Goal: Task Accomplishment & Management: Complete application form

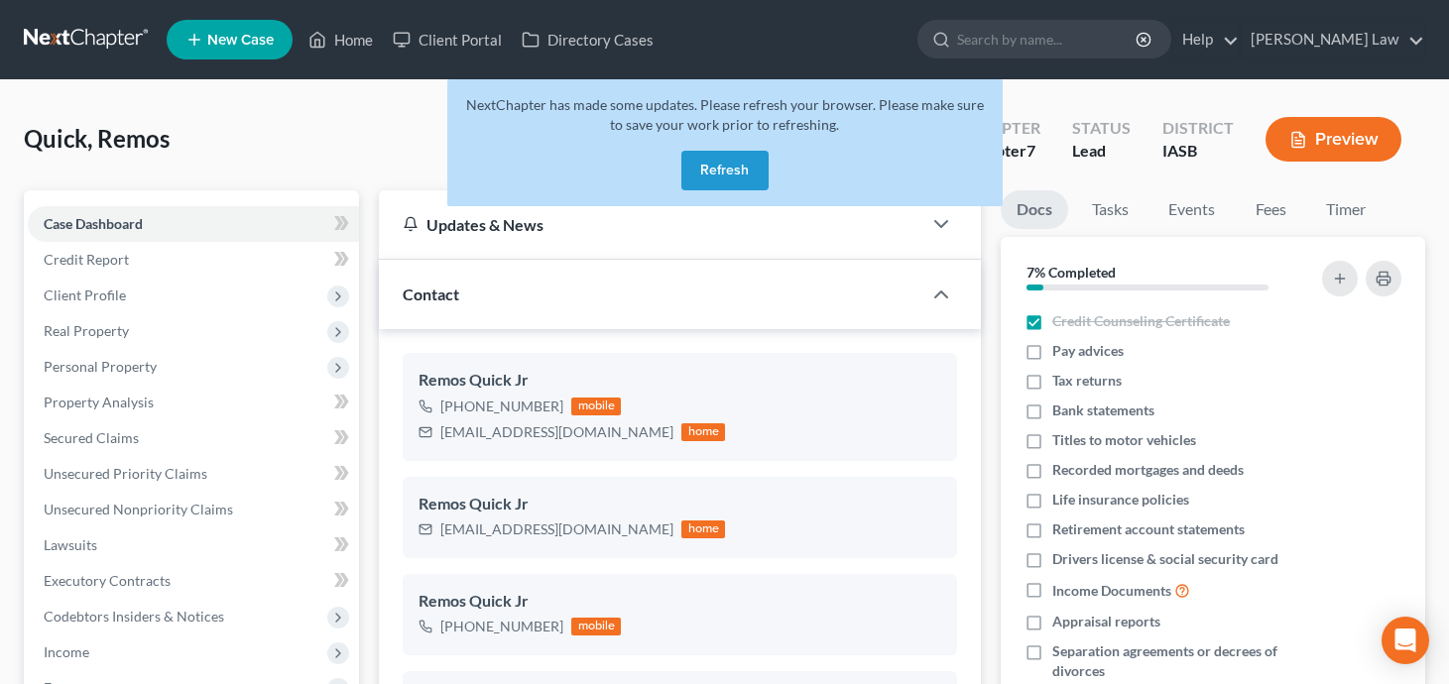
select select "10"
select select "0"
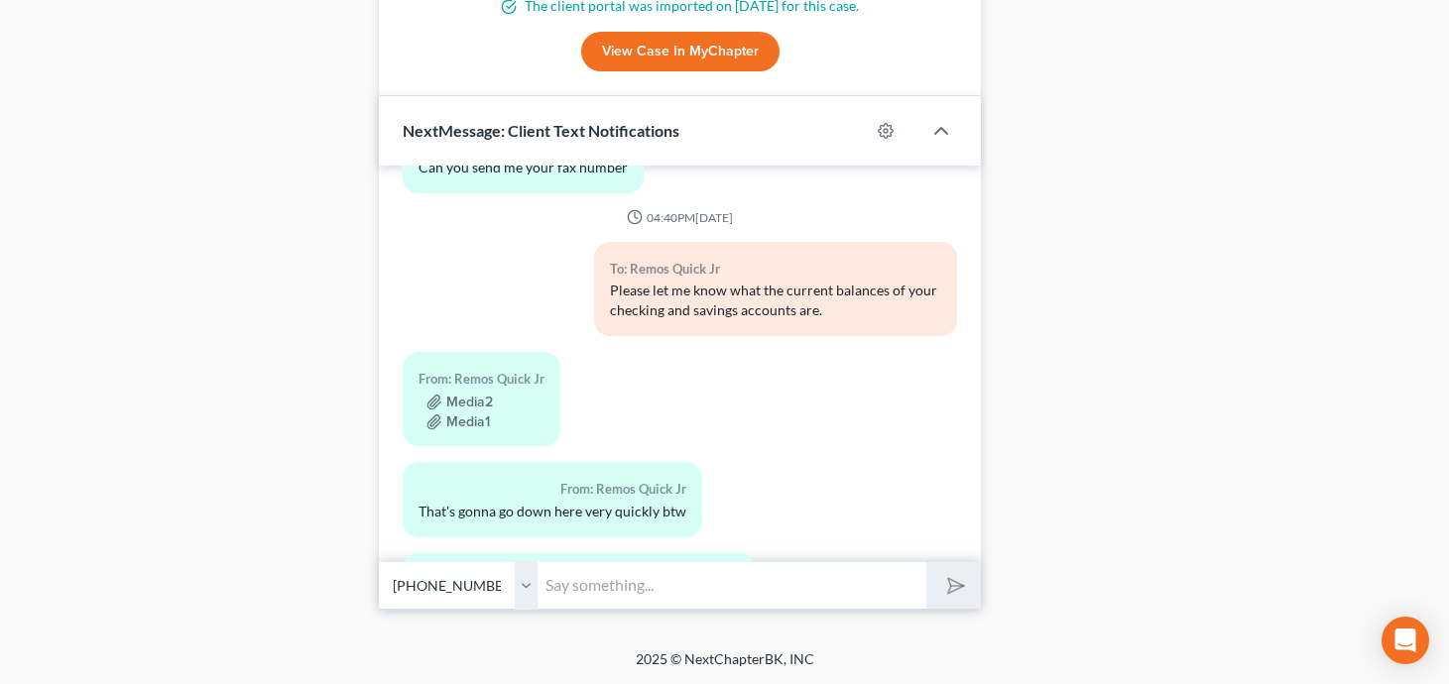
scroll to position [13898, 0]
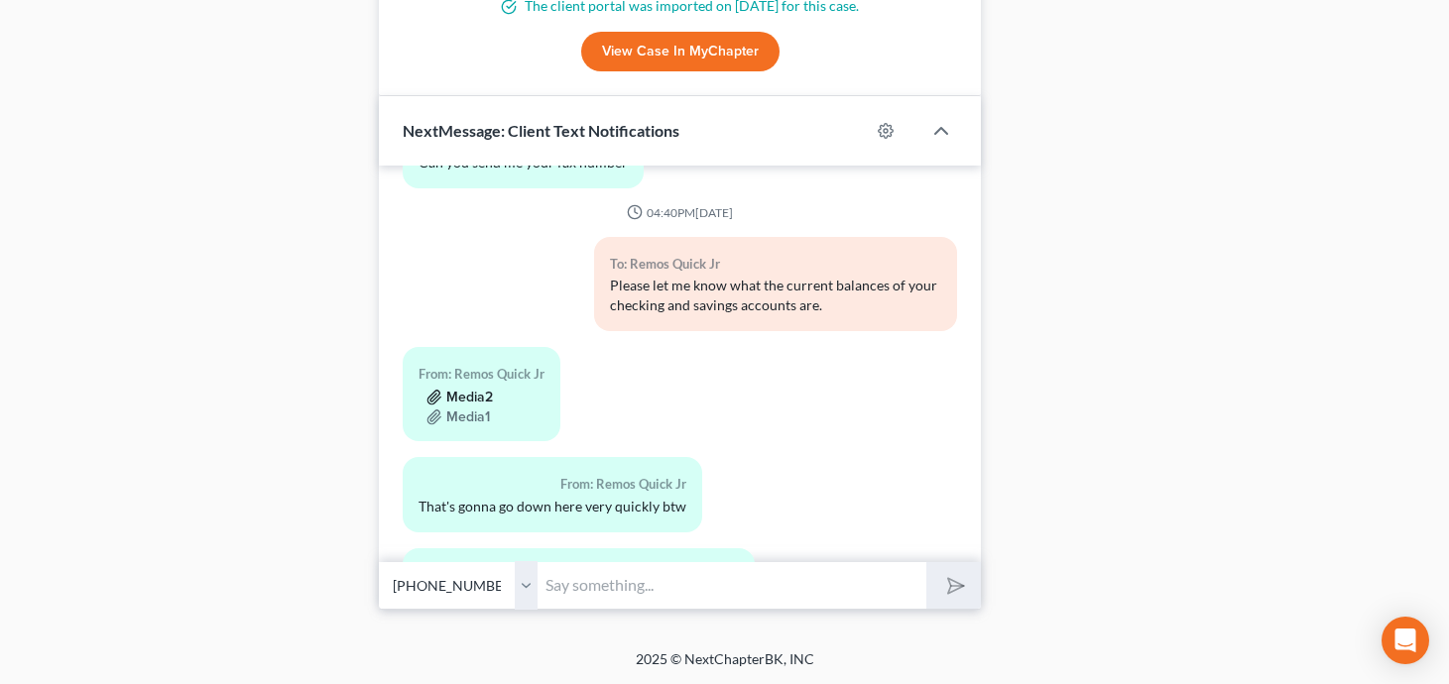
click at [471, 390] on button "Media2" at bounding box center [459, 398] width 66 height 16
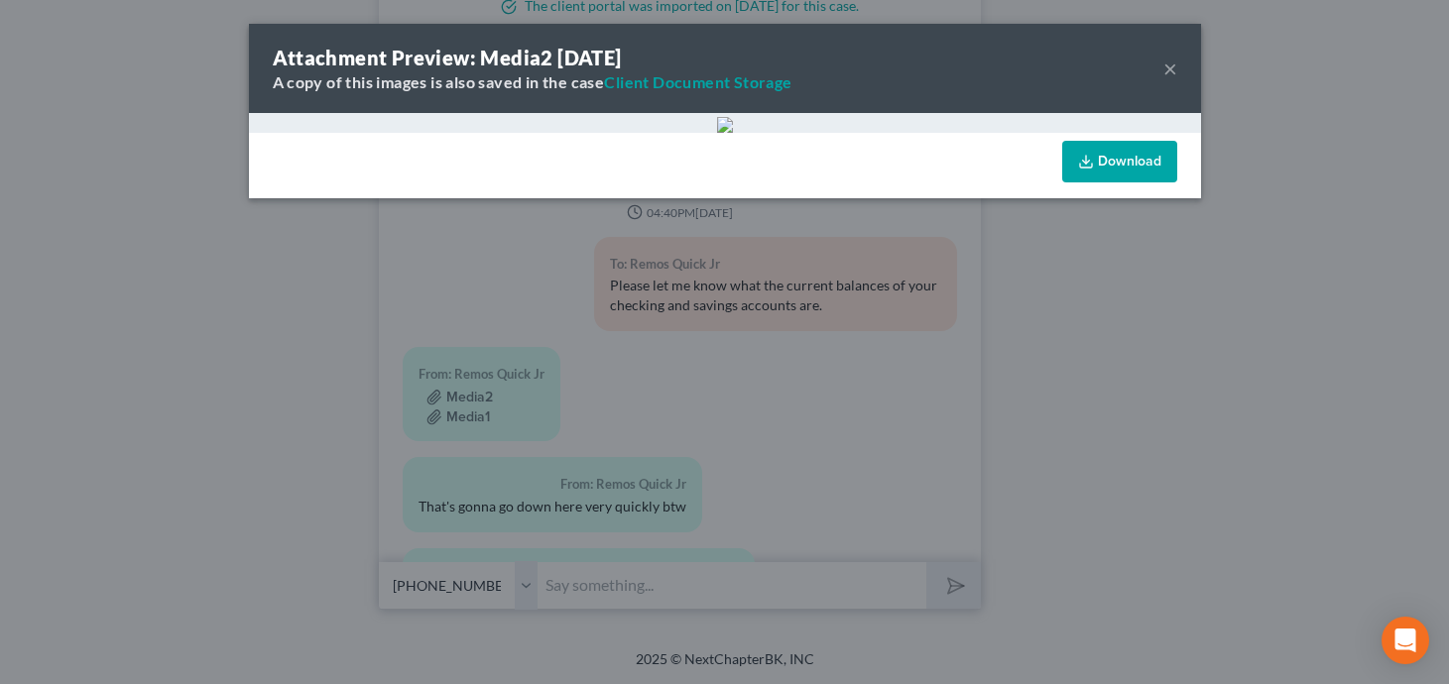
click at [1169, 65] on button "×" at bounding box center [1170, 69] width 14 height 24
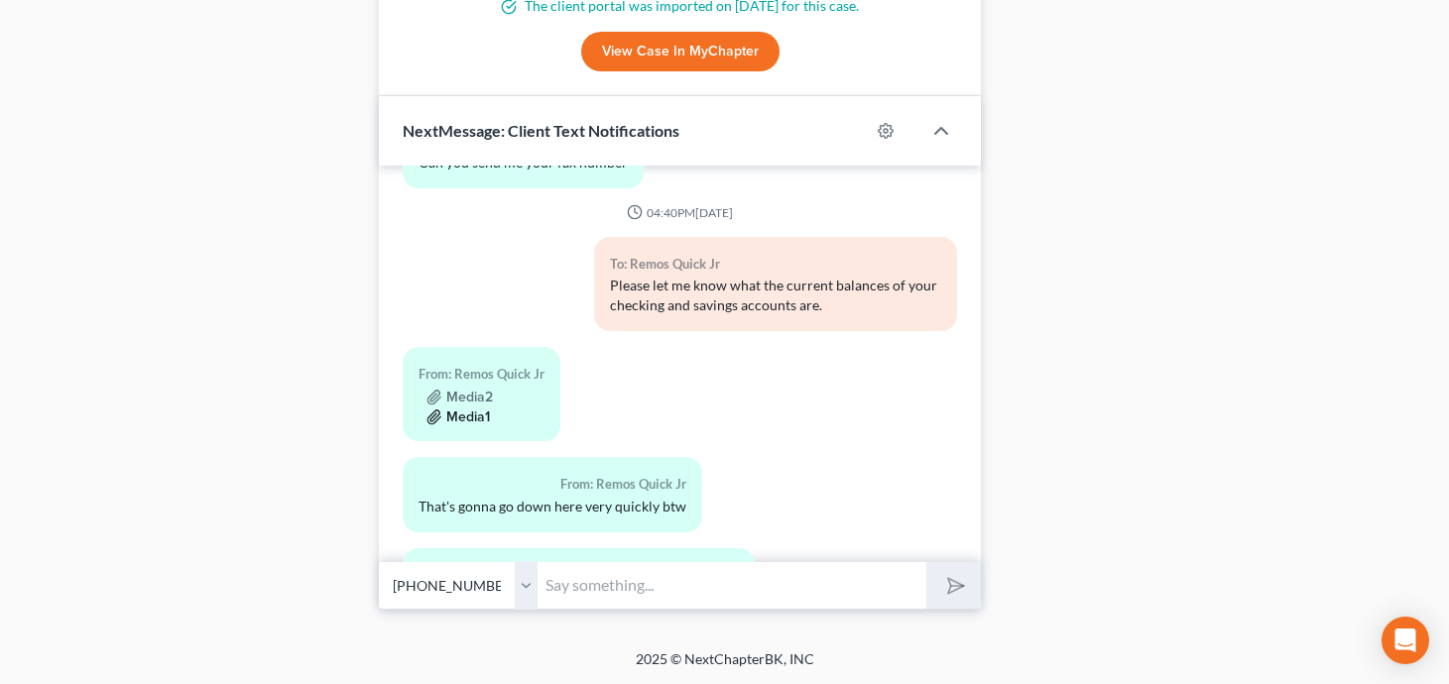
click at [434, 411] on icon "button" at bounding box center [434, 418] width 13 height 14
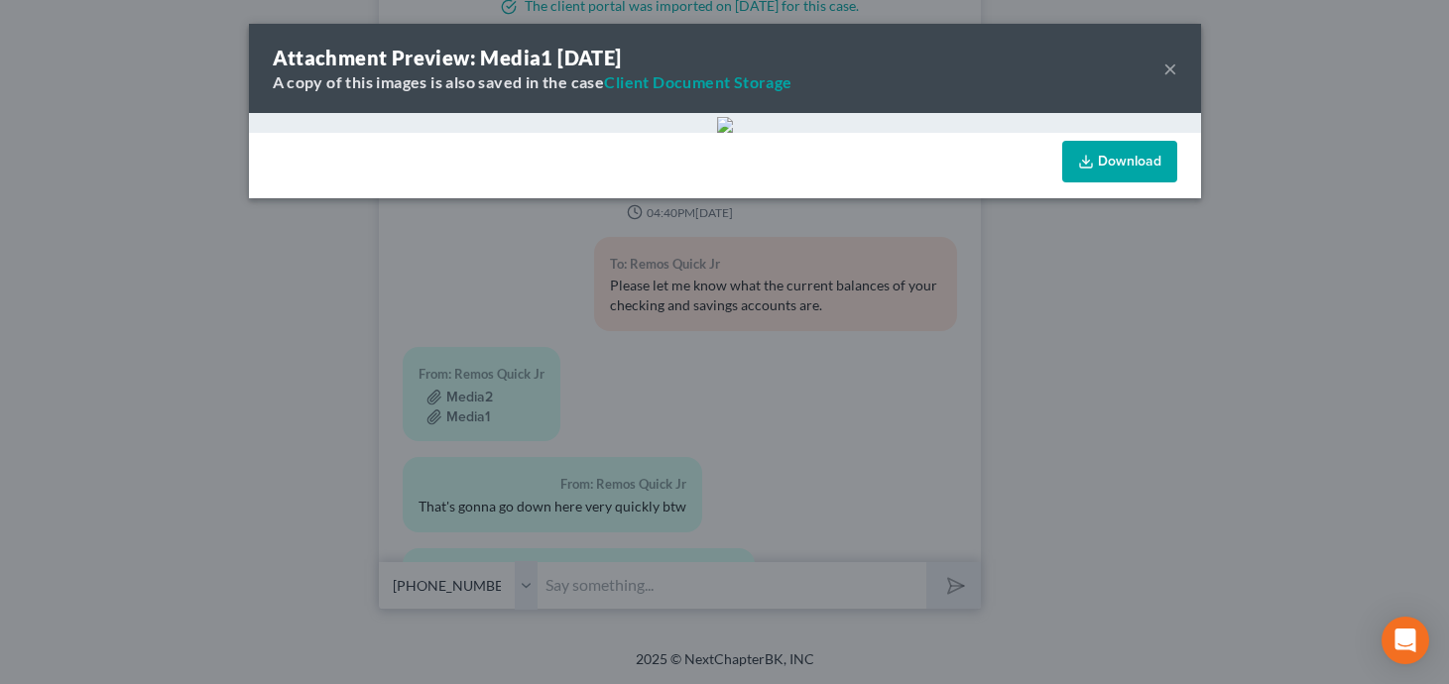
click at [1135, 166] on link "Download" at bounding box center [1119, 162] width 115 height 42
click at [1171, 68] on button "×" at bounding box center [1170, 69] width 14 height 24
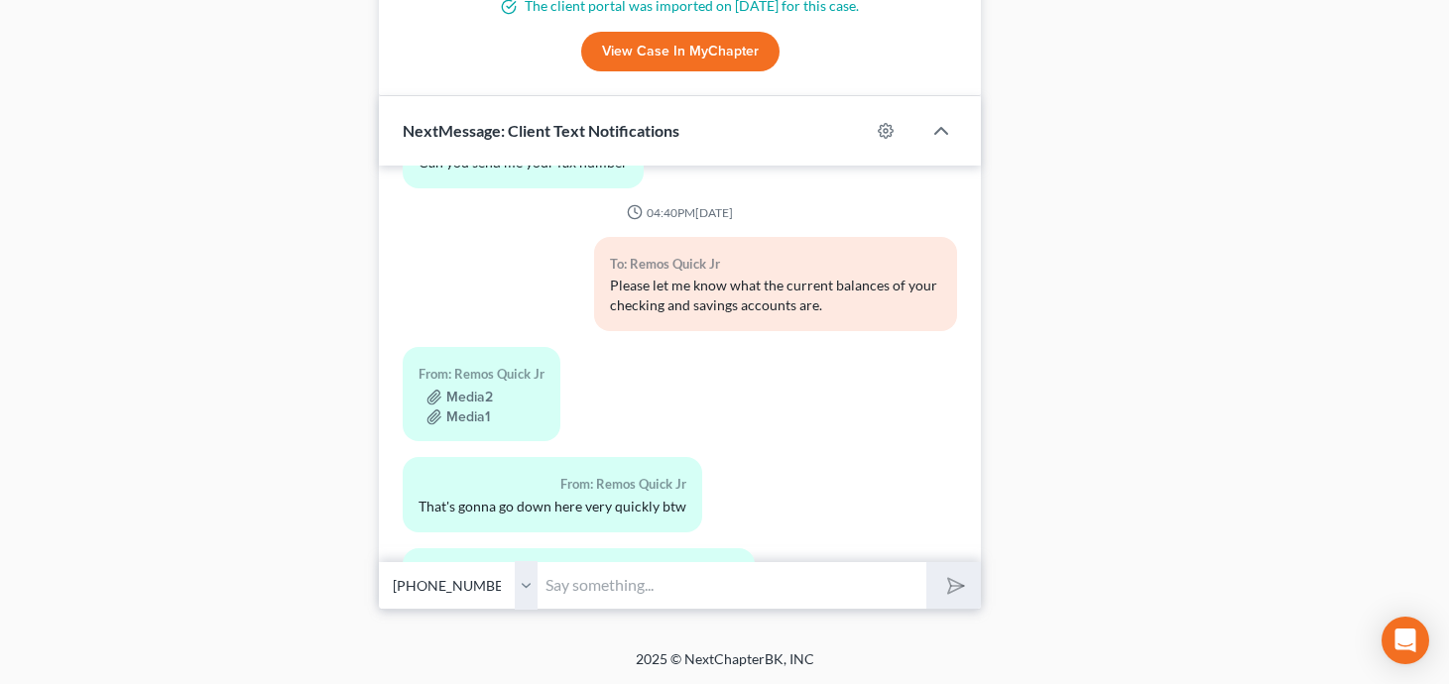
click at [642, 586] on input "text" at bounding box center [732, 585] width 389 height 49
type input "I"
type input "The bank statement files are corrupted. Could you text me the current amounts?"
click at [926, 562] on button "submit" at bounding box center [953, 585] width 55 height 47
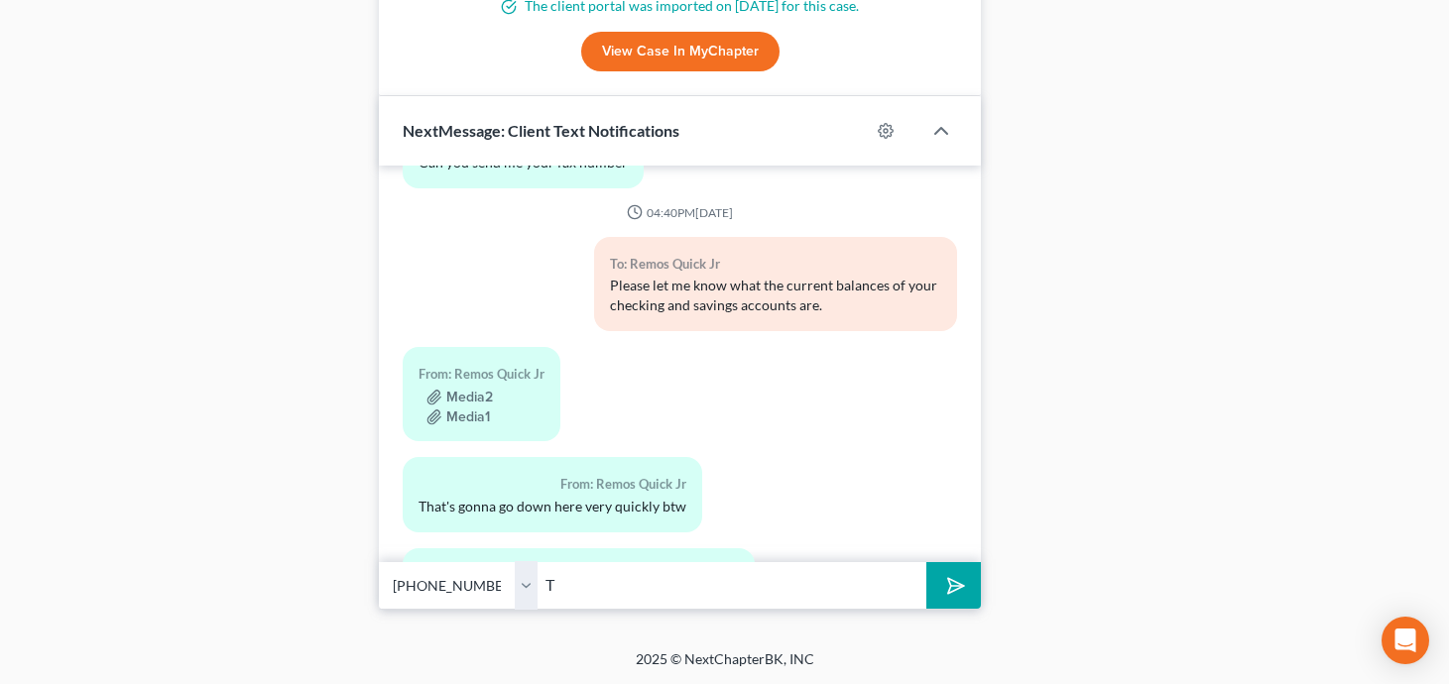
scroll to position [14053, 0]
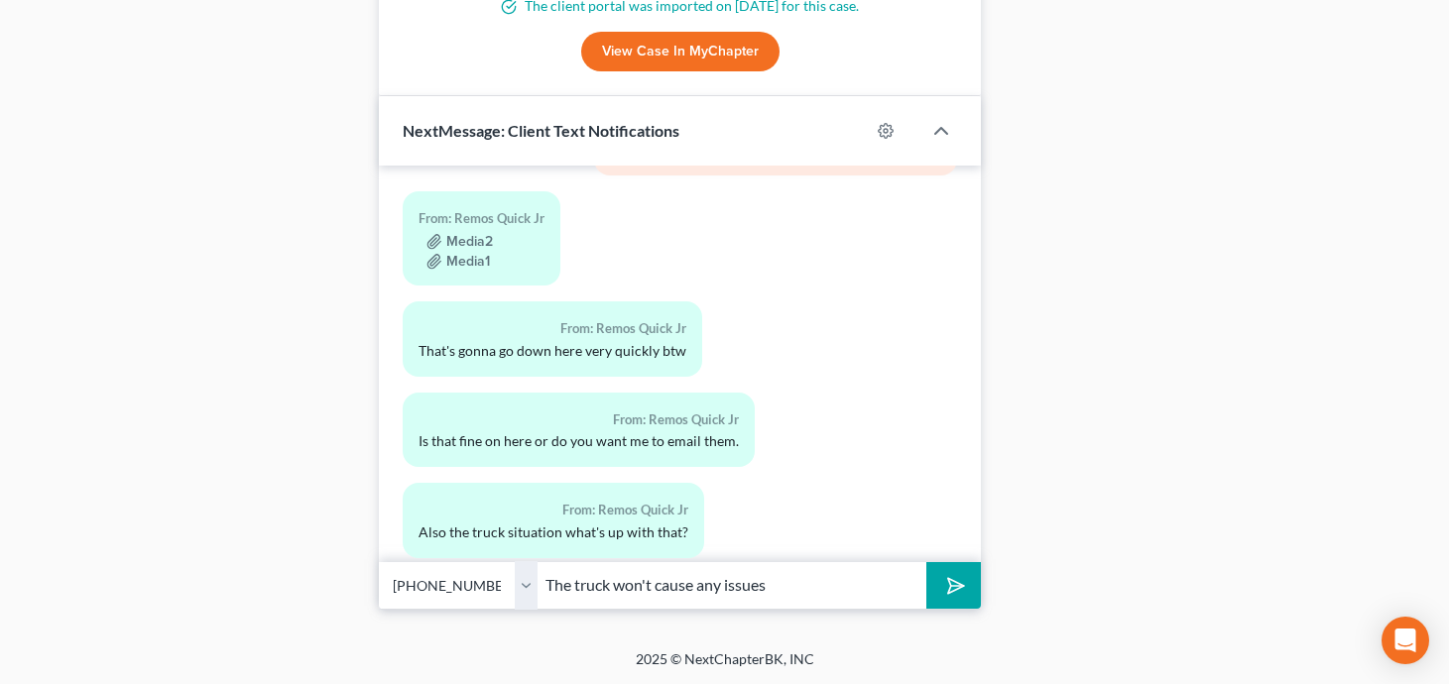
type input "The truck won't cause any issues"
click at [926, 562] on button "submit" at bounding box center [953, 585] width 55 height 47
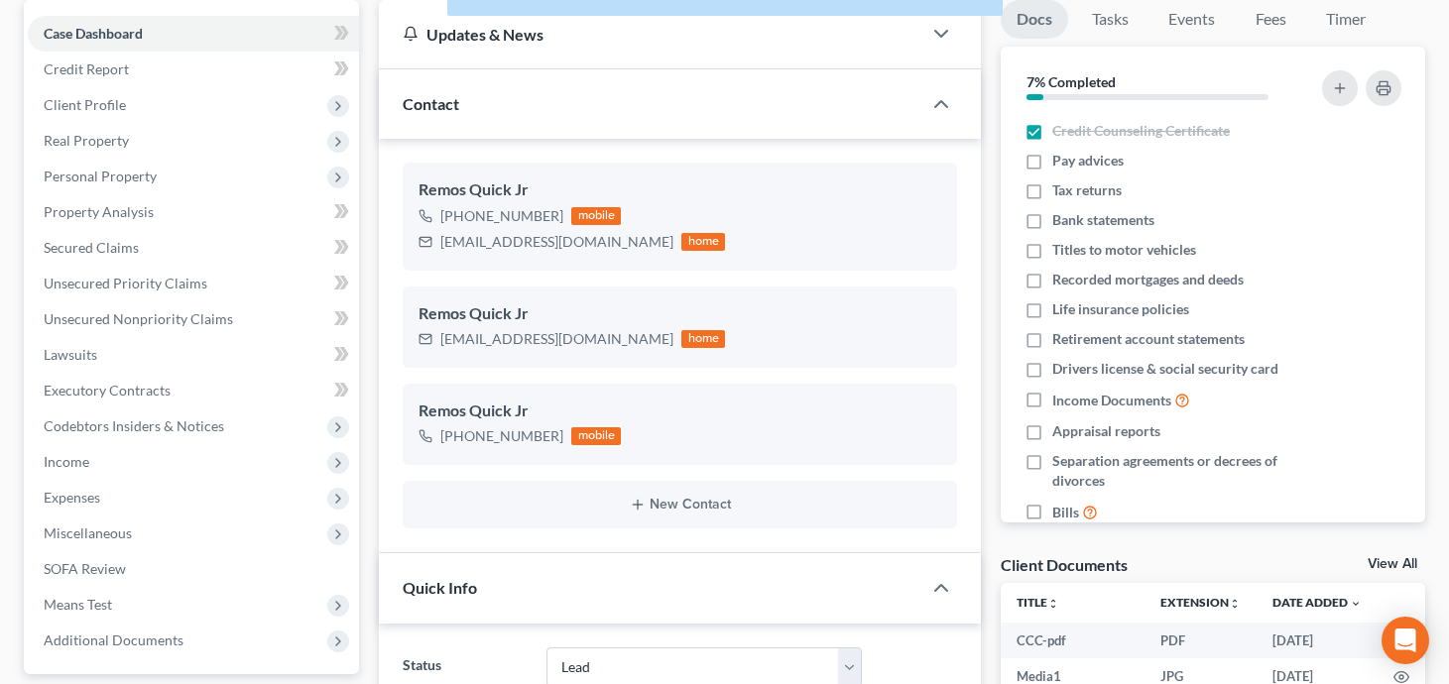
scroll to position [167, 0]
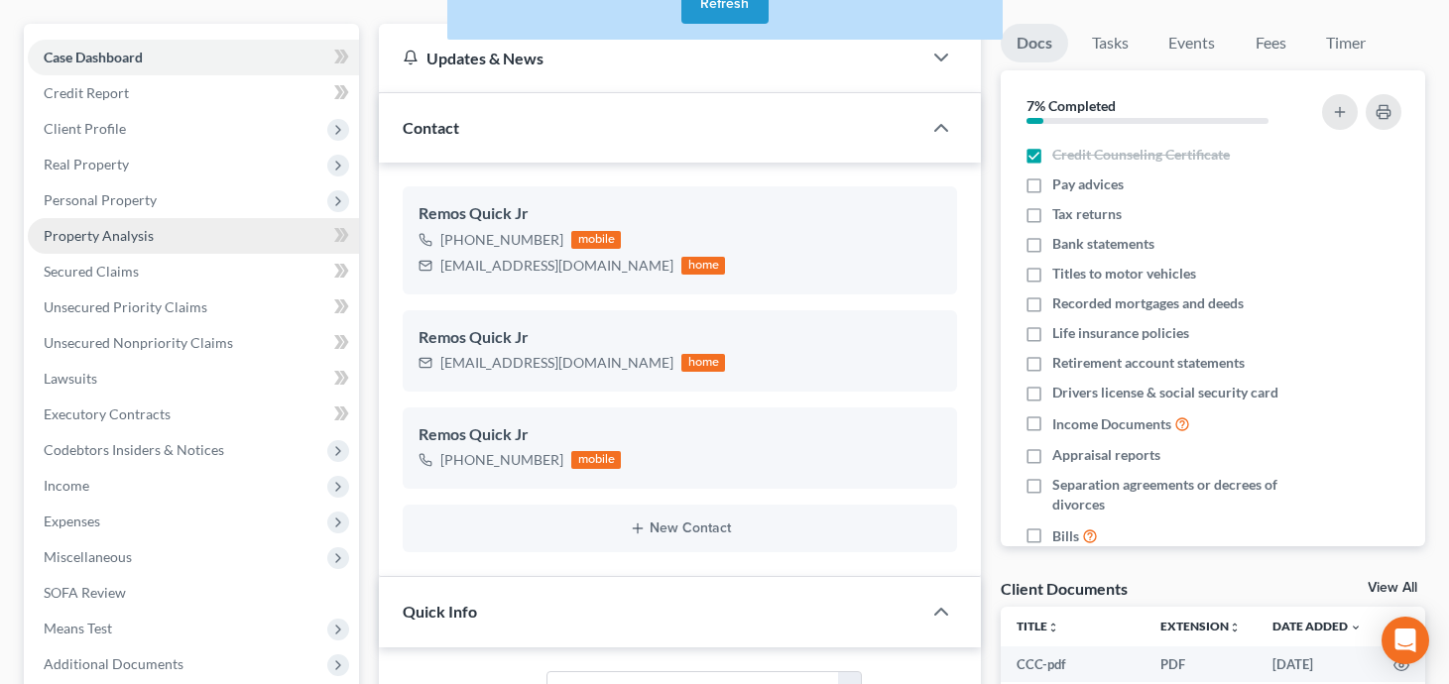
click at [219, 237] on link "Property Analysis" at bounding box center [193, 236] width 331 height 36
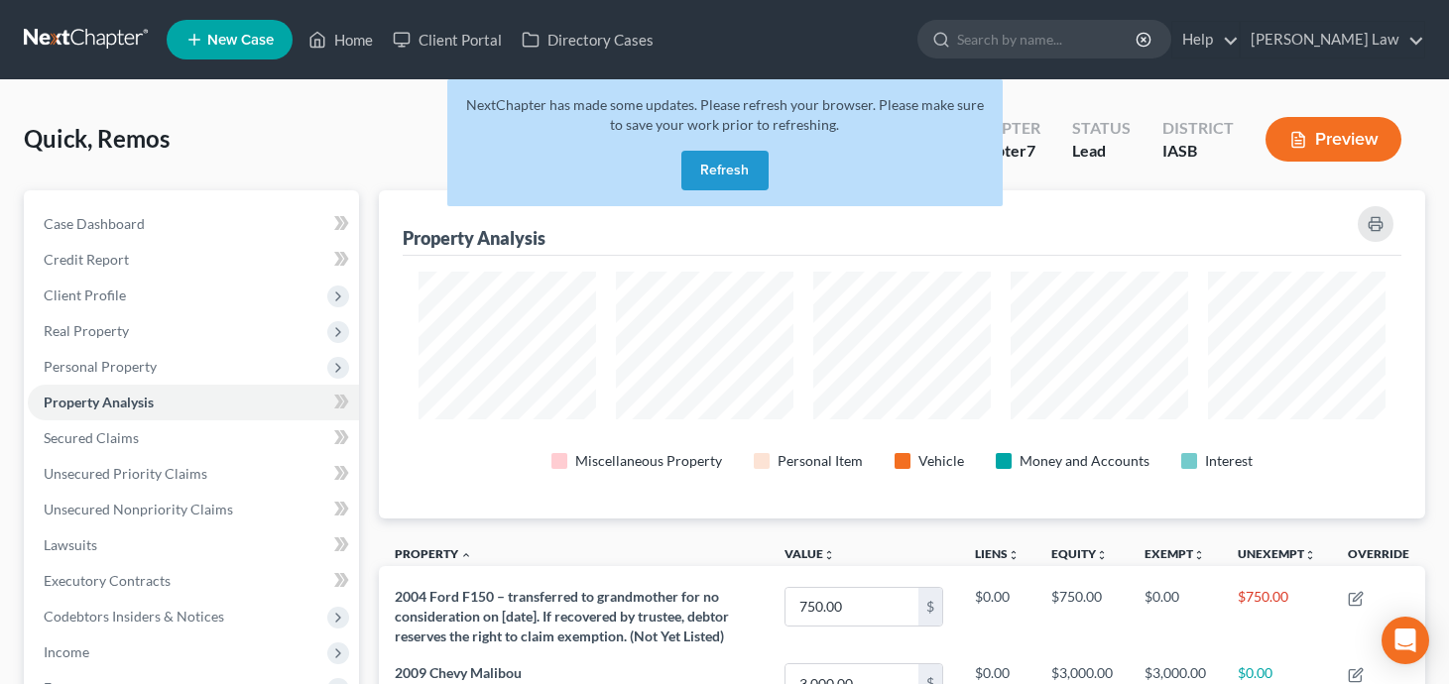
click at [732, 167] on button "Refresh" at bounding box center [724, 171] width 87 height 40
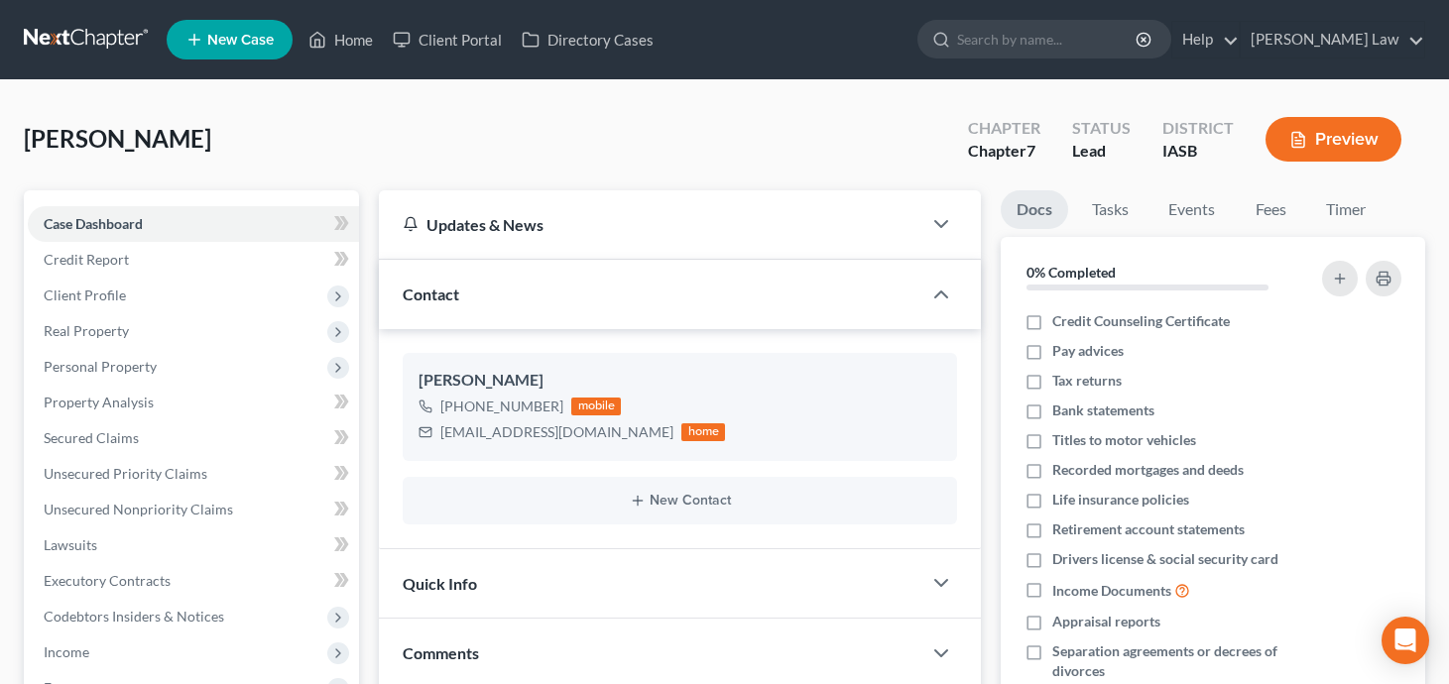
select select "0"
click at [342, 42] on link "Home" at bounding box center [341, 40] width 84 height 36
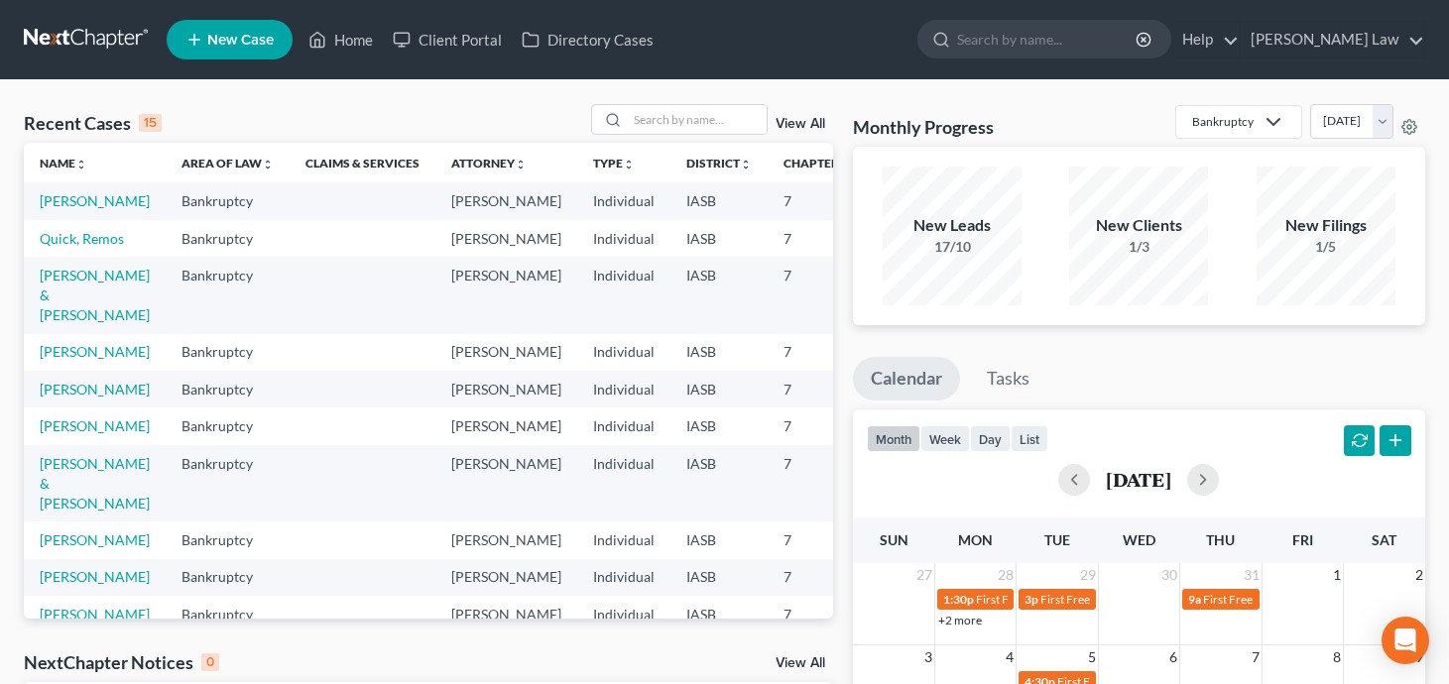
click at [73, 325] on td "[PERSON_NAME] & [PERSON_NAME]" at bounding box center [95, 295] width 142 height 76
click at [87, 323] on link "[PERSON_NAME] & [PERSON_NAME]" at bounding box center [95, 295] width 110 height 57
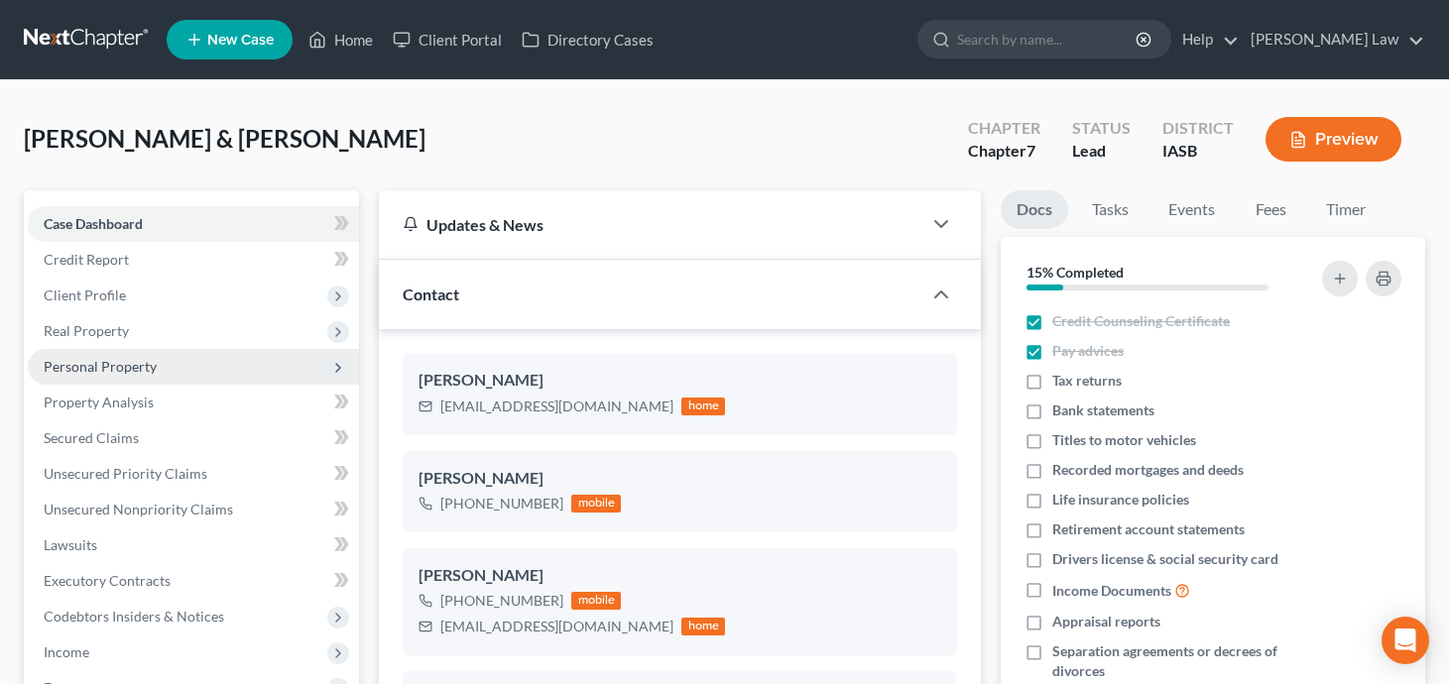
scroll to position [2069, 0]
click at [246, 364] on span "Personal Property" at bounding box center [193, 367] width 331 height 36
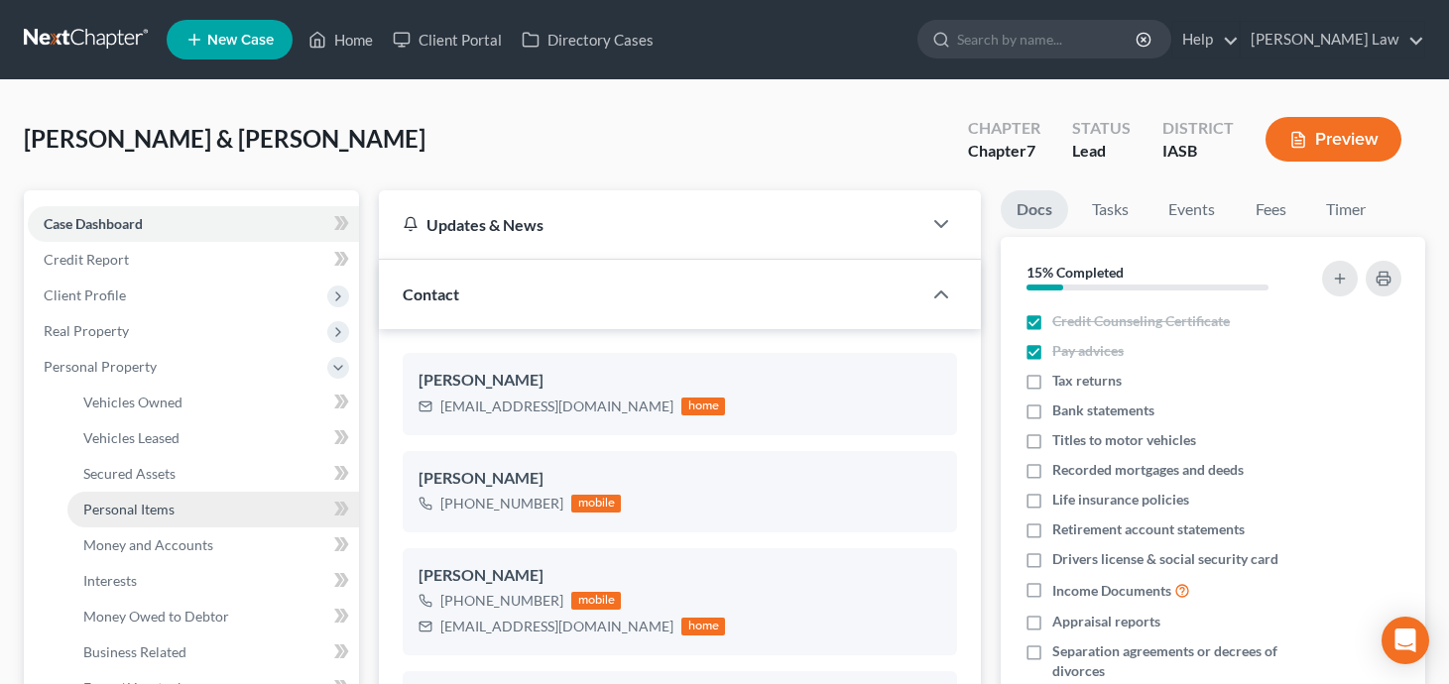
click at [265, 507] on link "Personal Items" at bounding box center [213, 510] width 292 height 36
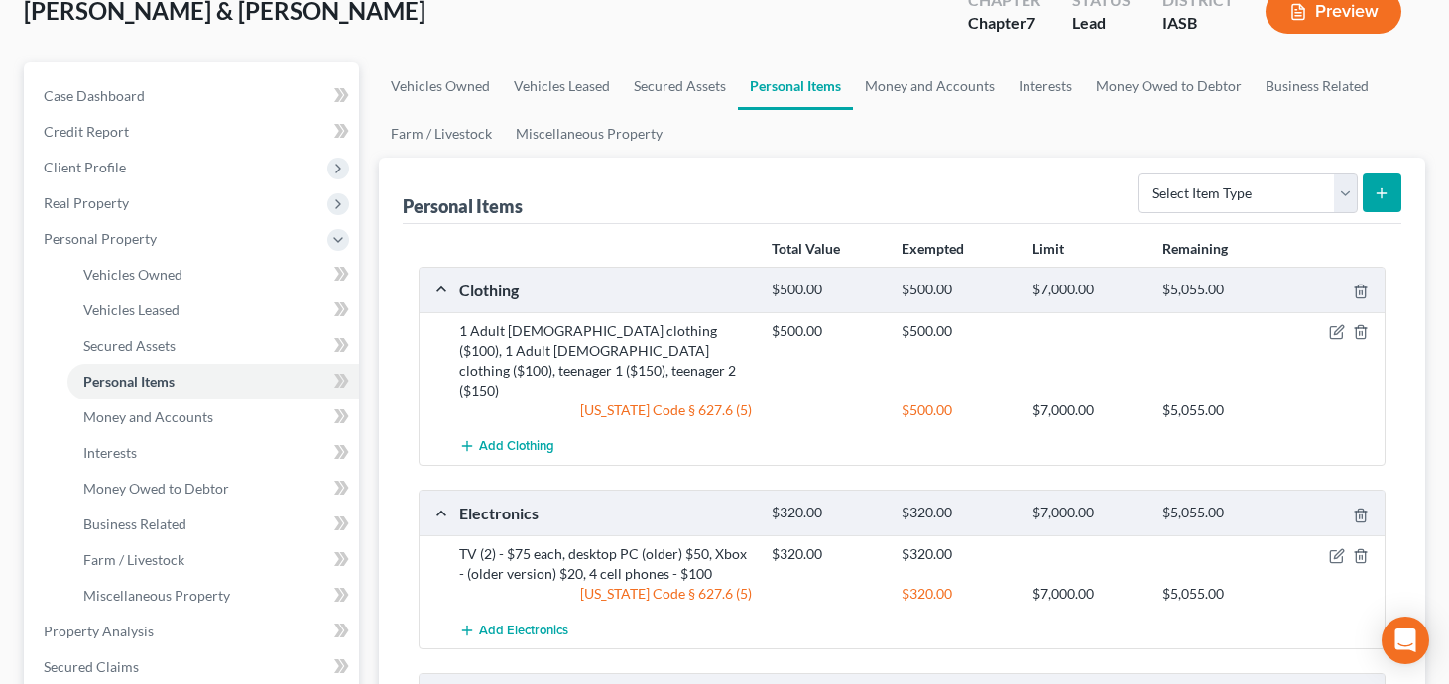
scroll to position [66, 0]
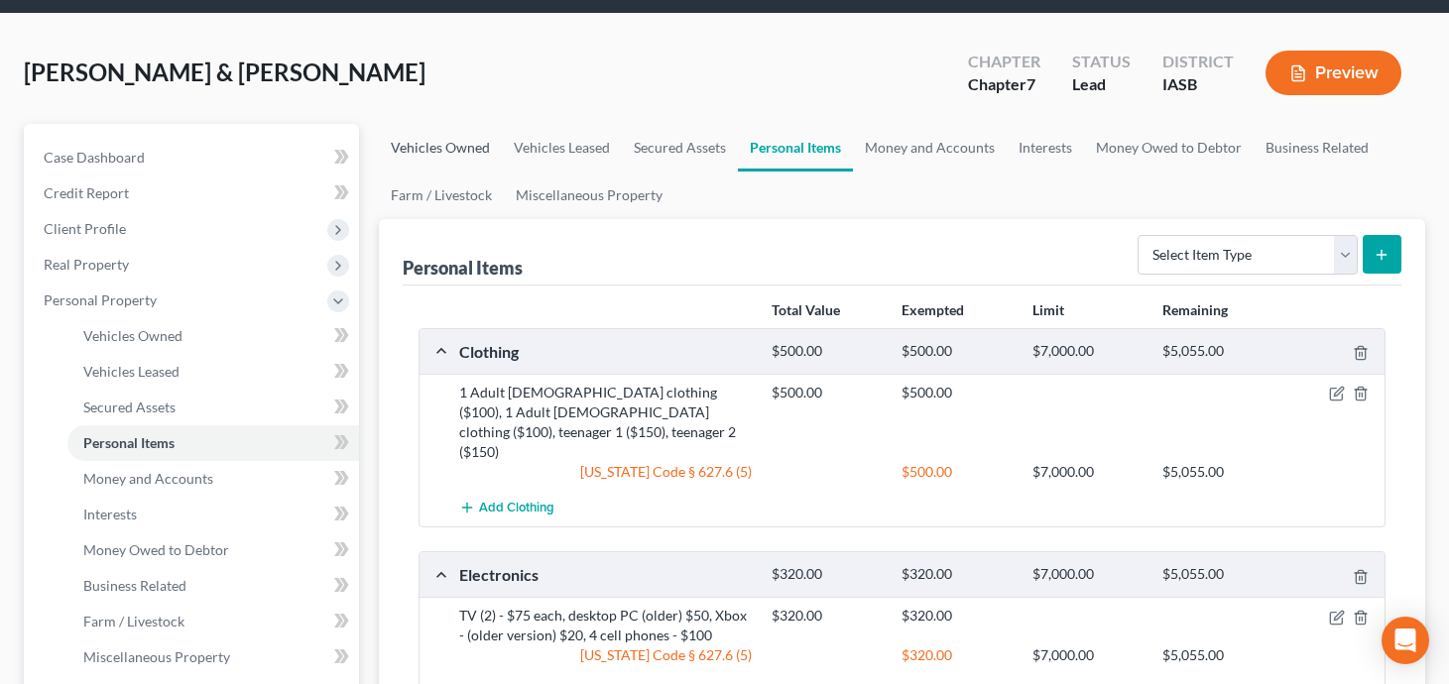
click at [446, 148] on link "Vehicles Owned" at bounding box center [440, 148] width 123 height 48
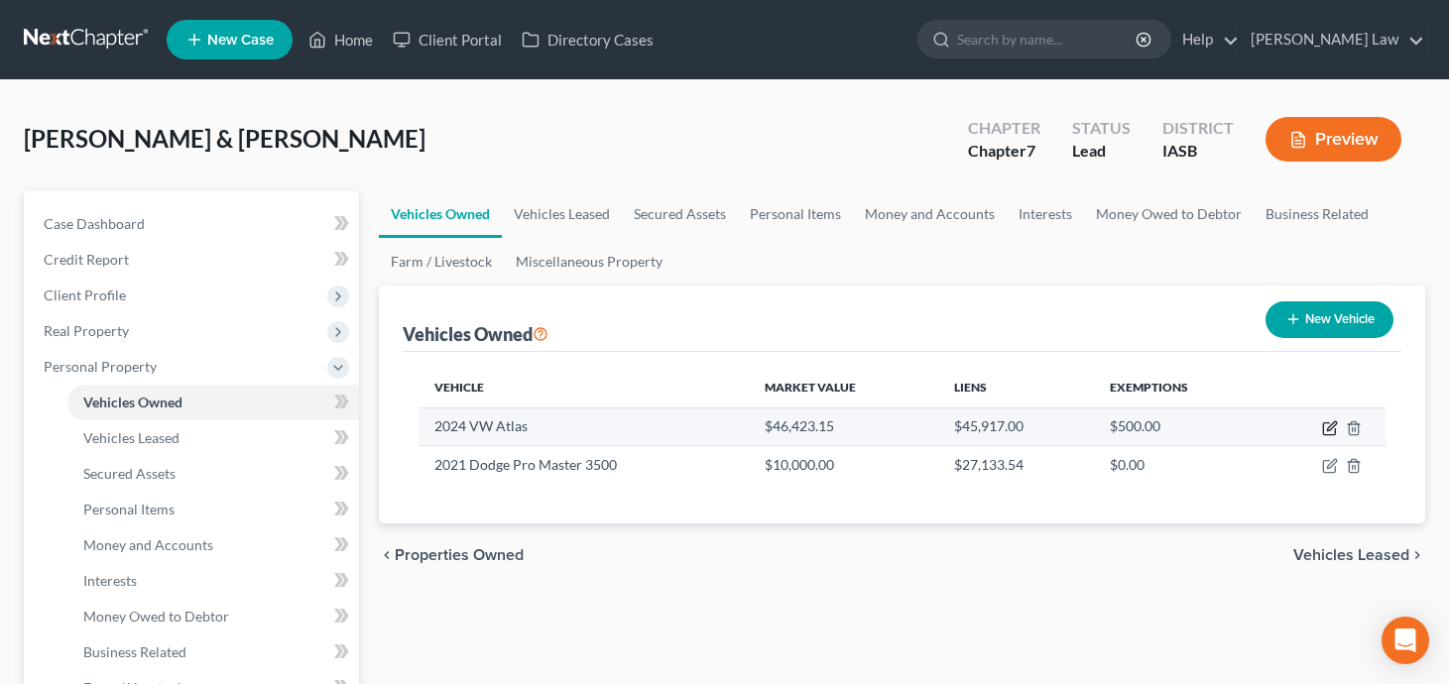
click at [1333, 430] on icon "button" at bounding box center [1330, 428] width 16 height 16
select select "0"
select select "2"
select select "0"
select select "2"
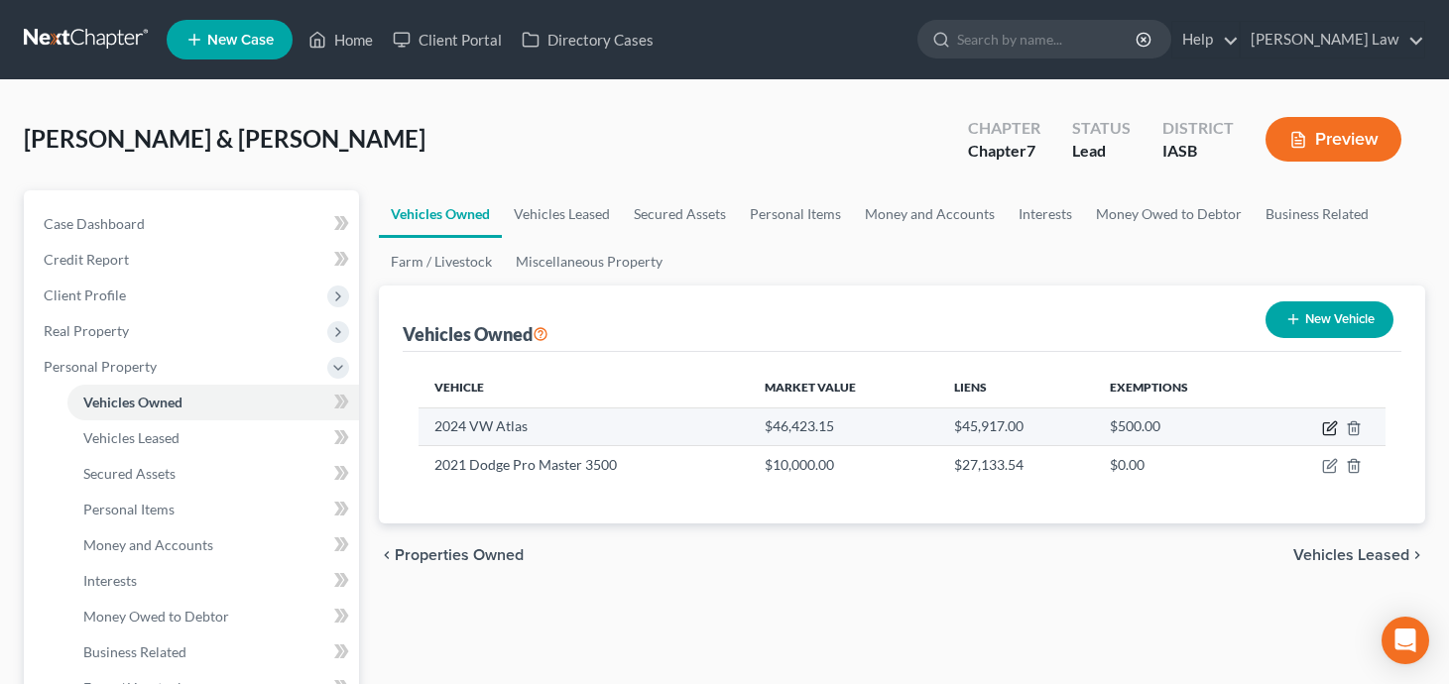
select select "2"
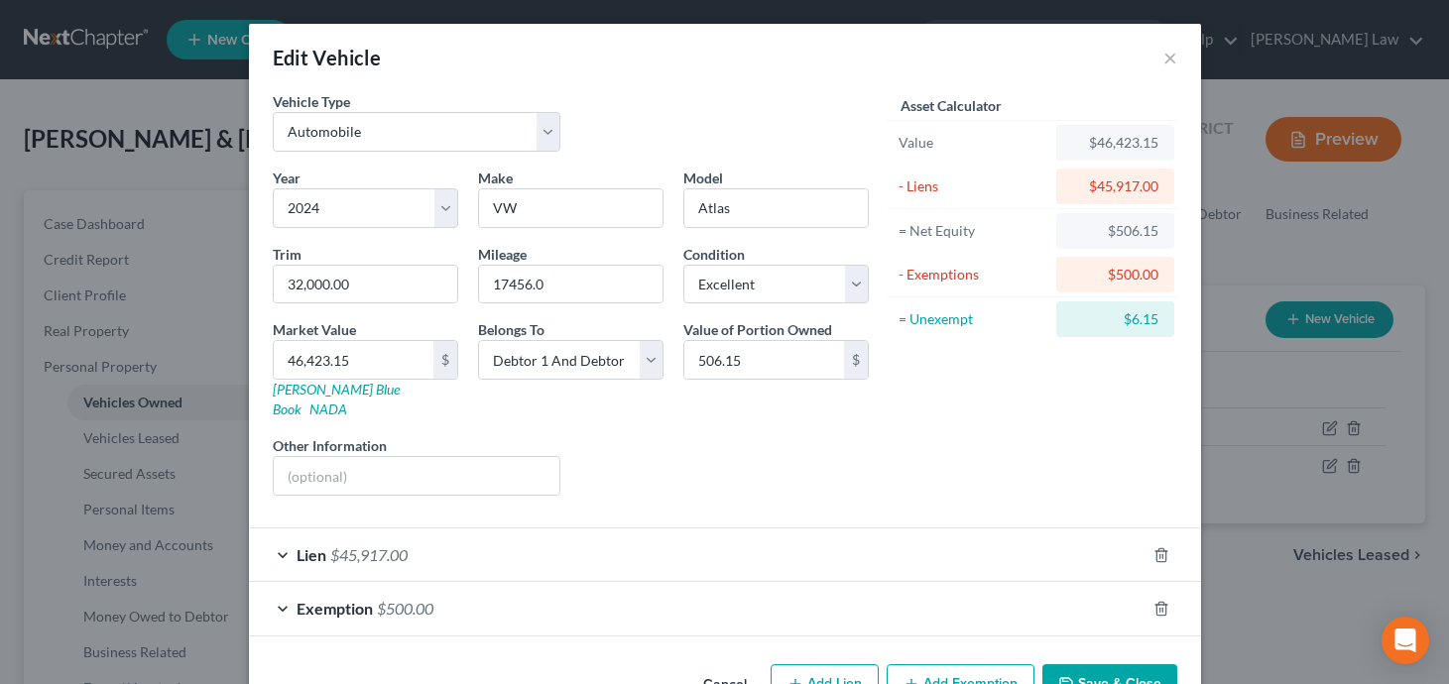
checkbox input "true"
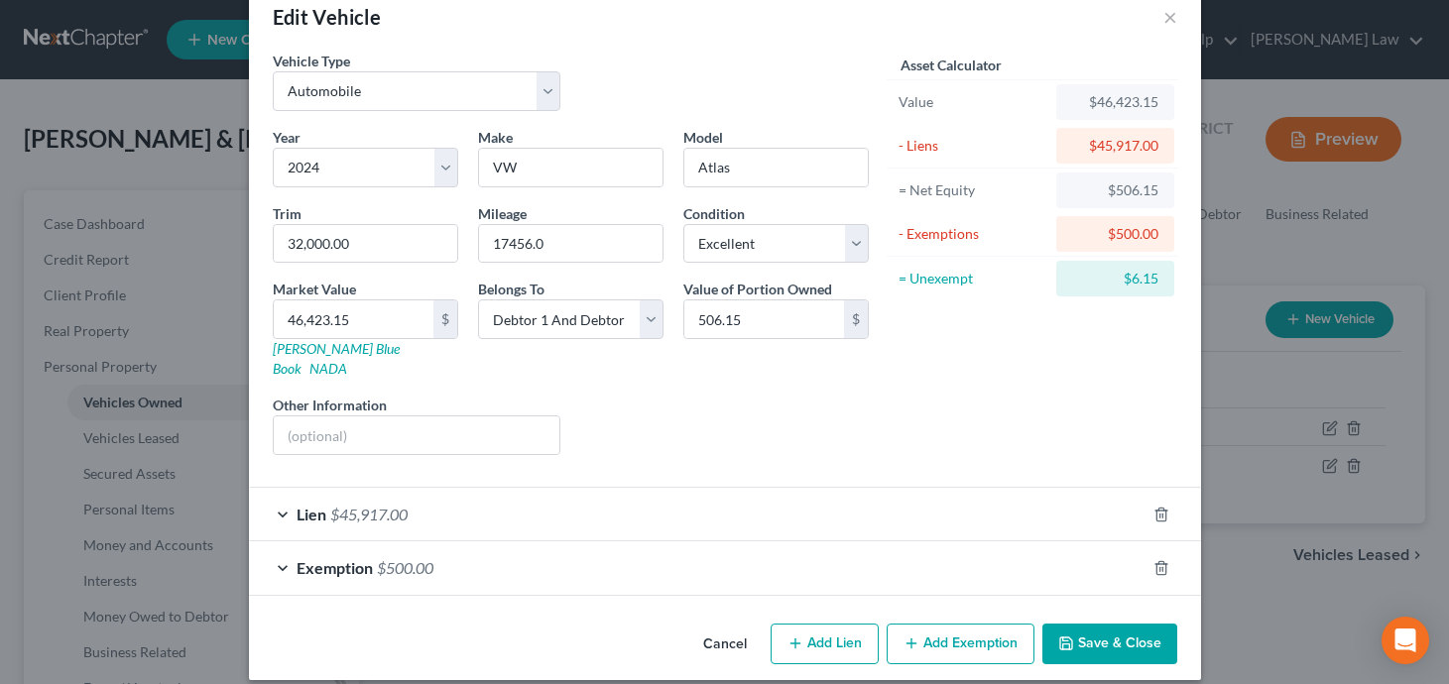
click at [993, 552] on div "Exemption $500.00" at bounding box center [697, 567] width 896 height 53
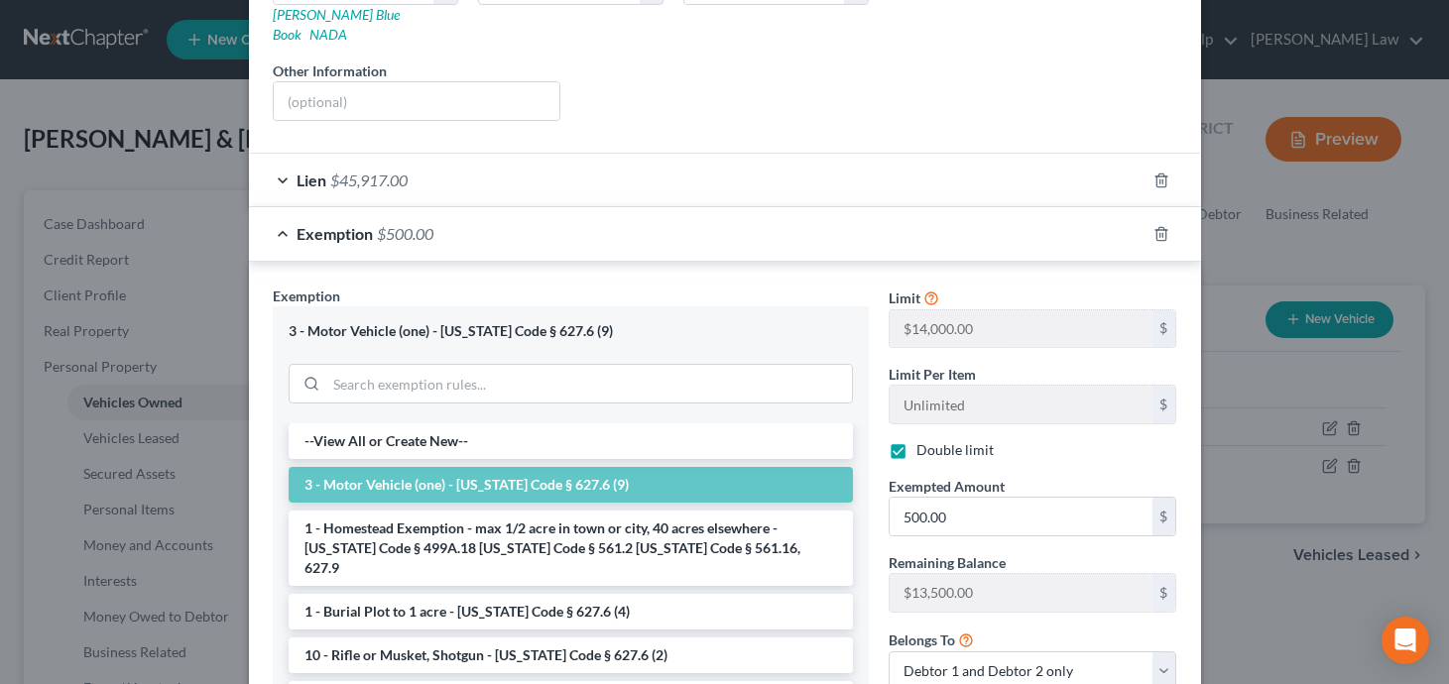
scroll to position [342, 0]
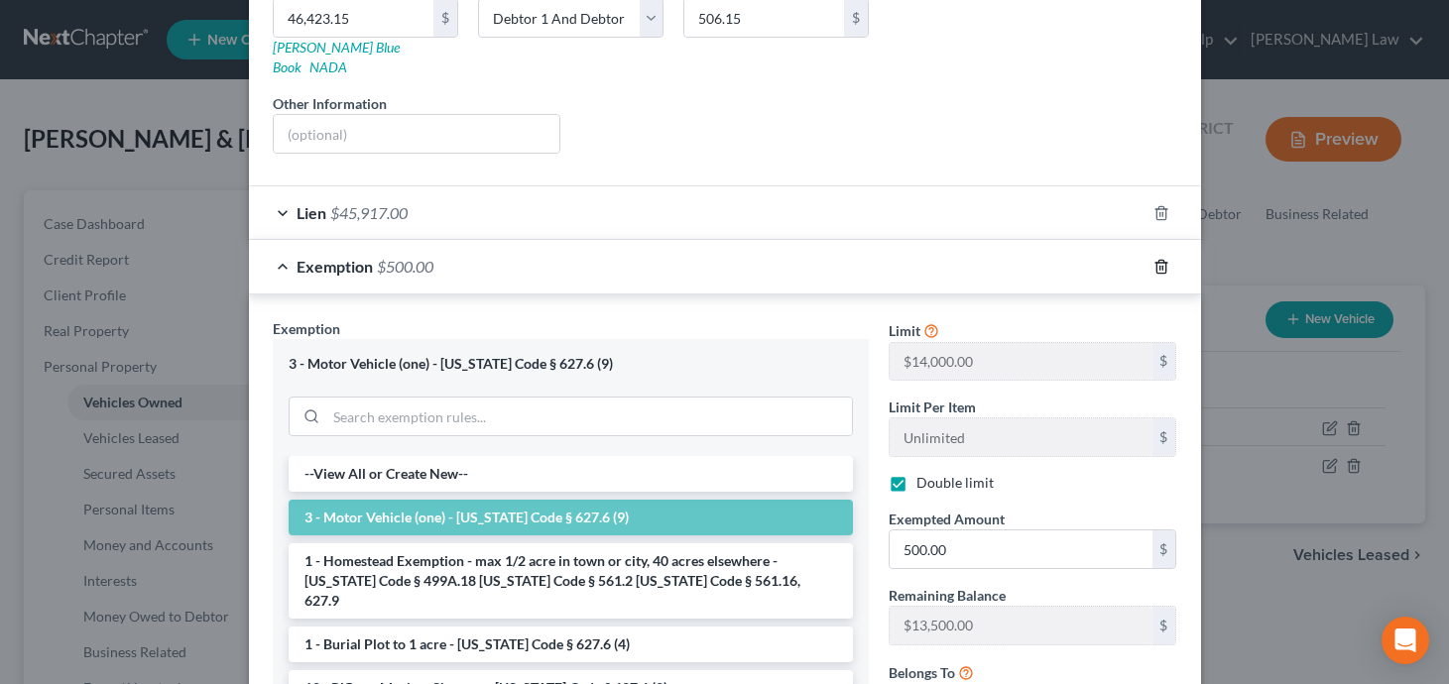
click at [1162, 259] on icon "button" at bounding box center [1161, 267] width 16 height 16
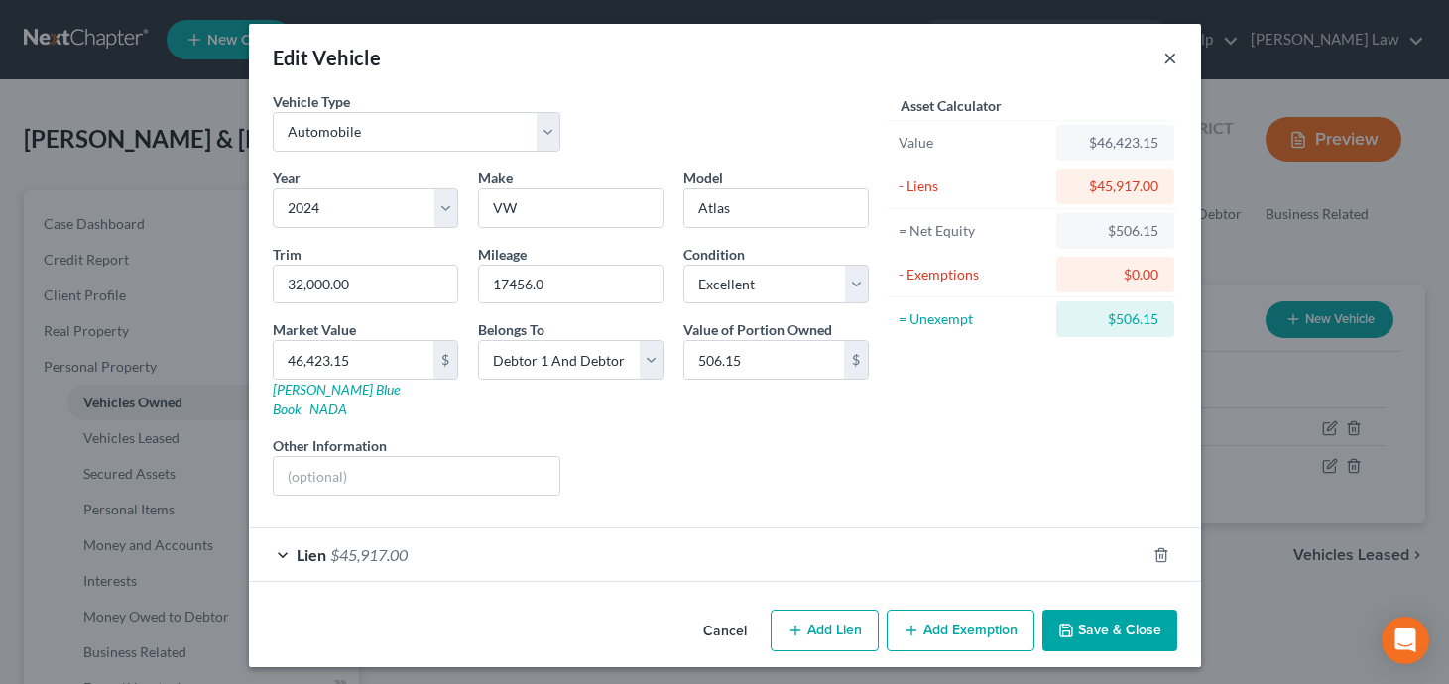
click at [1167, 57] on button "×" at bounding box center [1170, 58] width 14 height 24
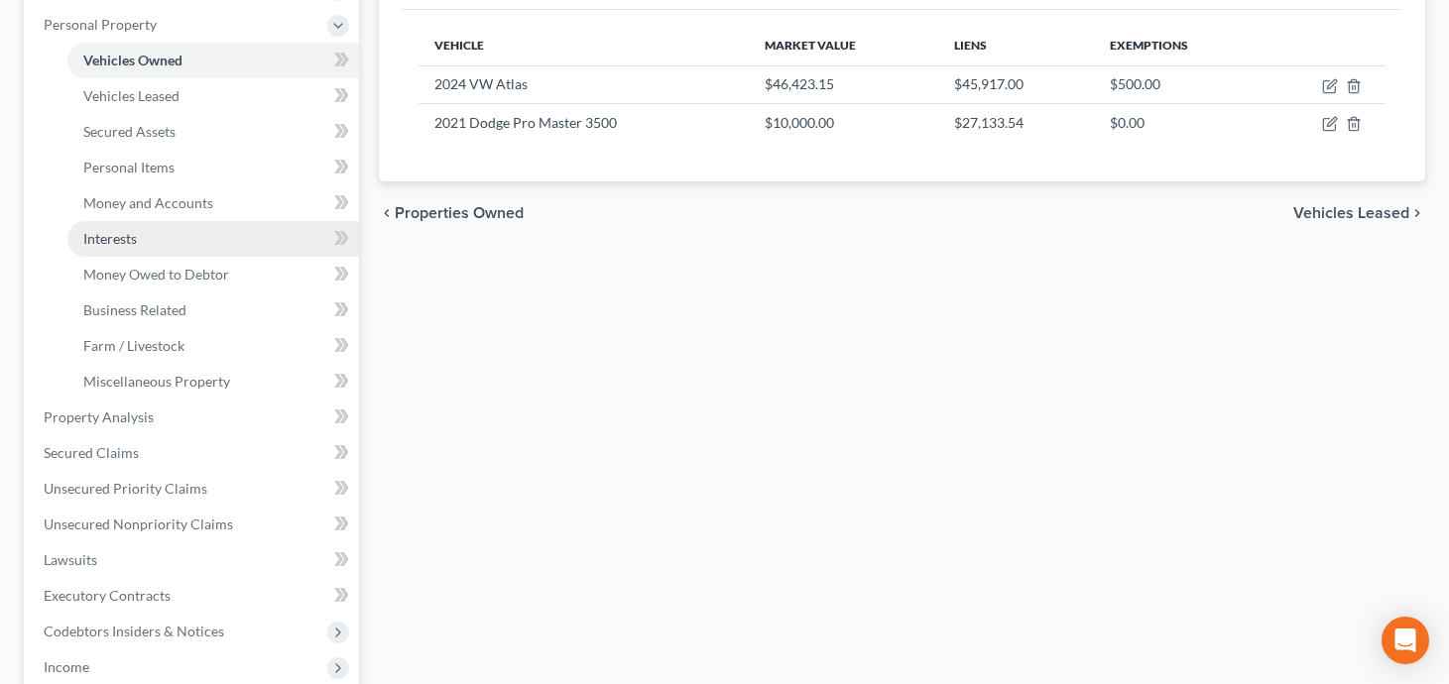
scroll to position [460, 0]
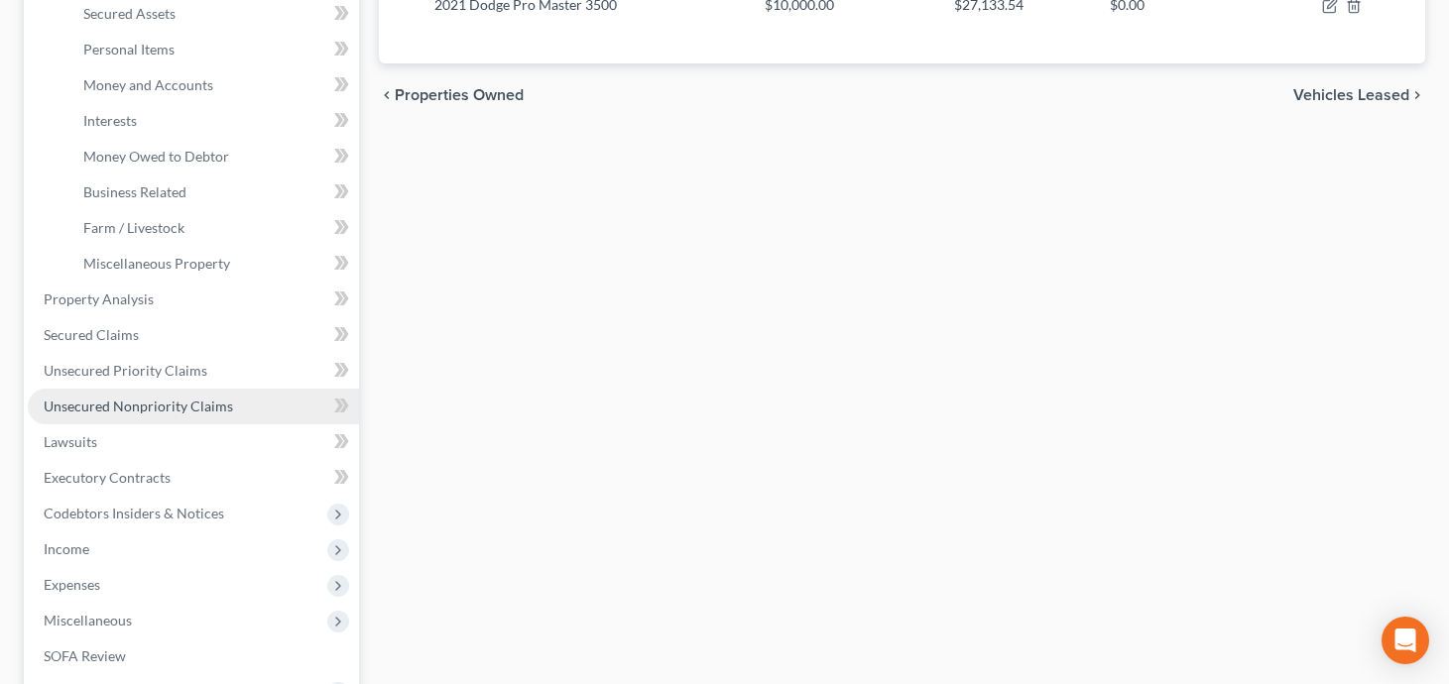
click at [238, 401] on link "Unsecured Nonpriority Claims" at bounding box center [193, 407] width 331 height 36
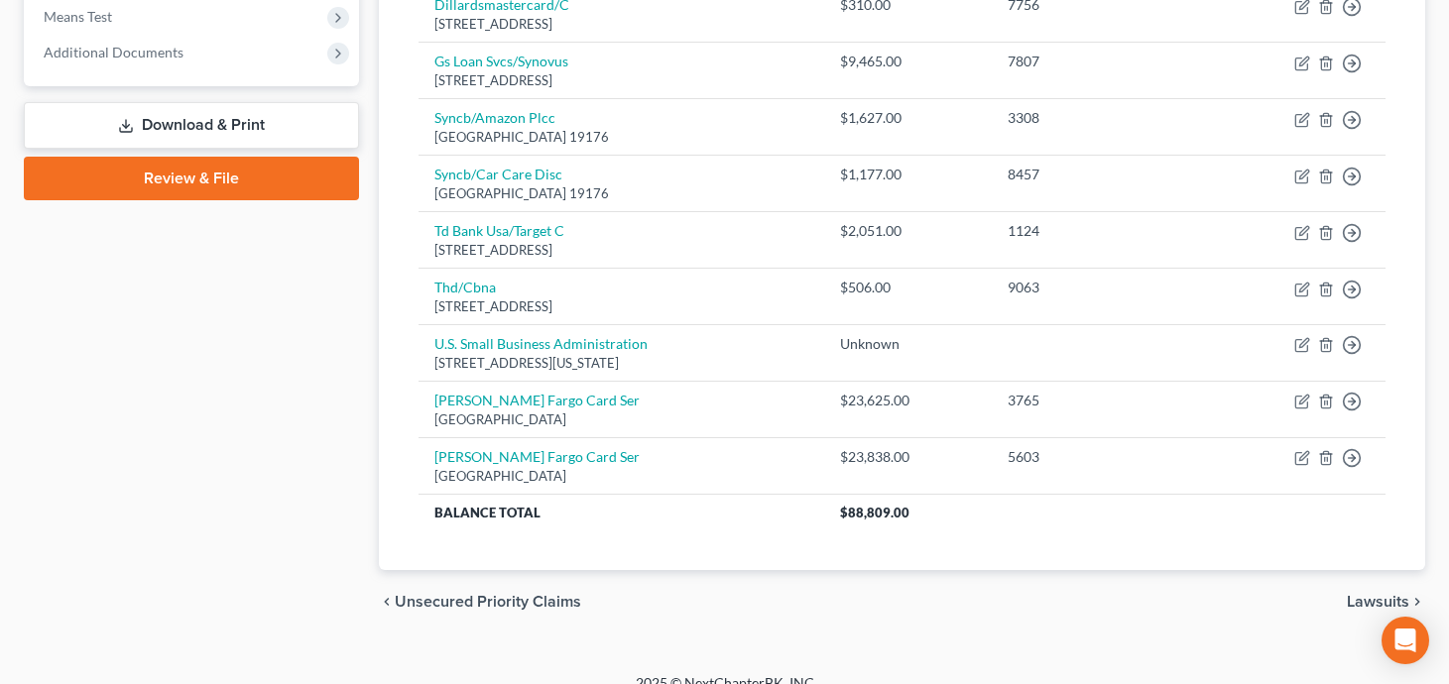
scroll to position [802, 0]
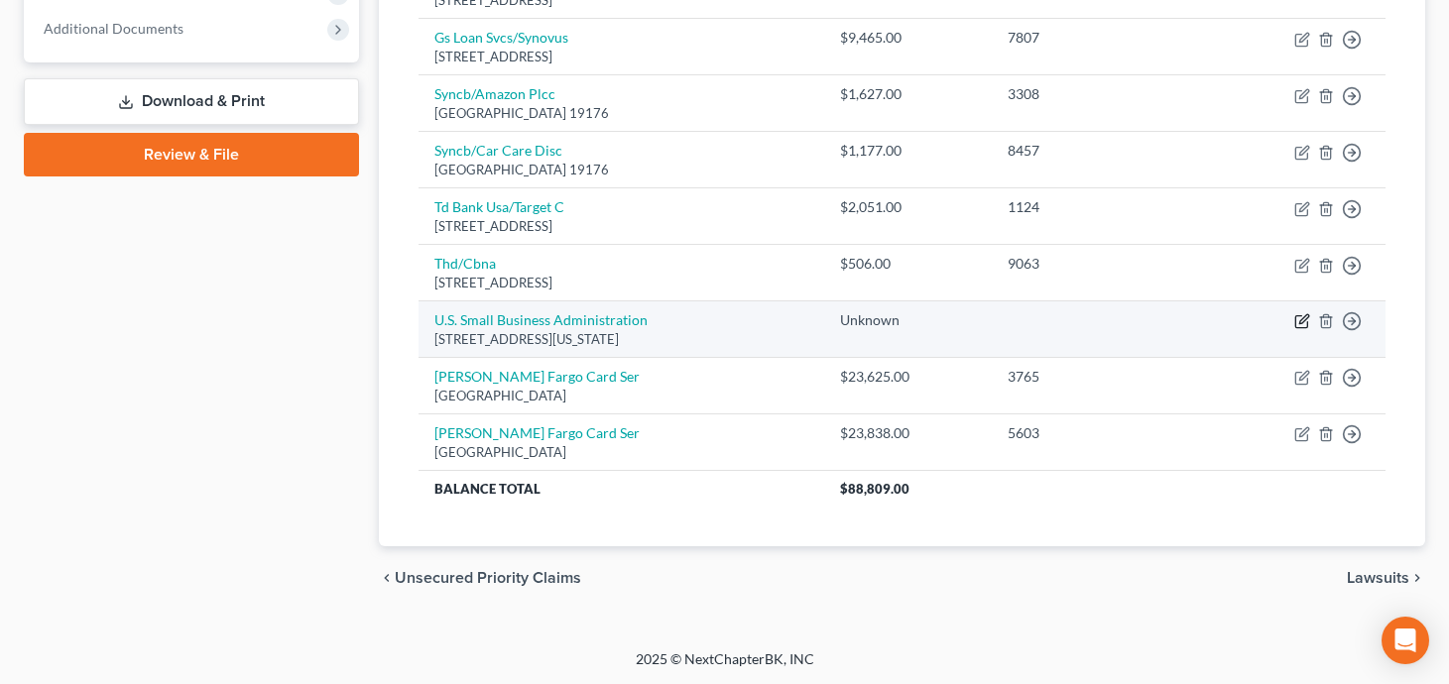
click at [1305, 317] on icon "button" at bounding box center [1302, 321] width 16 height 16
select select "8"
select select "14"
select select "2"
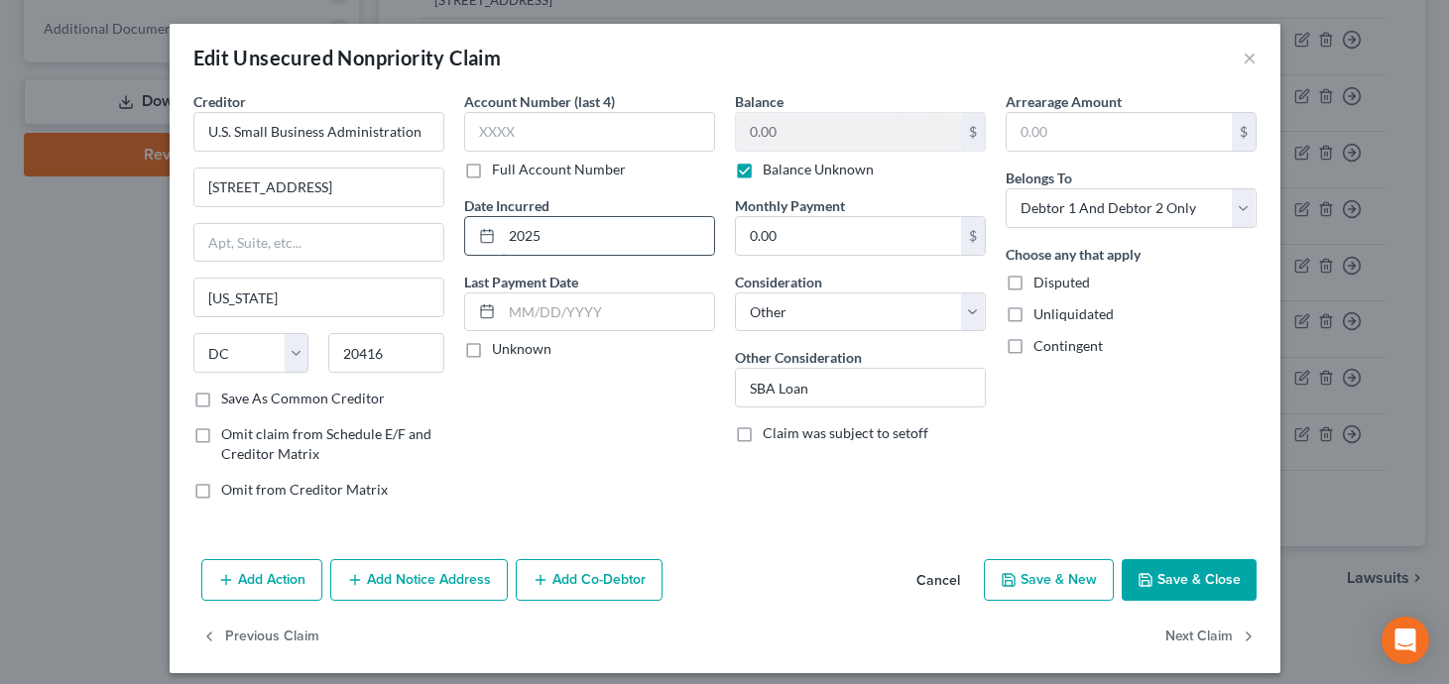
click at [579, 233] on input "2025" at bounding box center [608, 236] width 212 height 38
click at [1167, 568] on button "Save & Close" at bounding box center [1189, 580] width 135 height 42
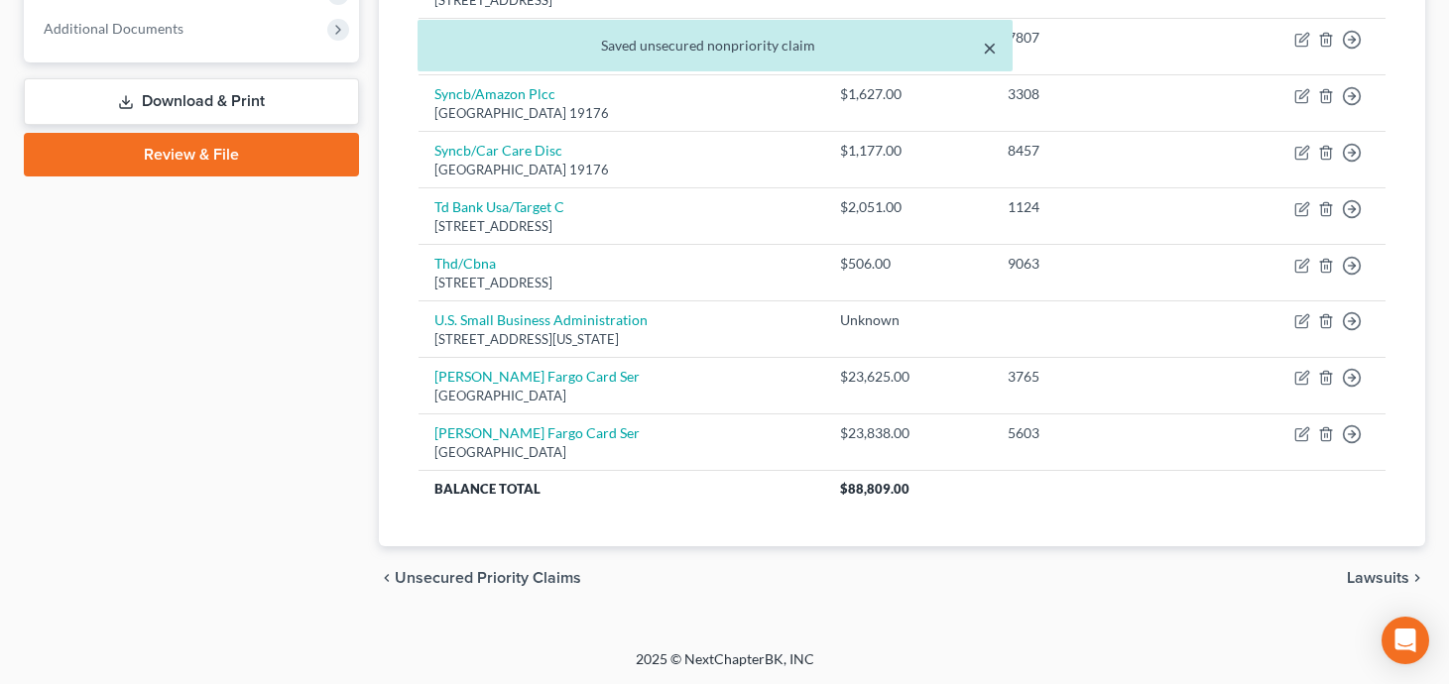
click at [985, 56] on button "×" at bounding box center [990, 48] width 14 height 24
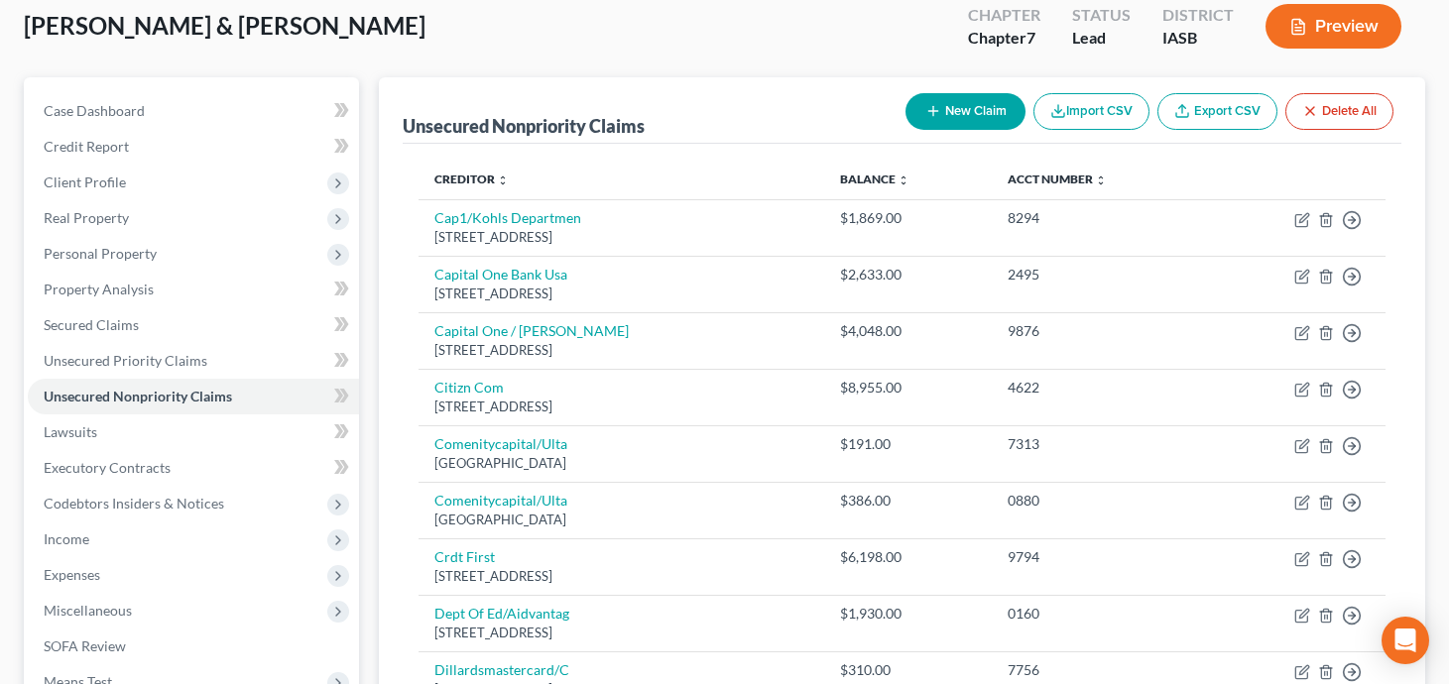
scroll to position [163, 0]
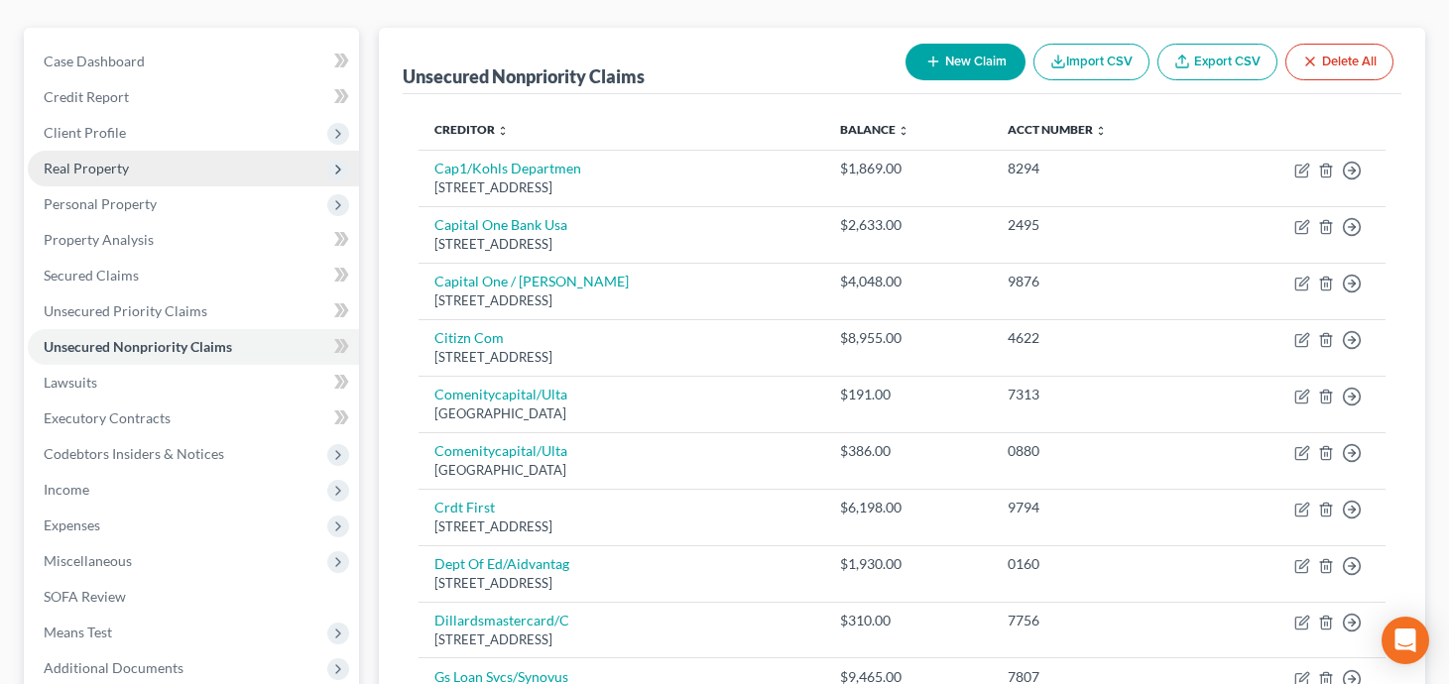
click at [192, 170] on span "Real Property" at bounding box center [193, 169] width 331 height 36
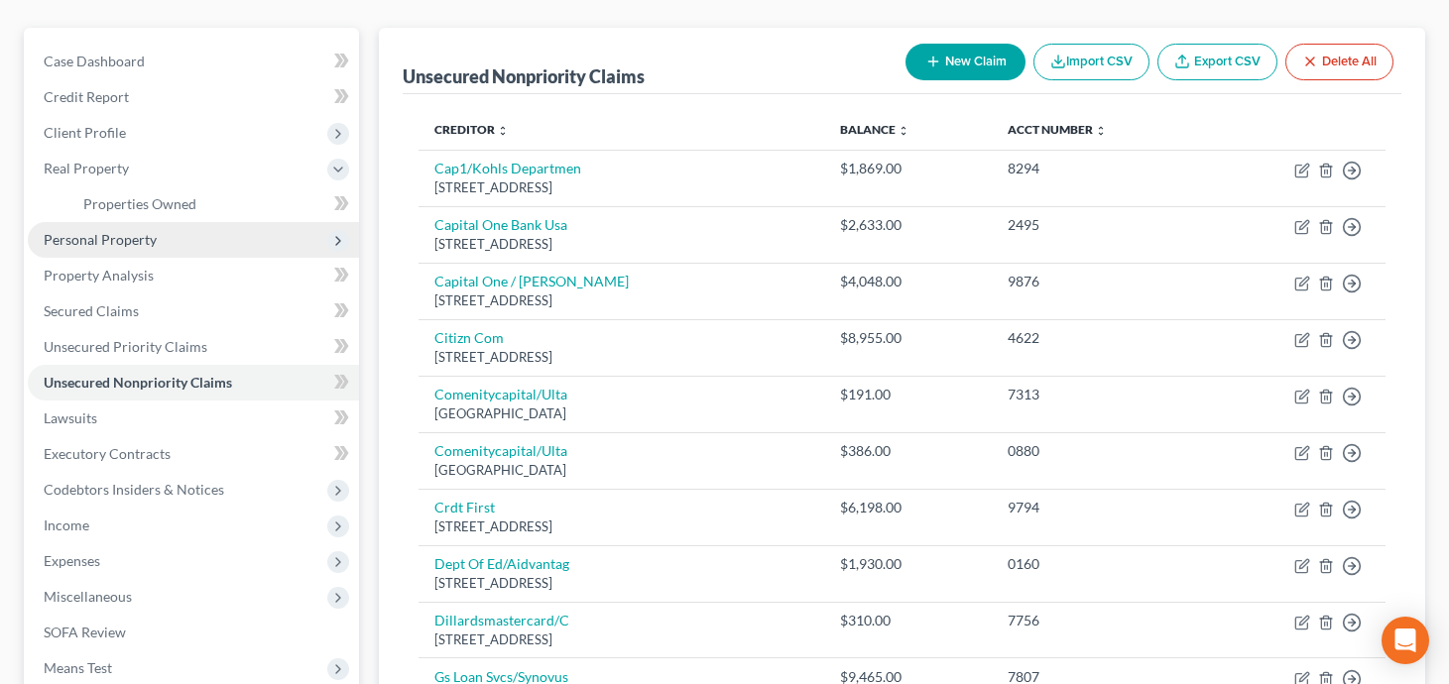
click at [191, 233] on span "Personal Property" at bounding box center [193, 240] width 331 height 36
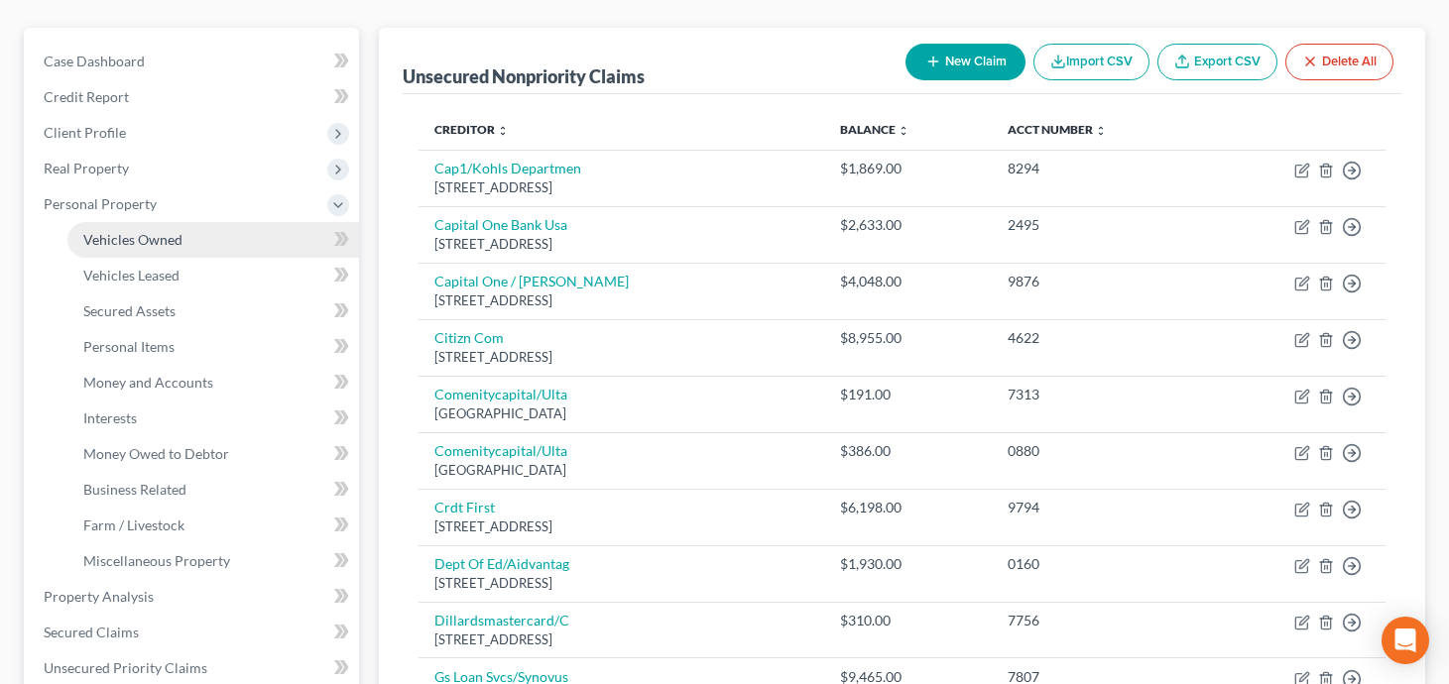
click at [183, 228] on link "Vehicles Owned" at bounding box center [213, 240] width 292 height 36
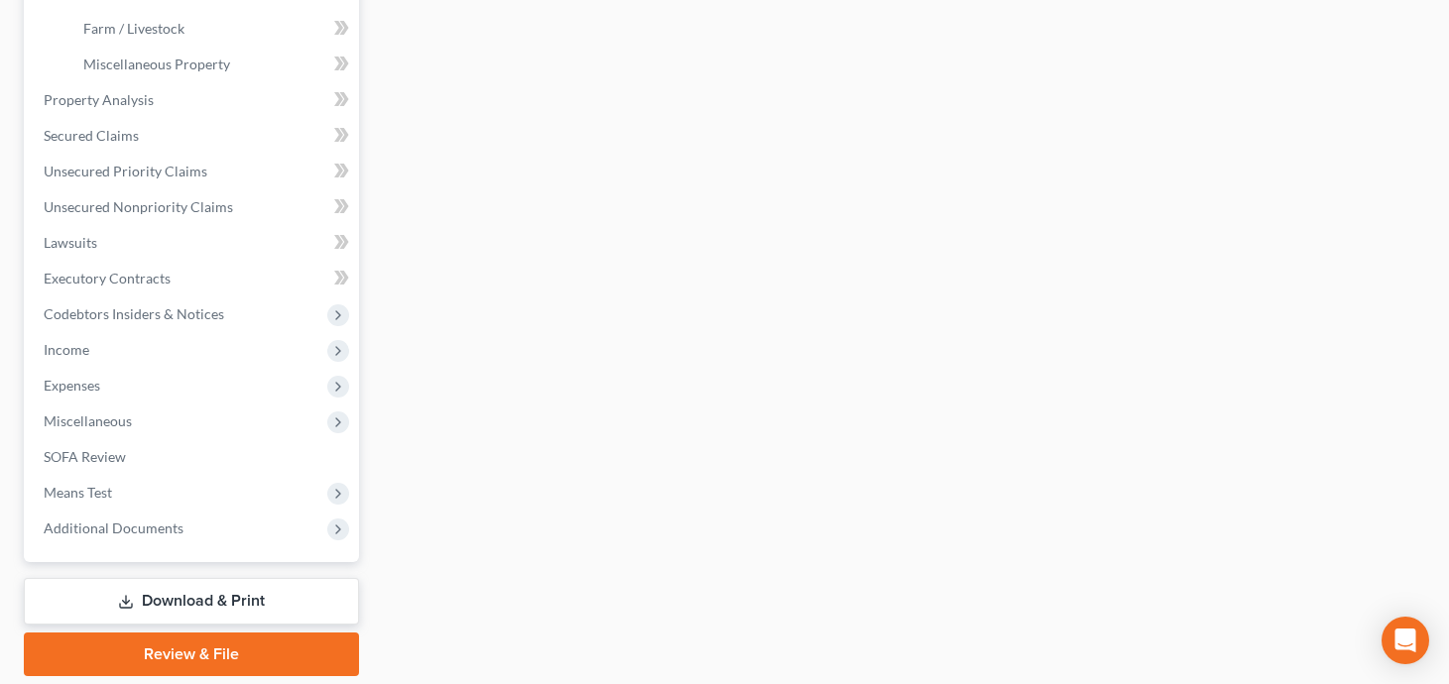
scroll to position [725, 0]
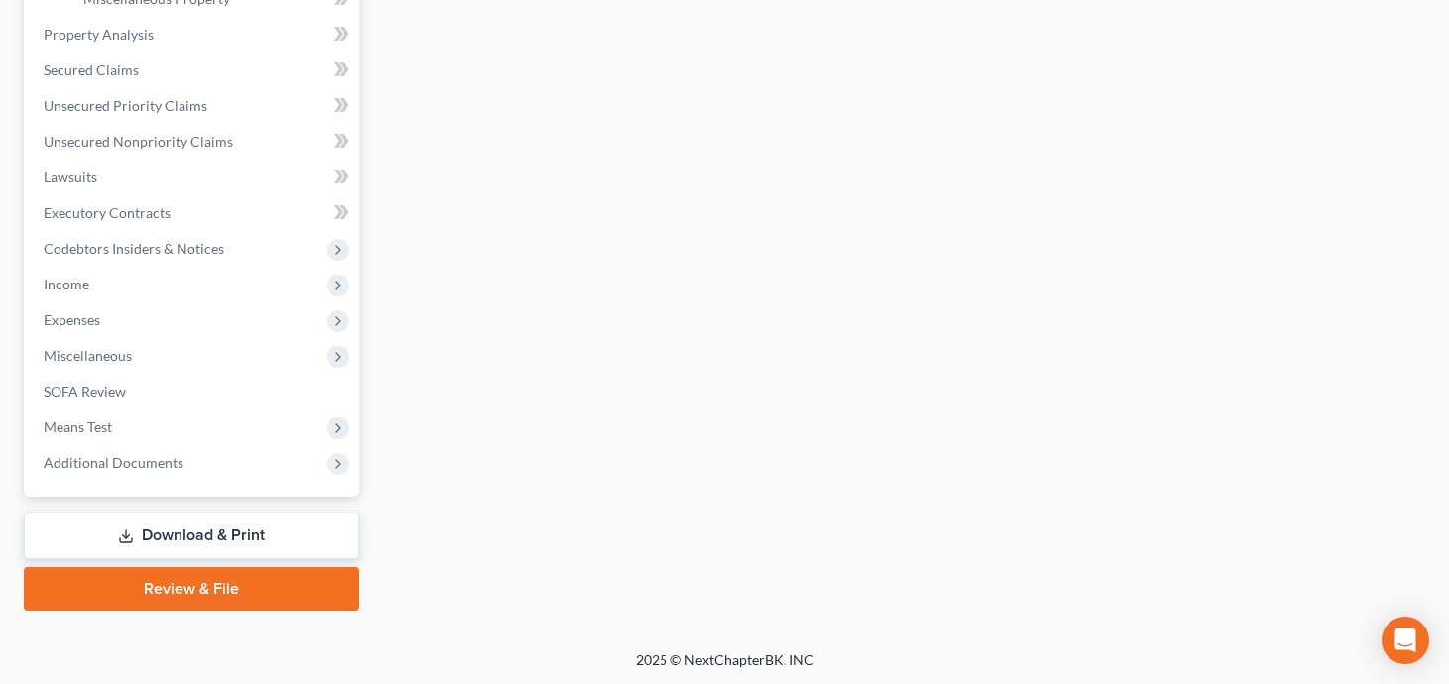
click at [283, 580] on link "Review & File" at bounding box center [191, 589] width 335 height 44
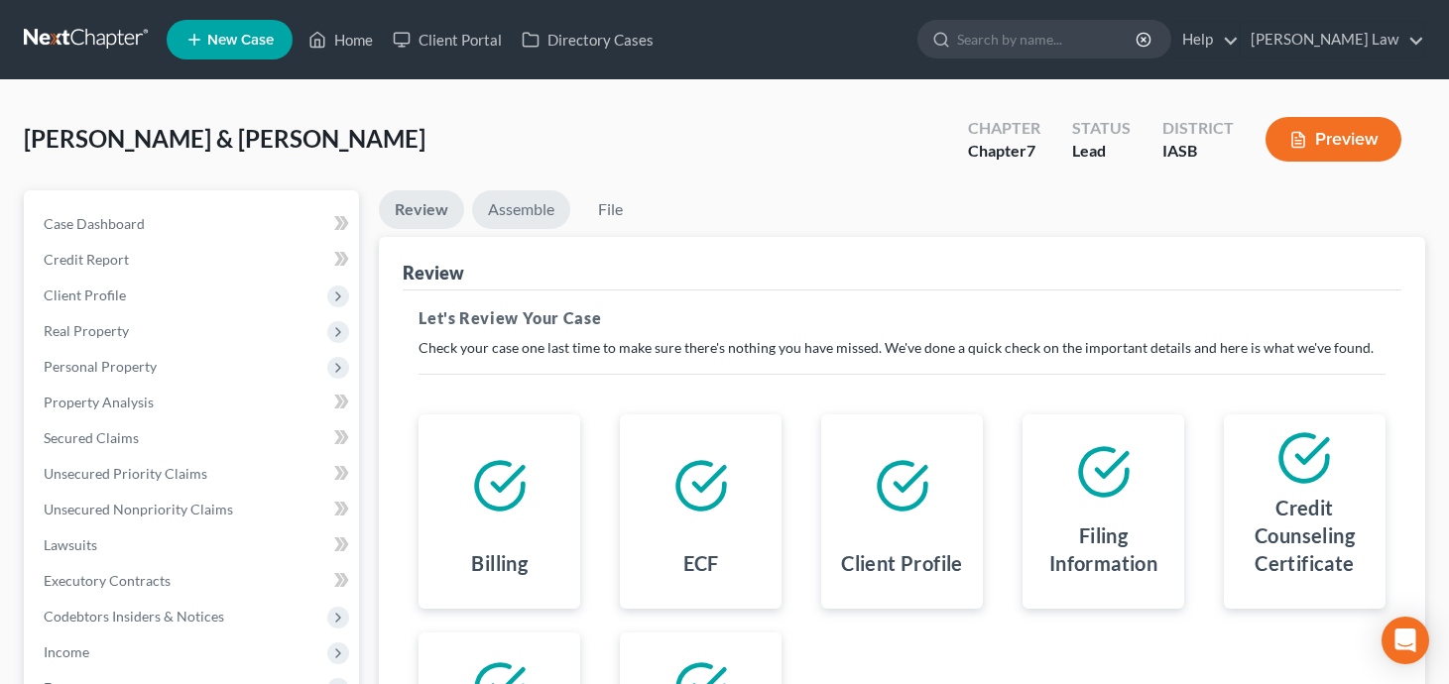
click at [511, 212] on link "Assemble" at bounding box center [521, 209] width 98 height 39
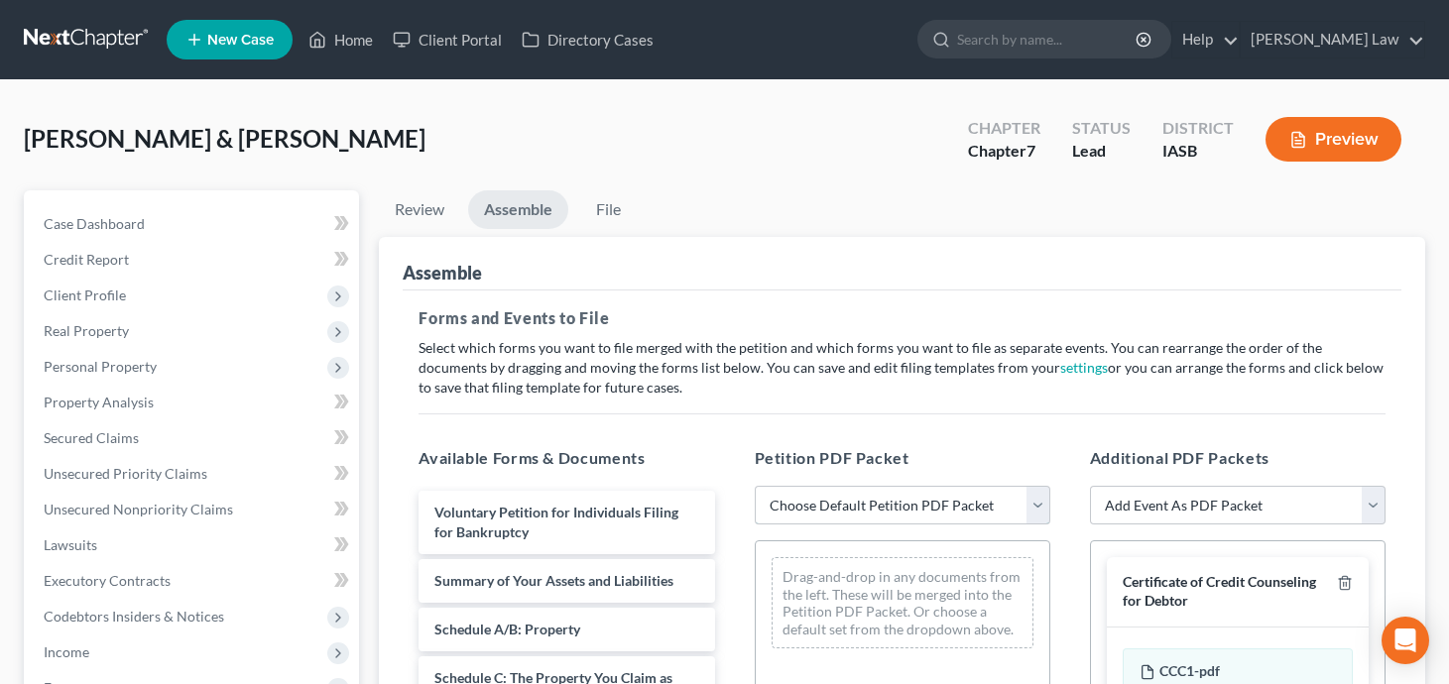
click at [928, 503] on select "Choose Default Petition PDF Packet Emergency Filing (Voluntary Petition and Cre…" at bounding box center [903, 506] width 296 height 40
select select "1"
click at [607, 214] on link "File" at bounding box center [607, 209] width 63 height 39
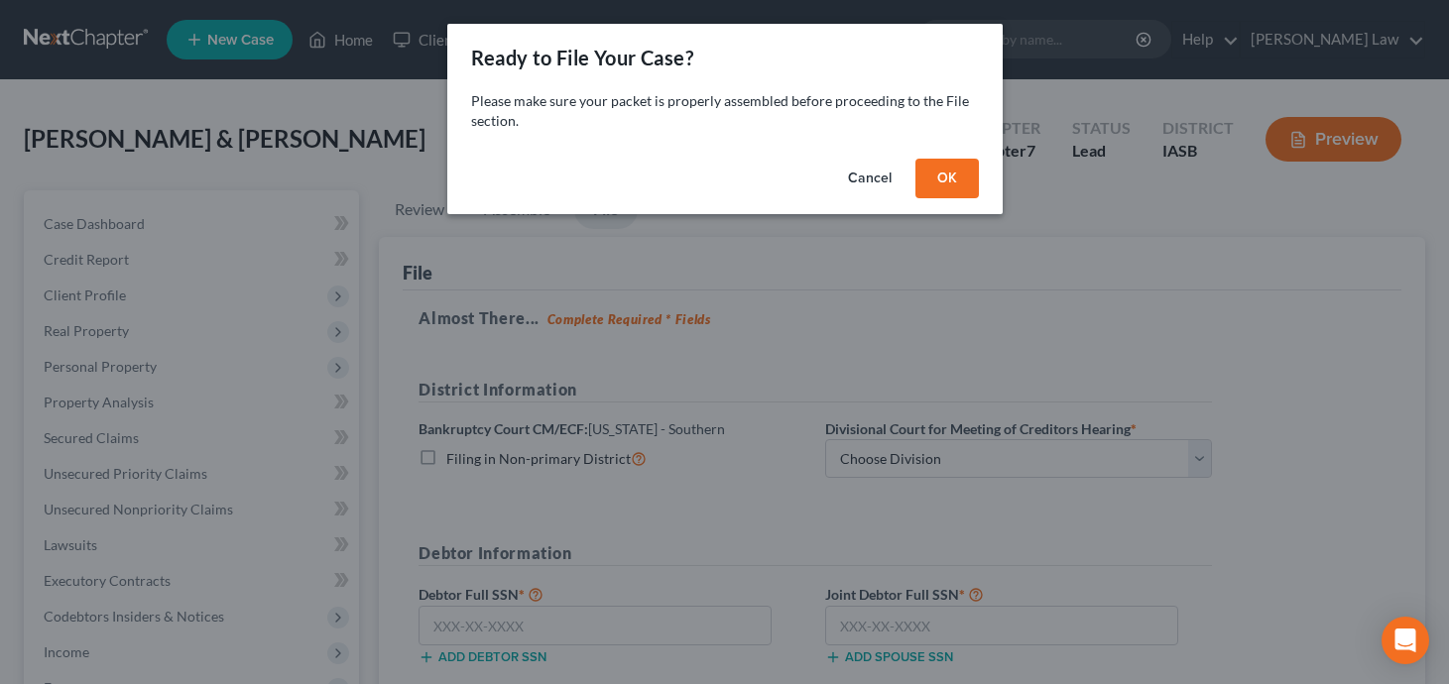
click at [951, 174] on button "OK" at bounding box center [946, 179] width 63 height 40
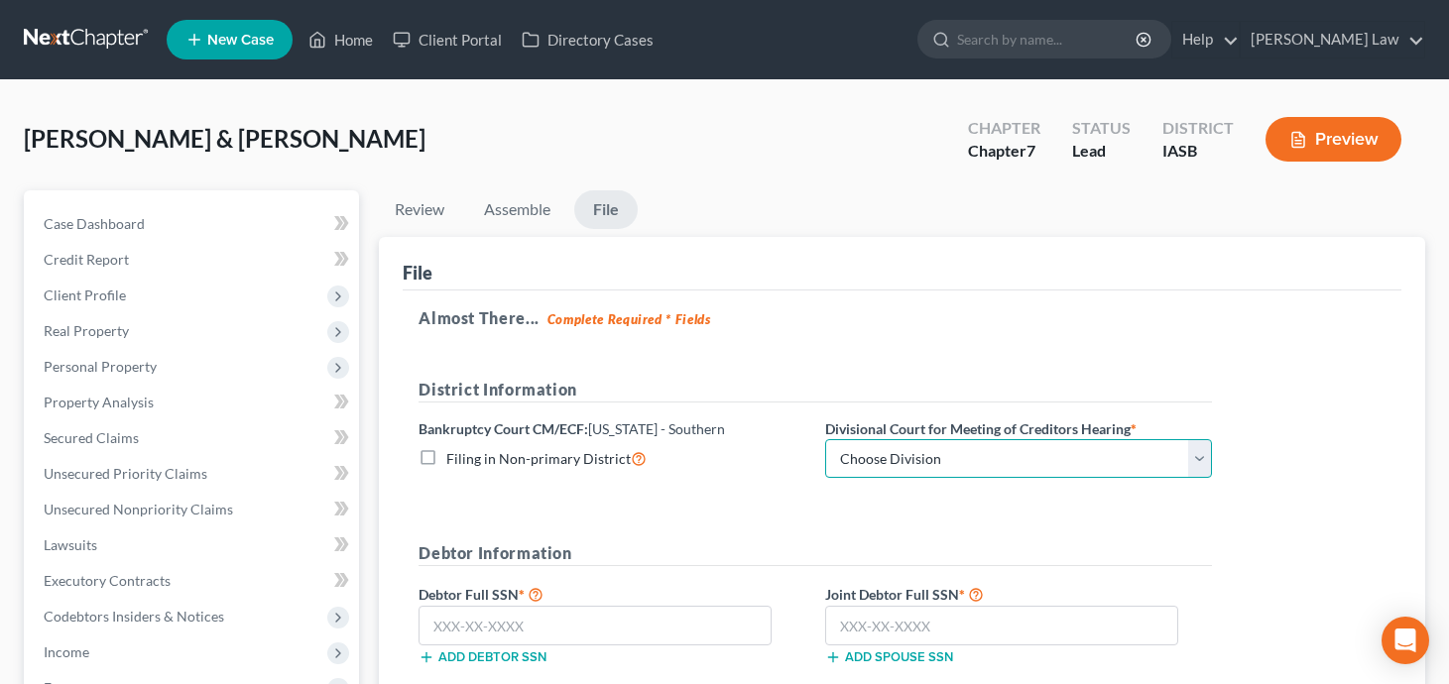
click at [1034, 459] on select "Choose Division Central Eastern Western" at bounding box center [1018, 459] width 387 height 40
select select "0"
click at [623, 524] on form "District Information Bankruptcy Court CM/ECF: [US_STATE] - Southern Filing in N…" at bounding box center [814, 586] width 793 height 417
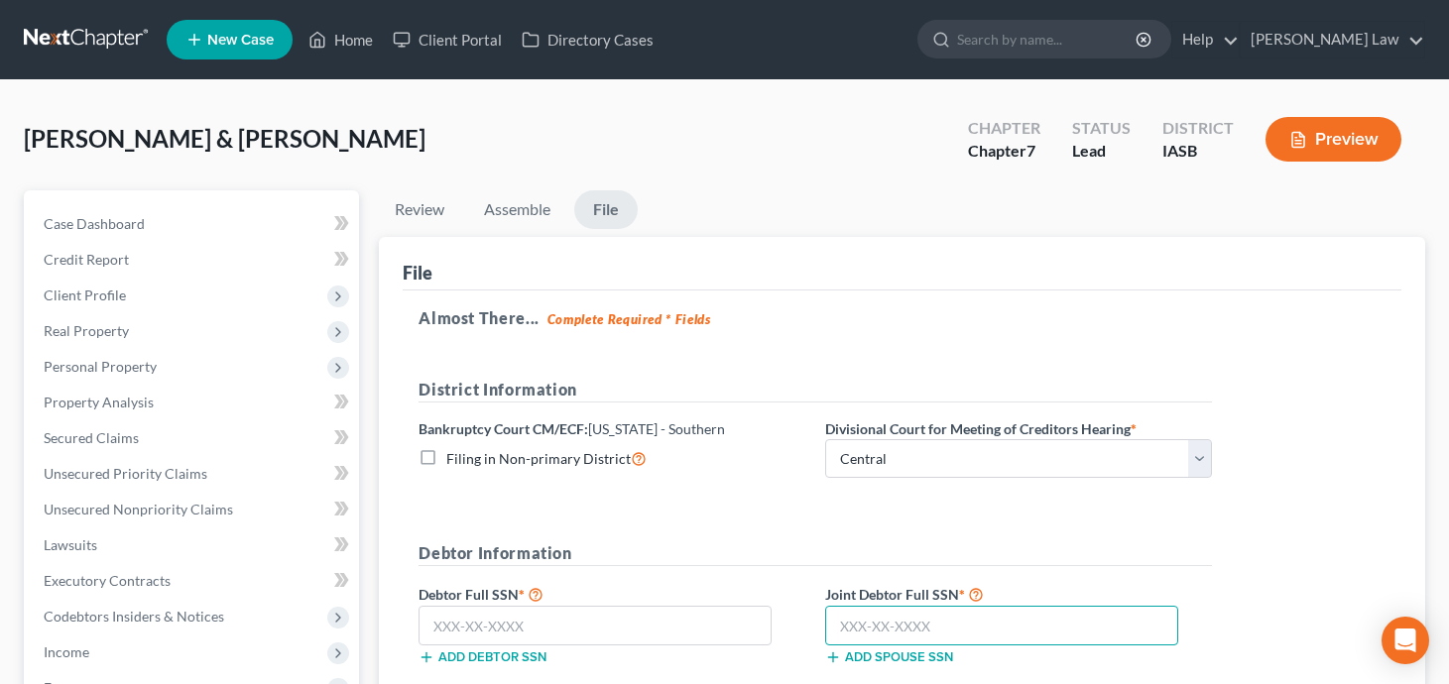
click at [951, 621] on input "text" at bounding box center [1001, 626] width 353 height 40
type input "484-29-4149"
click at [646, 609] on input "text" at bounding box center [594, 626] width 353 height 40
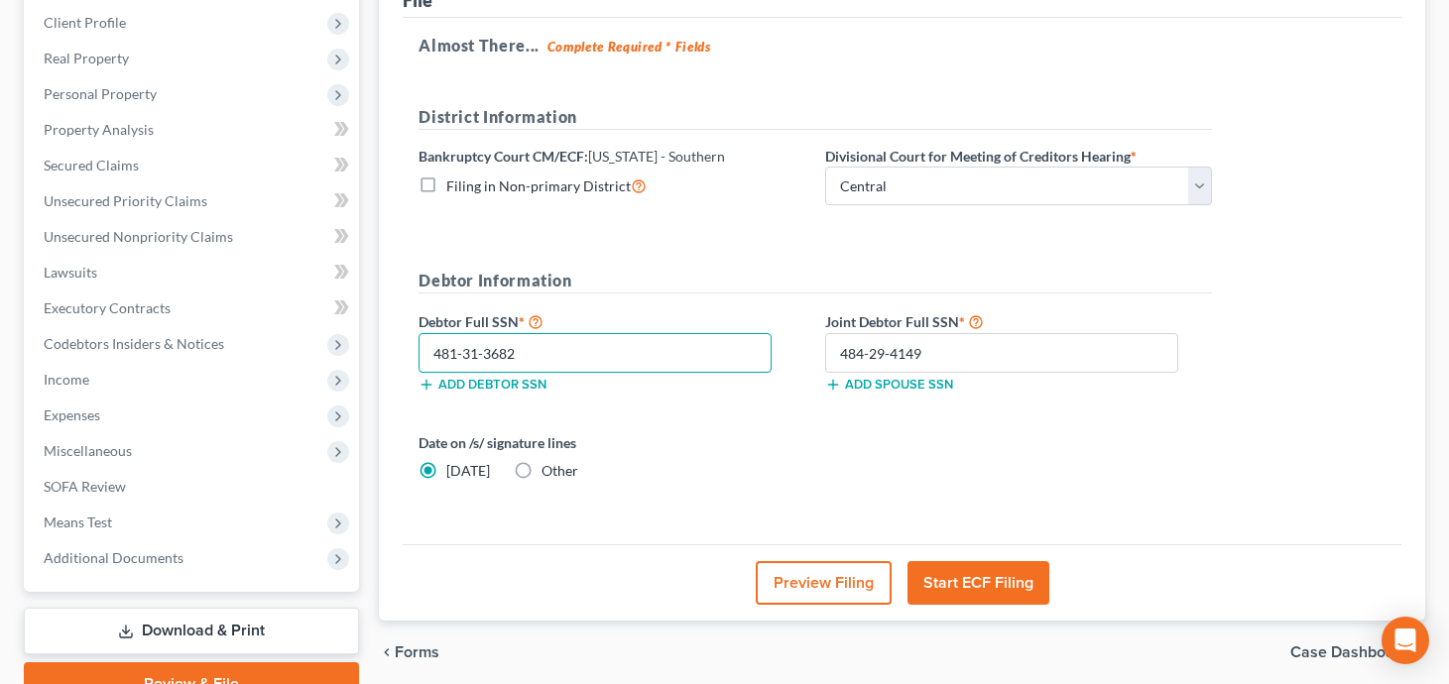
scroll to position [345, 0]
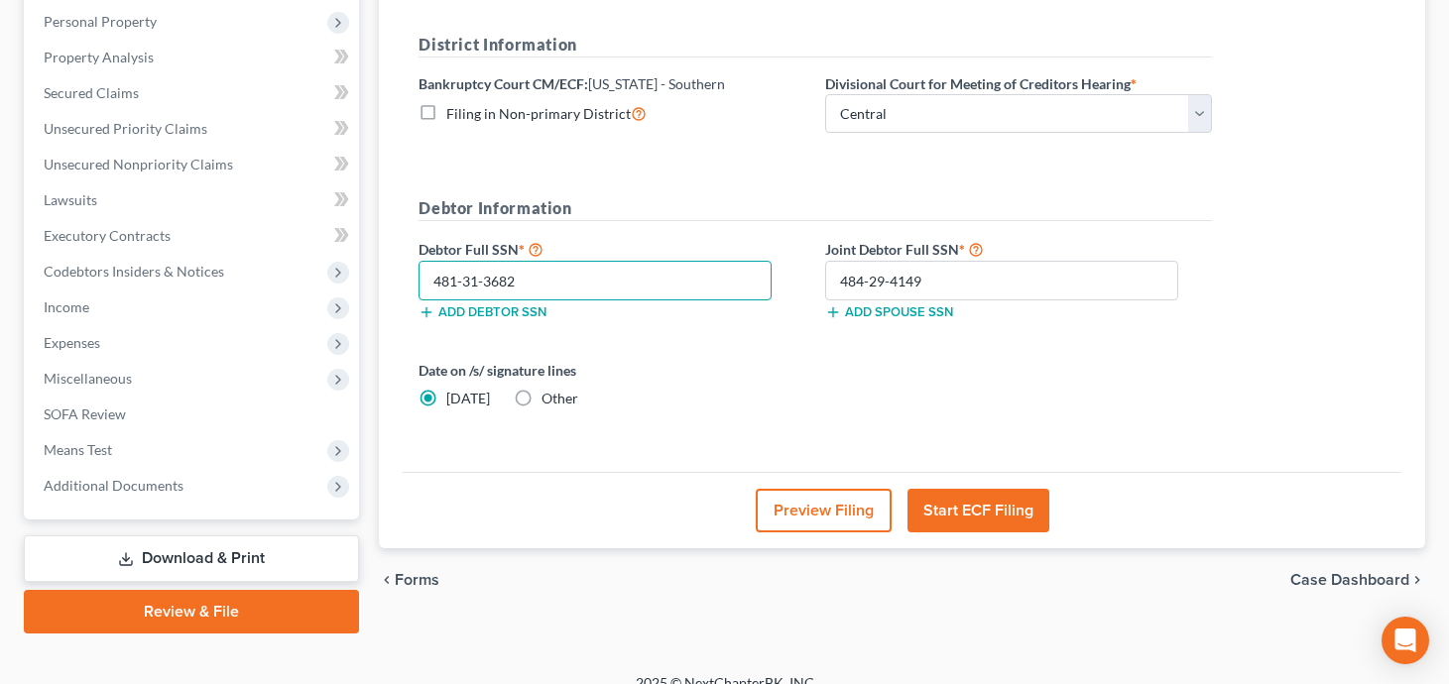
type input "481-31-3682"
click at [1009, 507] on button "Start ECF Filing" at bounding box center [978, 511] width 142 height 44
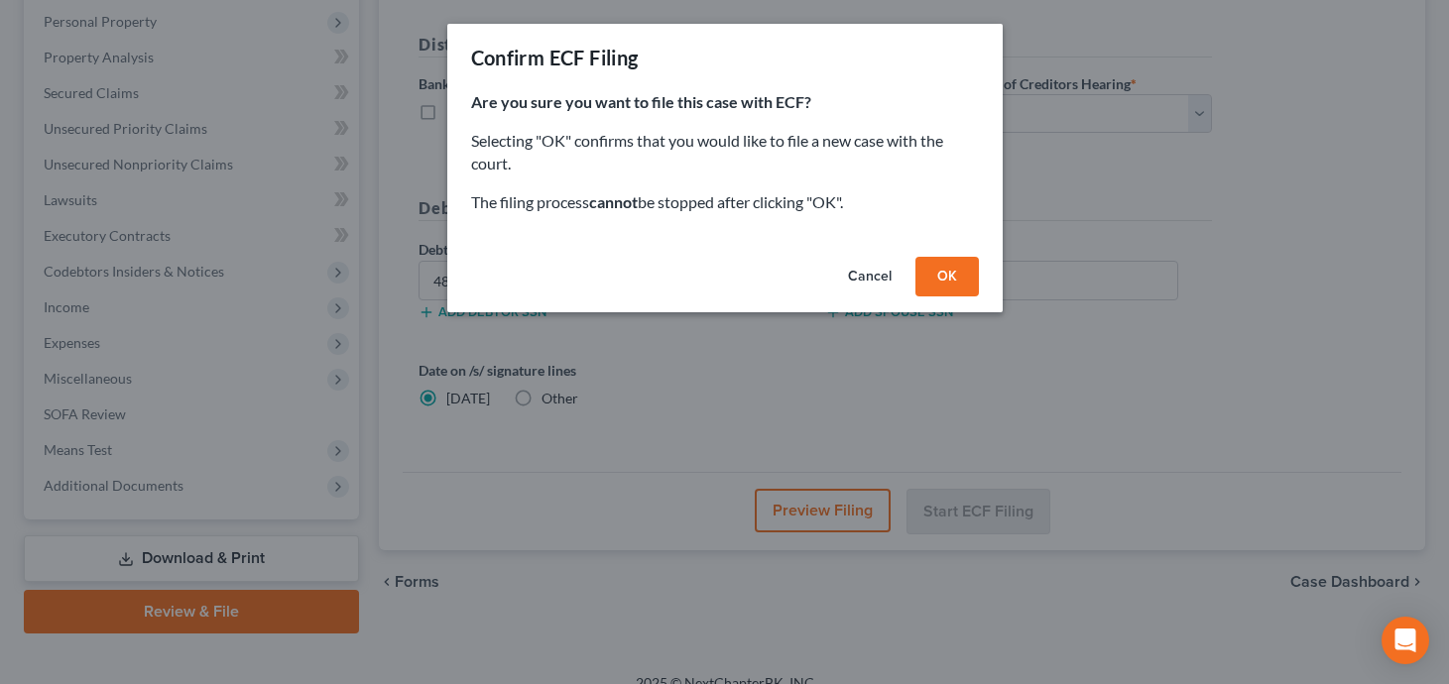
click at [867, 279] on button "Cancel" at bounding box center [869, 277] width 75 height 40
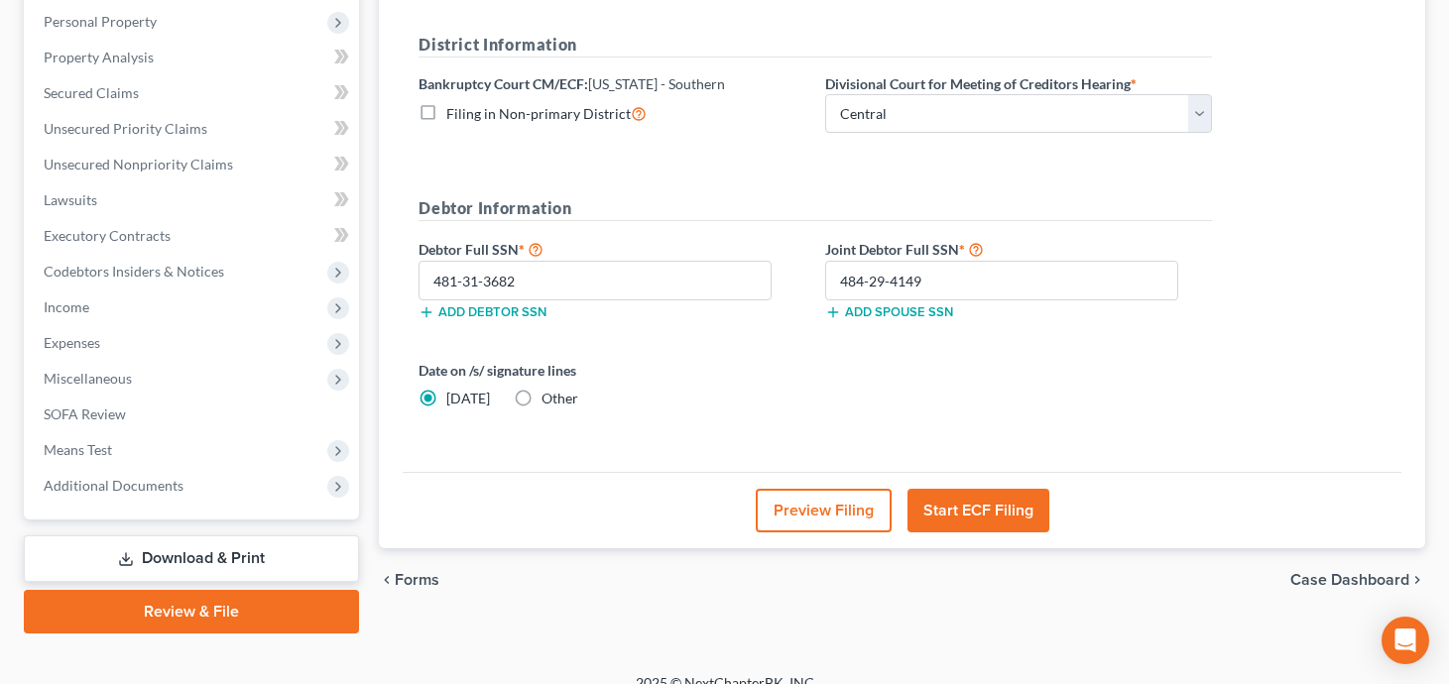
click at [1000, 516] on button "Start ECF Filing" at bounding box center [978, 511] width 142 height 44
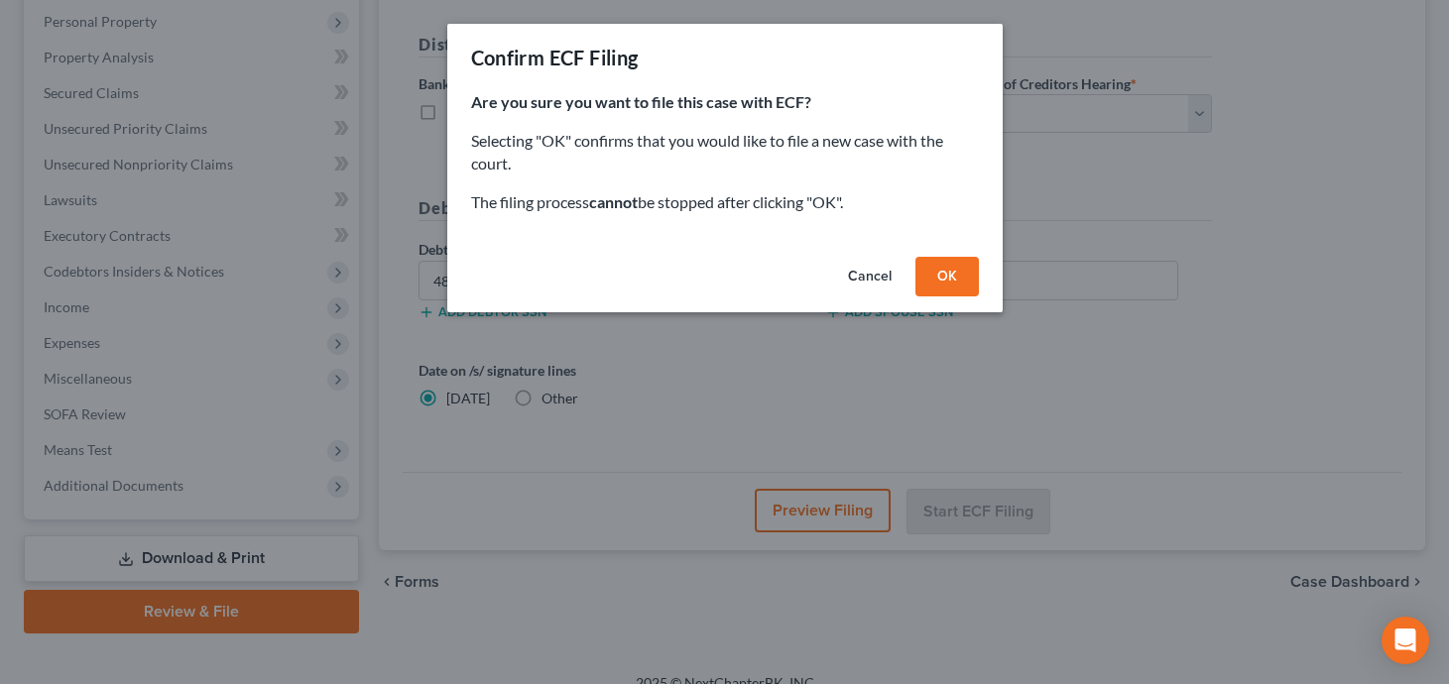
click at [954, 267] on button "OK" at bounding box center [946, 277] width 63 height 40
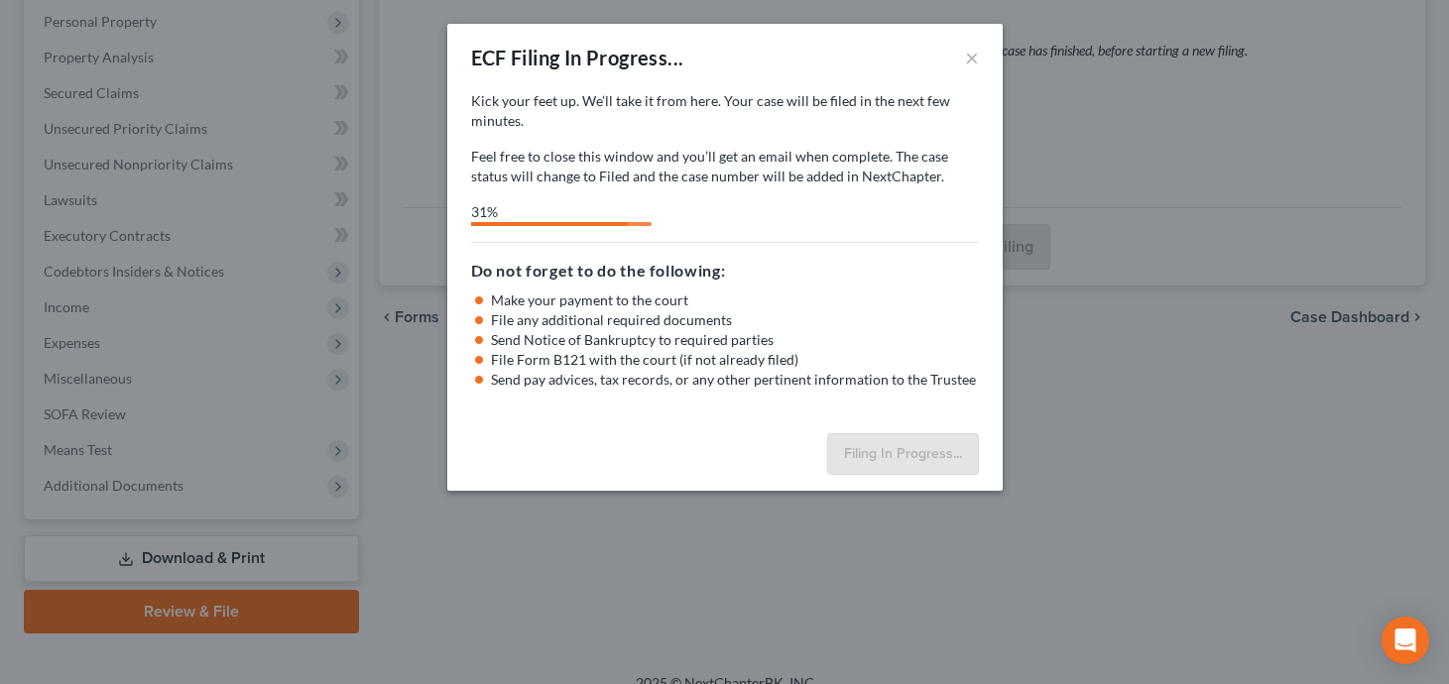
select select "0"
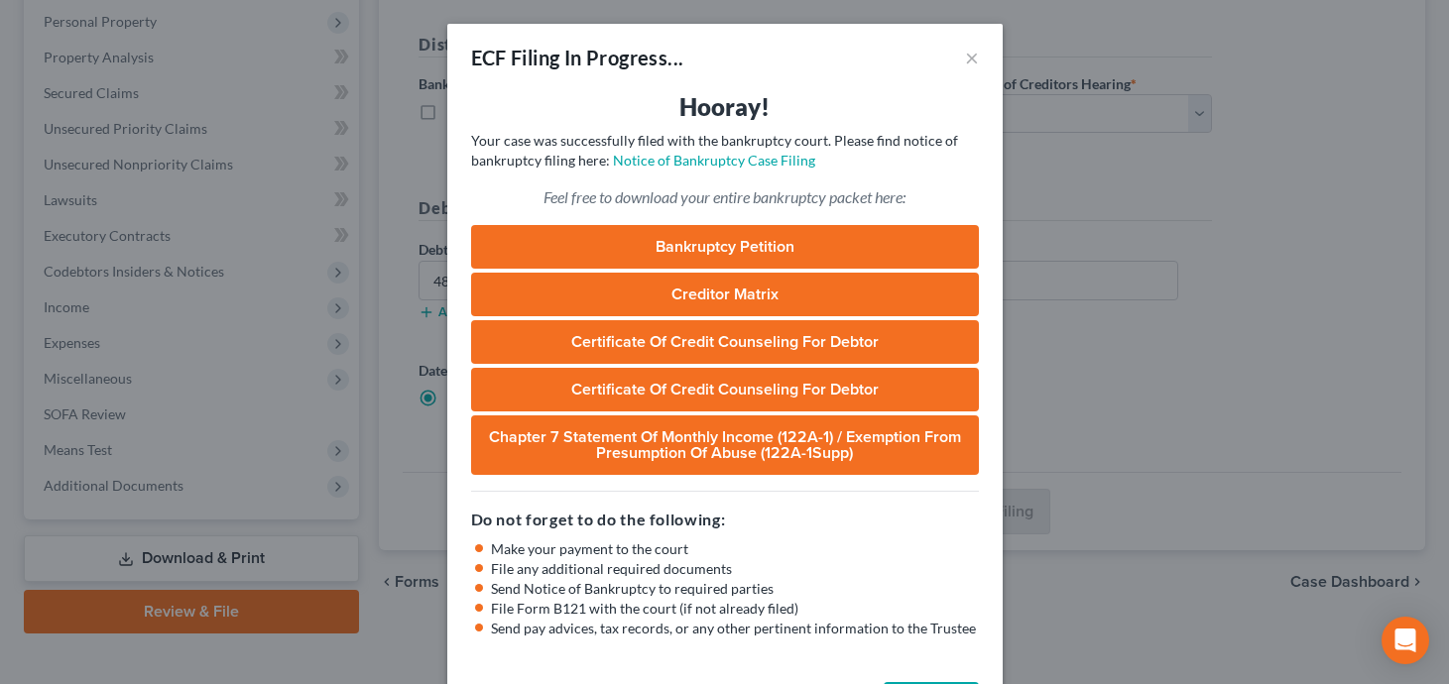
scroll to position [76, 0]
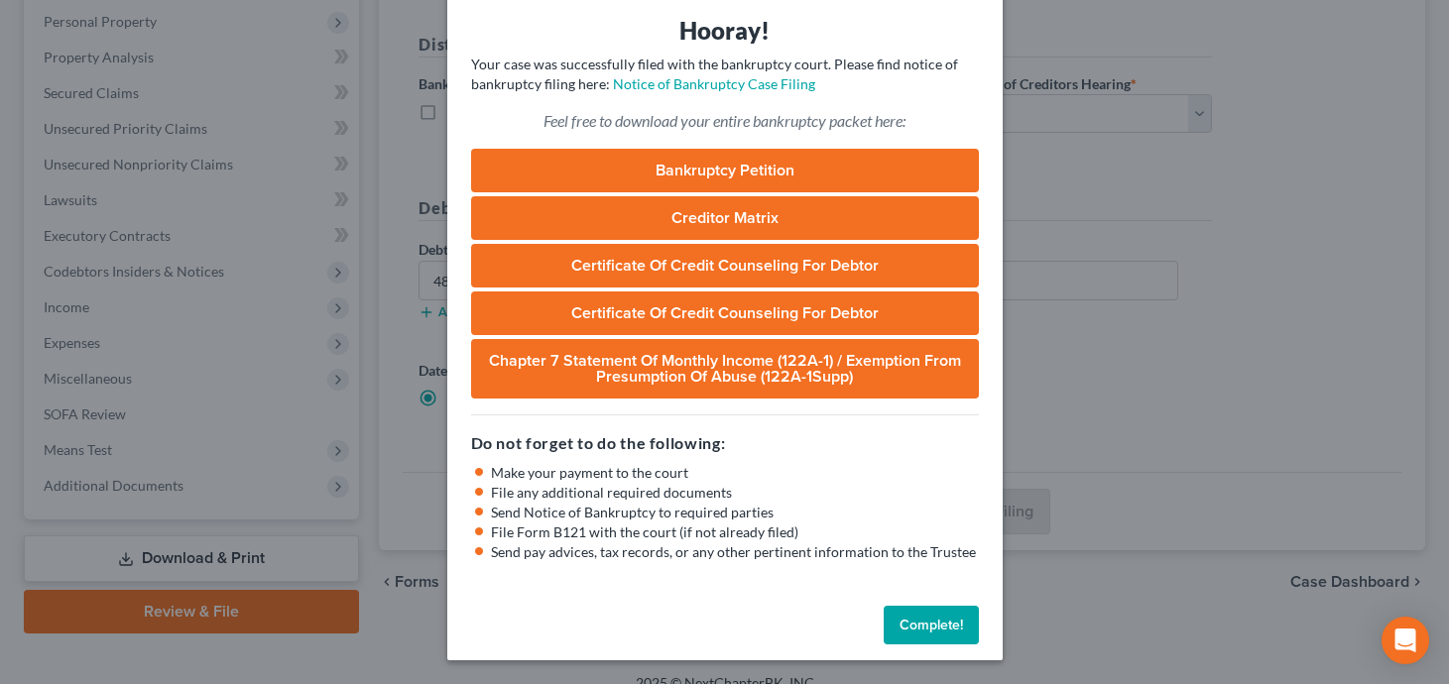
click at [911, 624] on button "Complete!" at bounding box center [931, 626] width 95 height 40
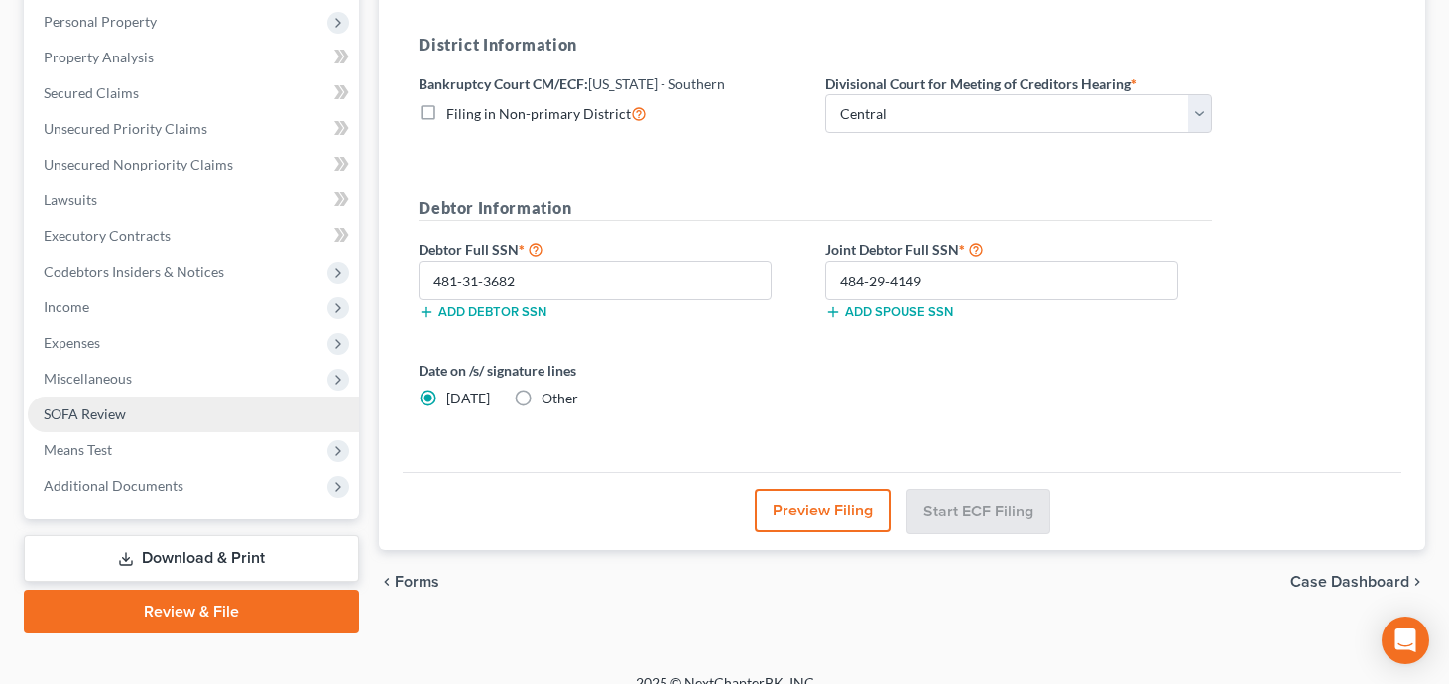
scroll to position [368, 0]
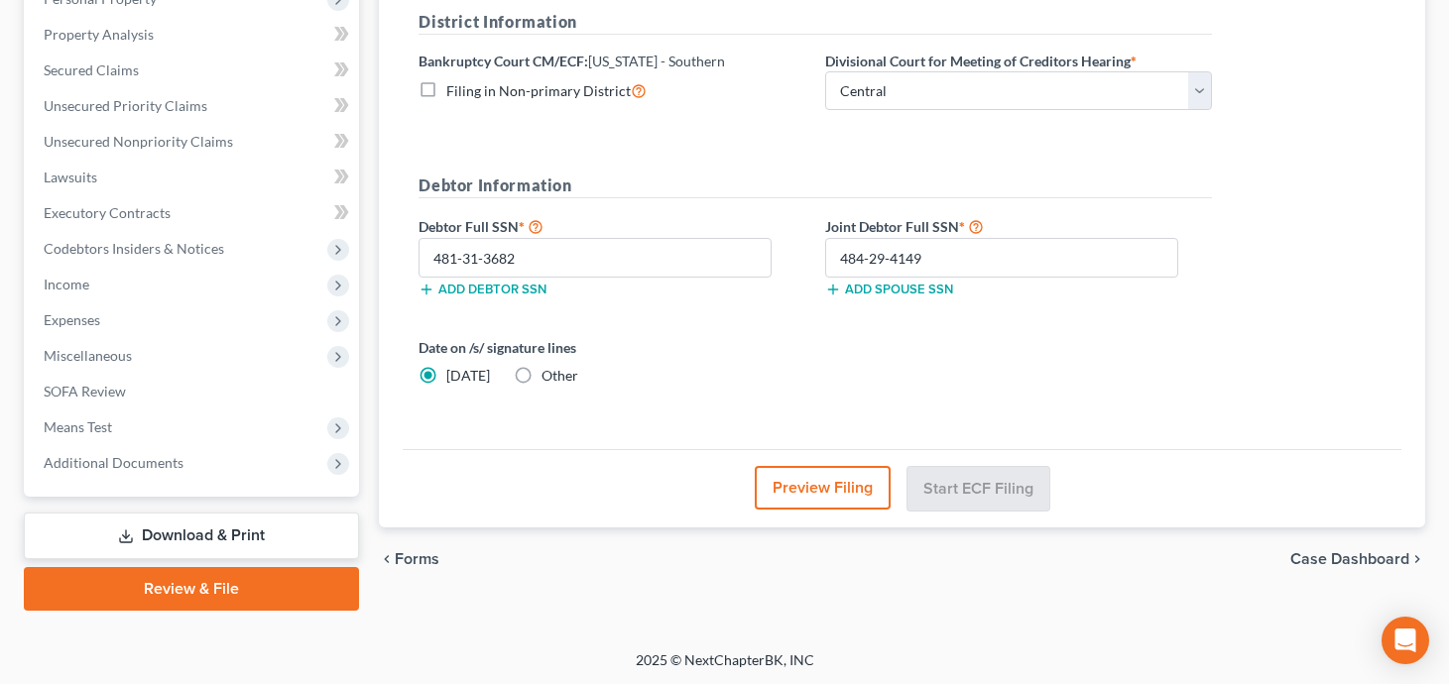
click at [214, 532] on link "Download & Print" at bounding box center [191, 536] width 335 height 47
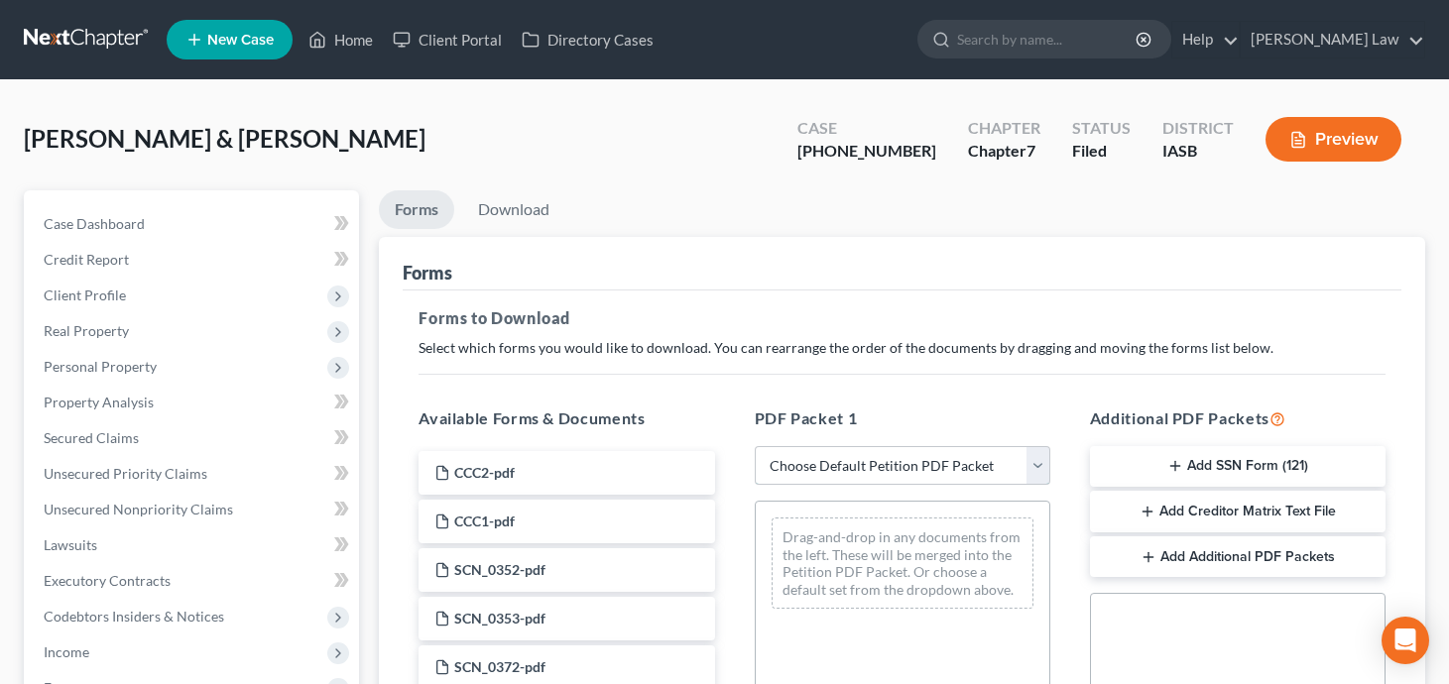
click at [795, 457] on select "Choose Default Petition PDF Packet Complete Bankruptcy Petition (all forms and …" at bounding box center [903, 466] width 296 height 40
select select "3"
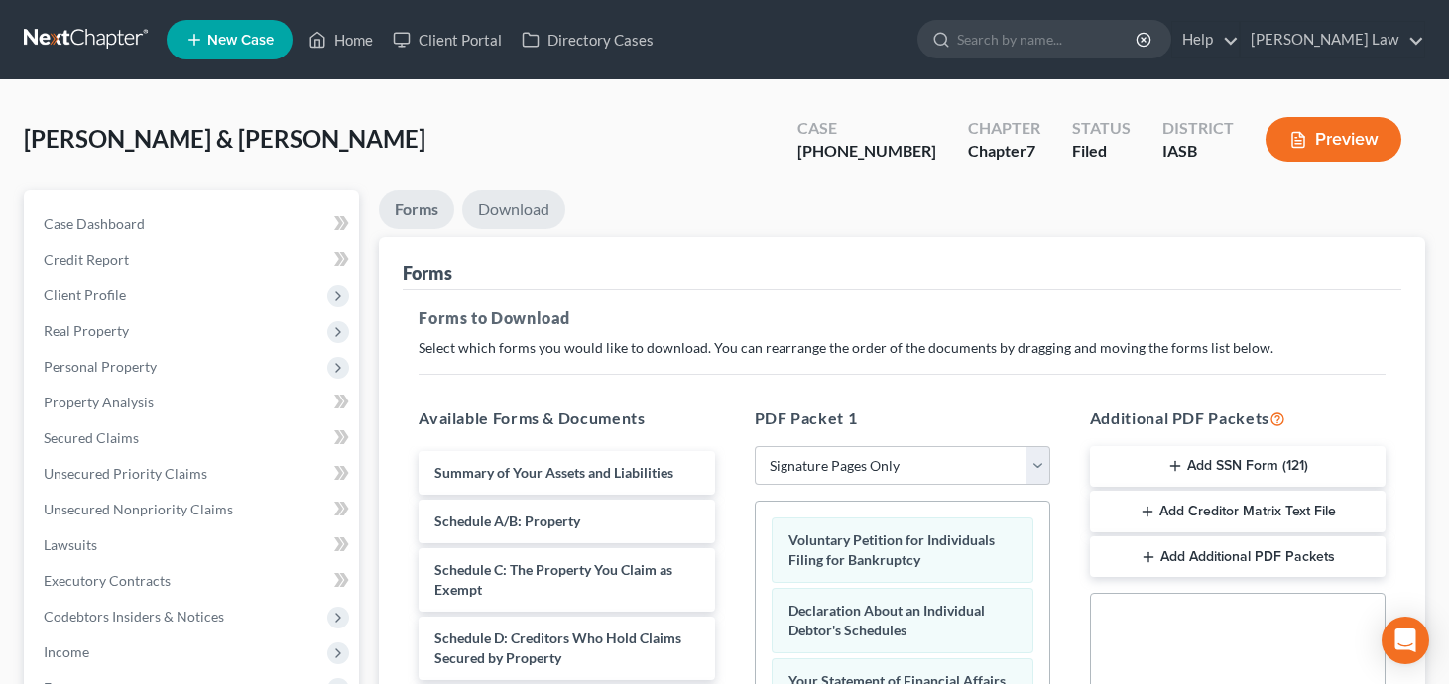
click at [529, 211] on link "Download" at bounding box center [513, 209] width 103 height 39
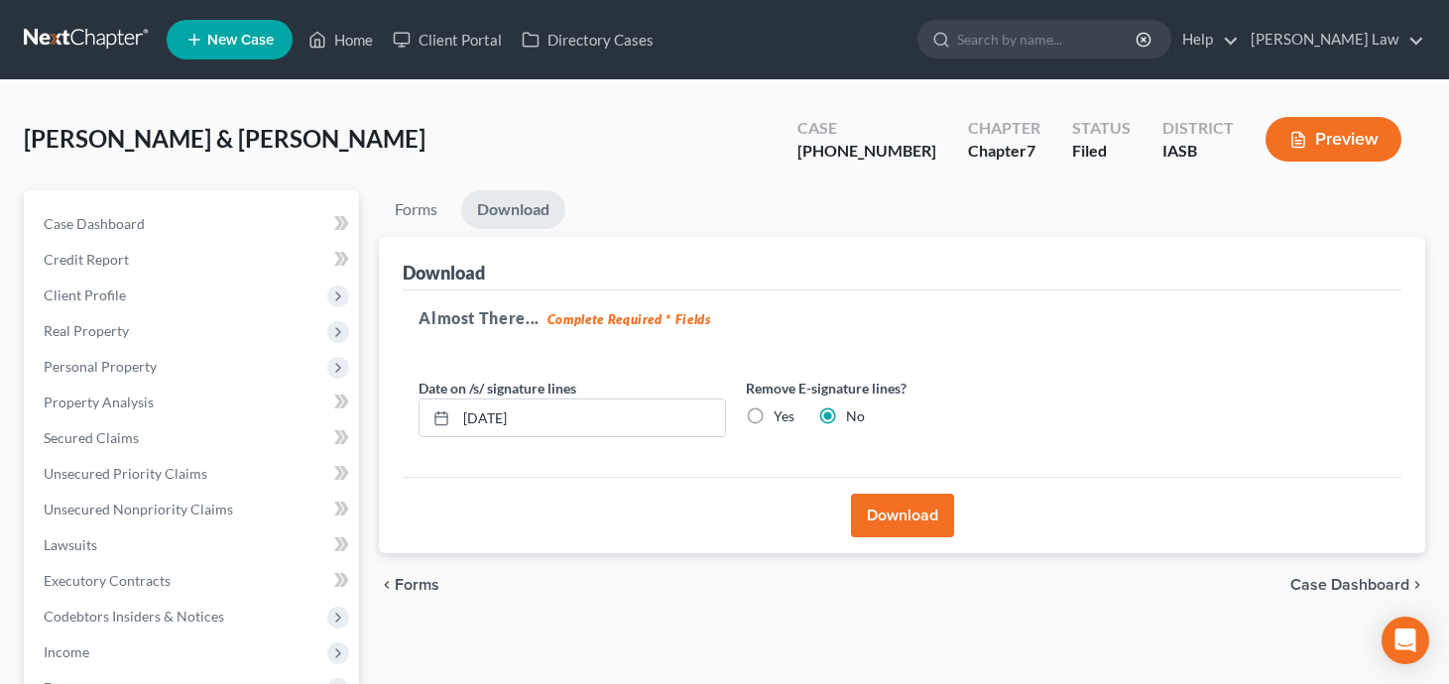
click at [891, 513] on button "Download" at bounding box center [902, 516] width 103 height 44
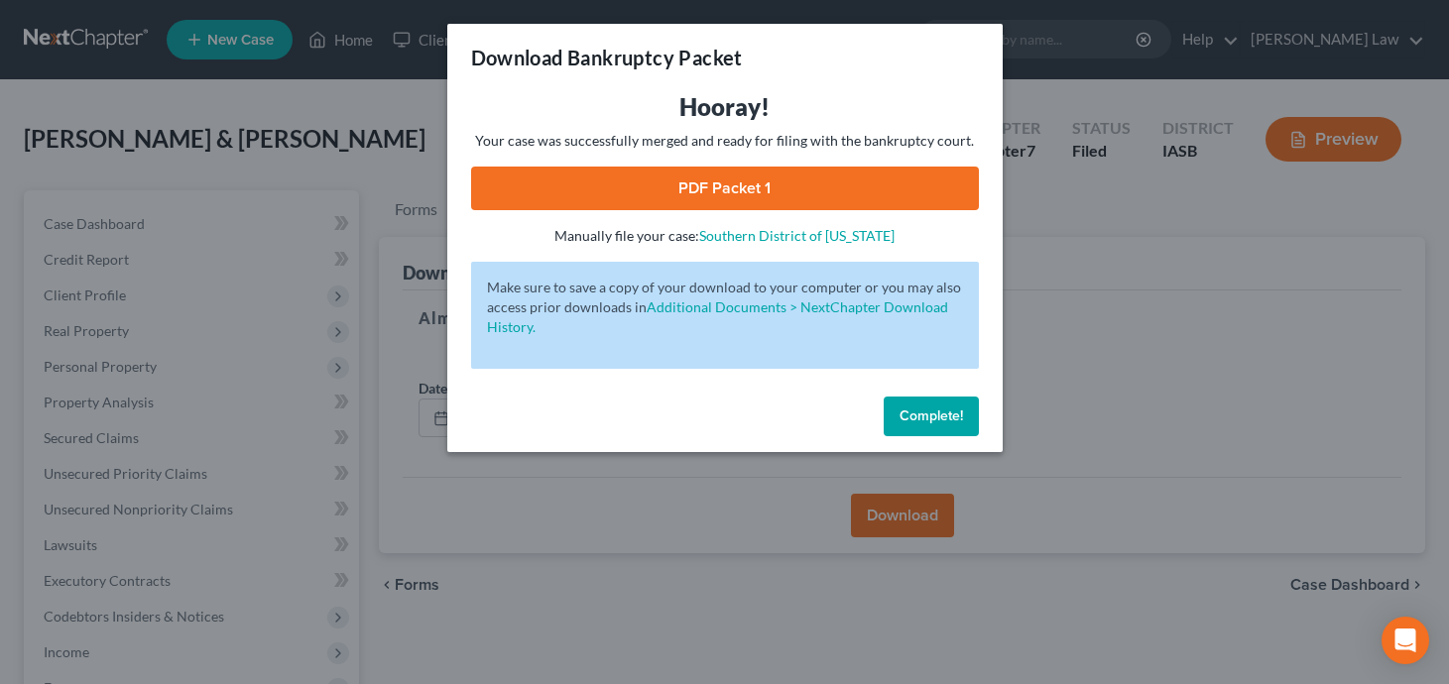
click at [798, 186] on link "PDF Packet 1" at bounding box center [725, 189] width 508 height 44
click at [913, 411] on span "Complete!" at bounding box center [930, 416] width 63 height 17
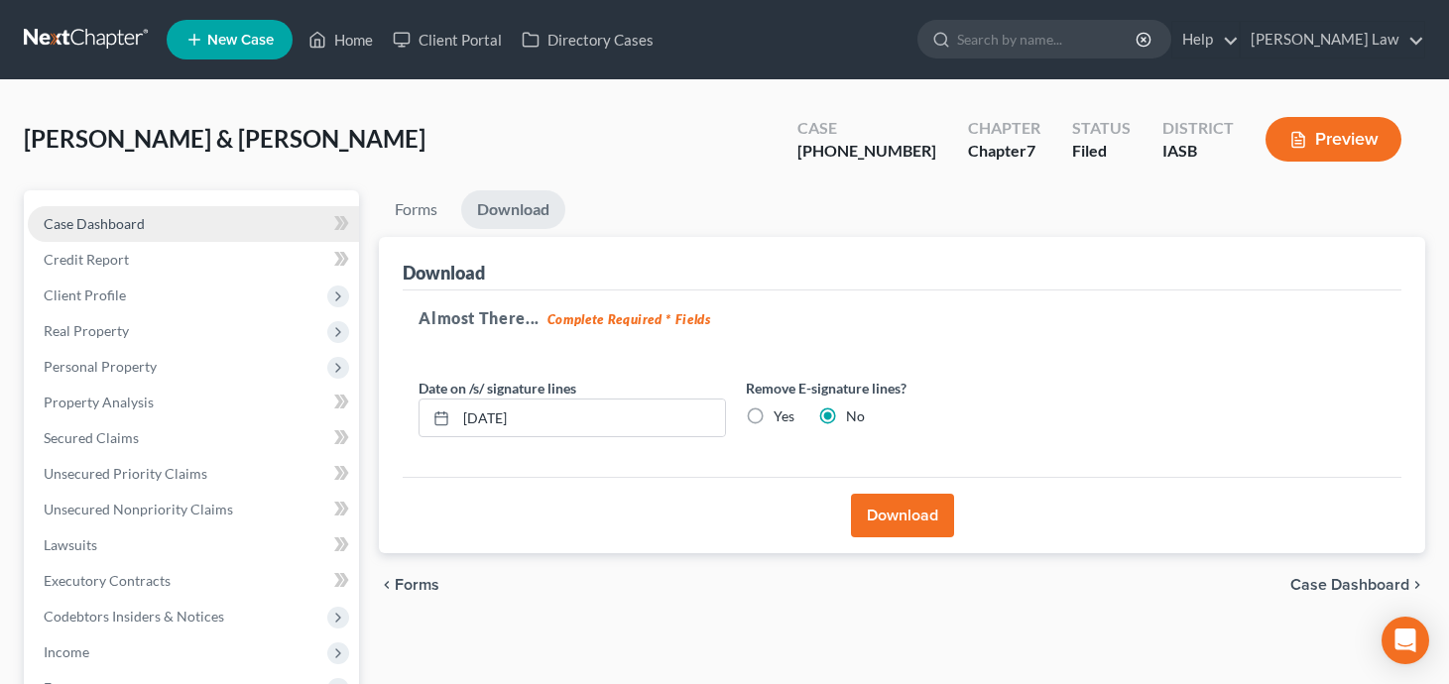
click at [217, 211] on link "Case Dashboard" at bounding box center [193, 224] width 331 height 36
select select "0"
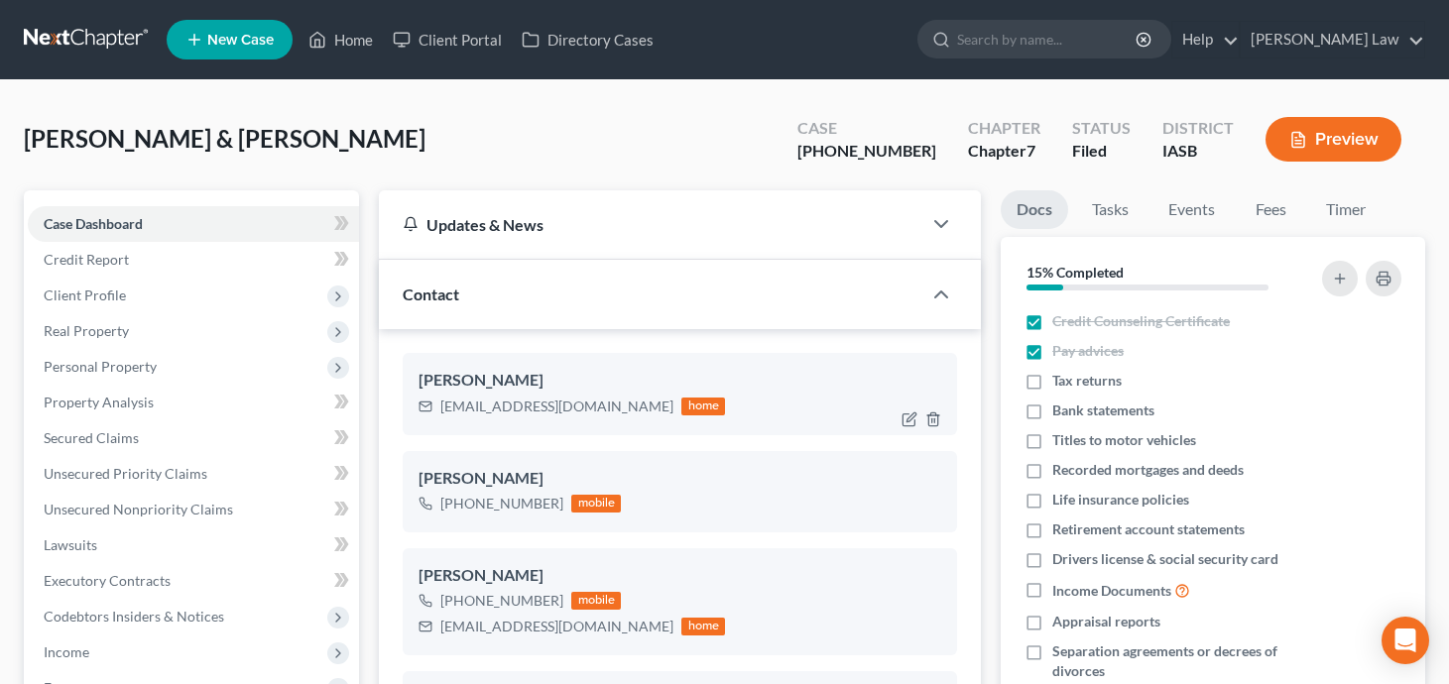
scroll to position [2069, 0]
drag, startPoint x: 601, startPoint y: 406, endPoint x: 436, endPoint y: 403, distance: 164.6
click at [436, 403] on div "[EMAIL_ADDRESS][DOMAIN_NAME] home" at bounding box center [571, 407] width 306 height 26
copy div "[EMAIL_ADDRESS][DOMAIN_NAME]"
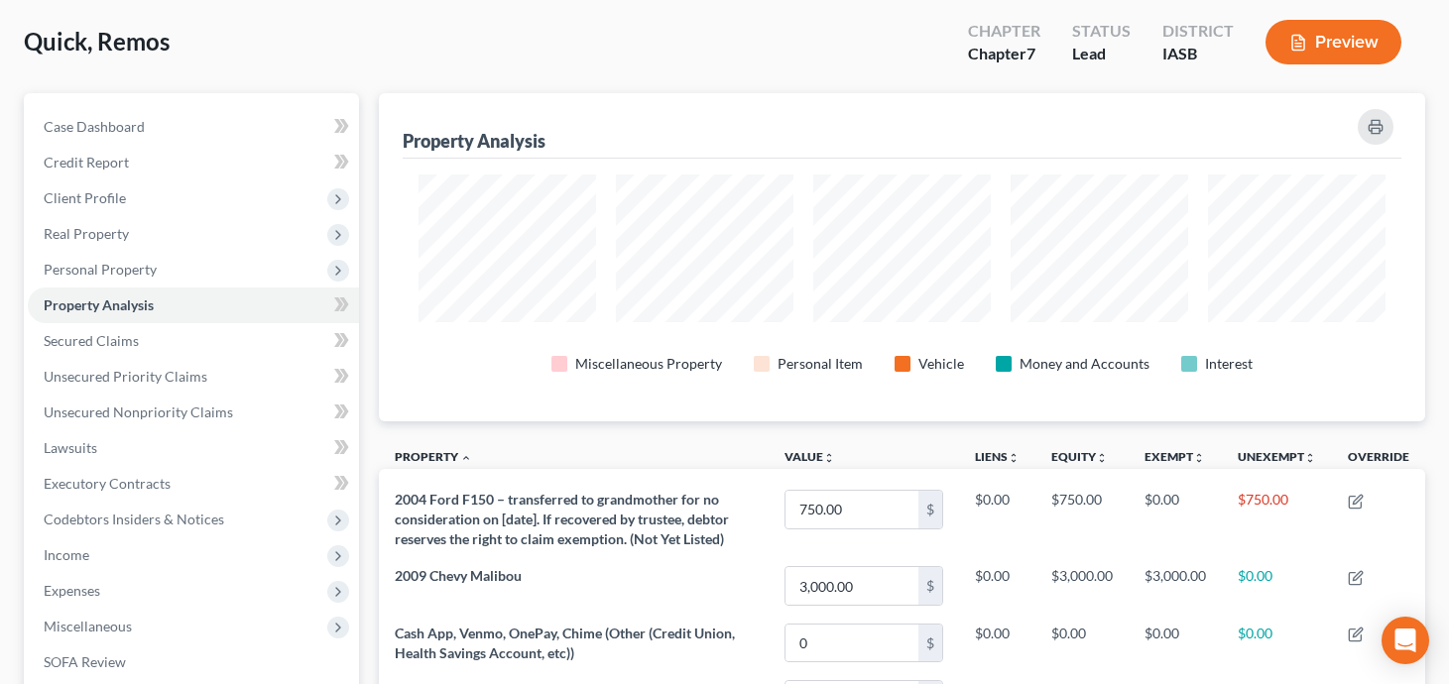
scroll to position [105, 0]
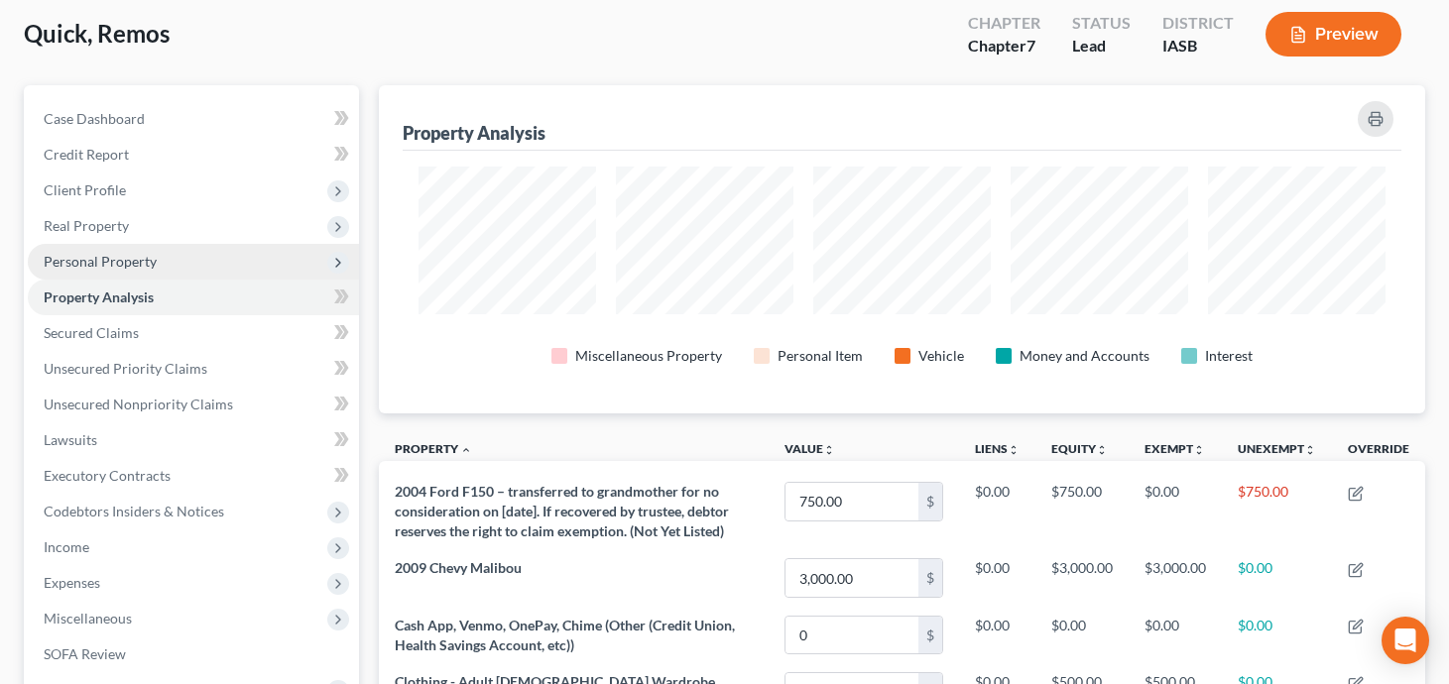
click at [221, 267] on span "Personal Property" at bounding box center [193, 262] width 331 height 36
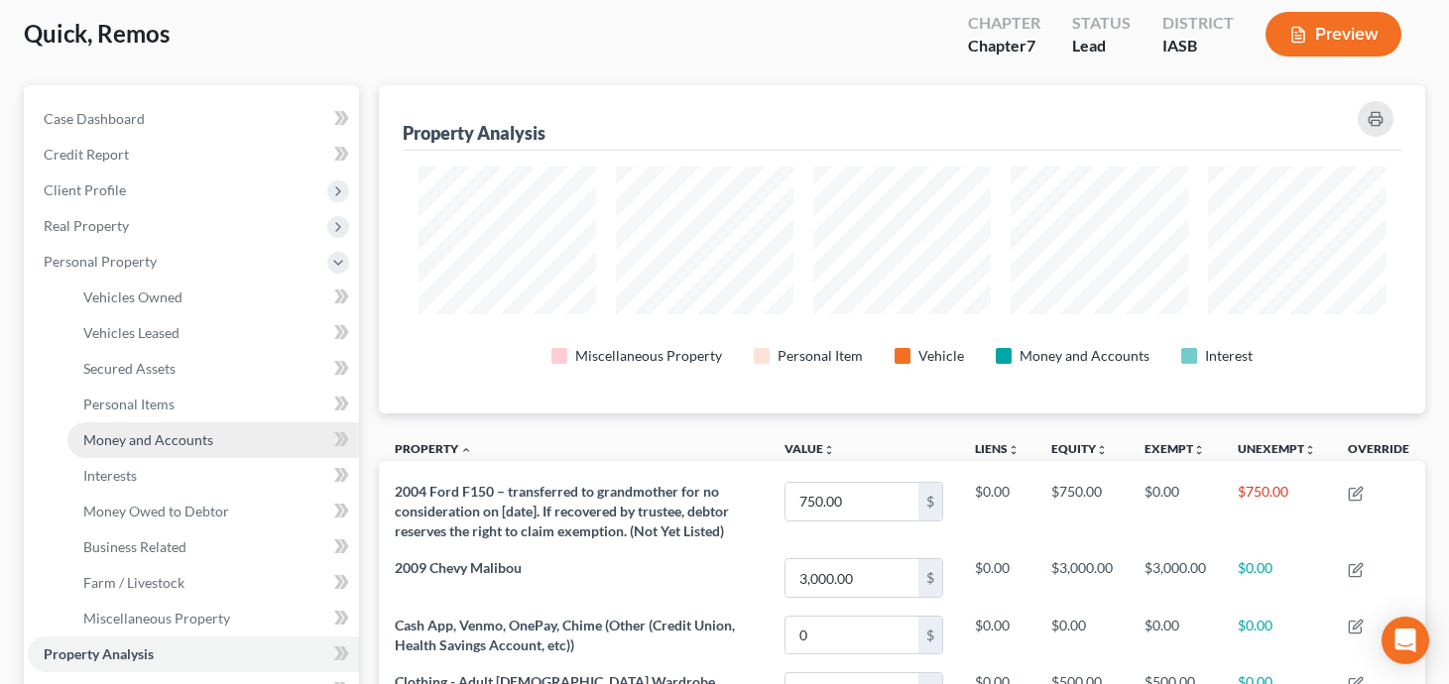
click at [249, 430] on link "Money and Accounts" at bounding box center [213, 440] width 292 height 36
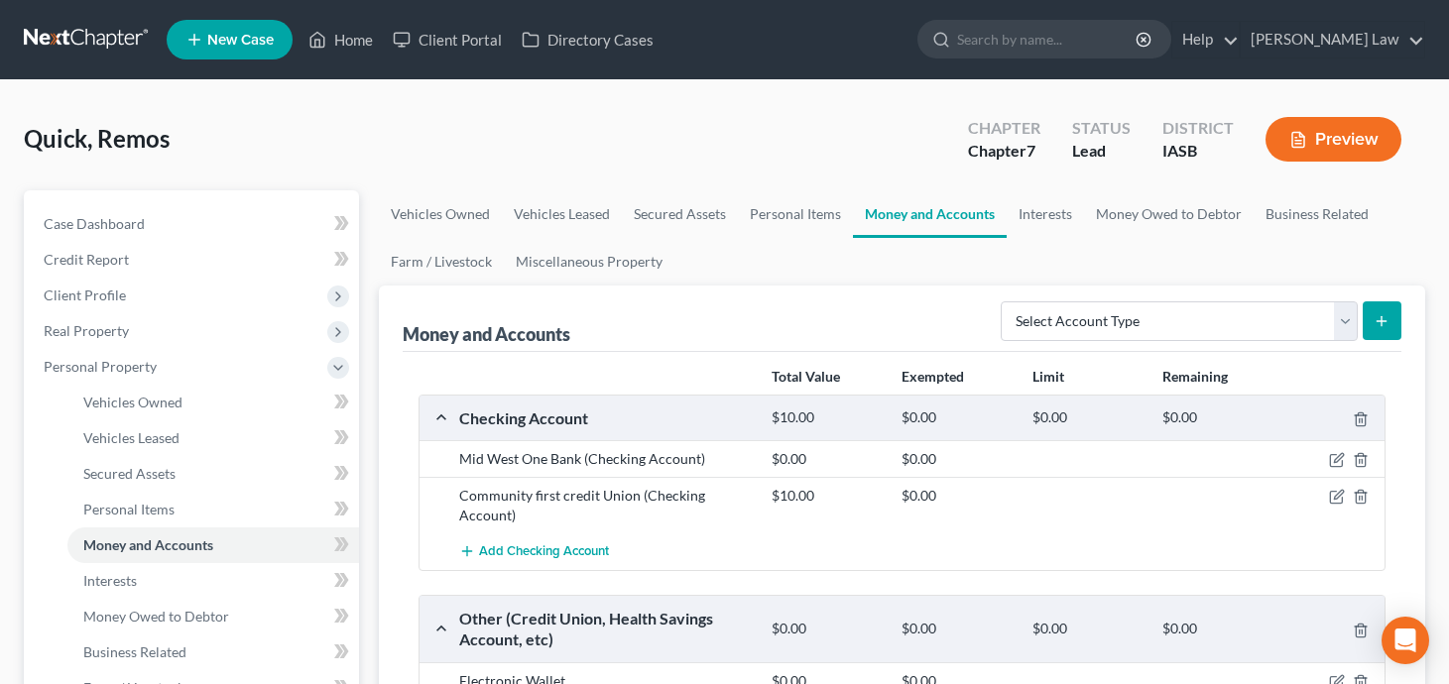
scroll to position [19, 0]
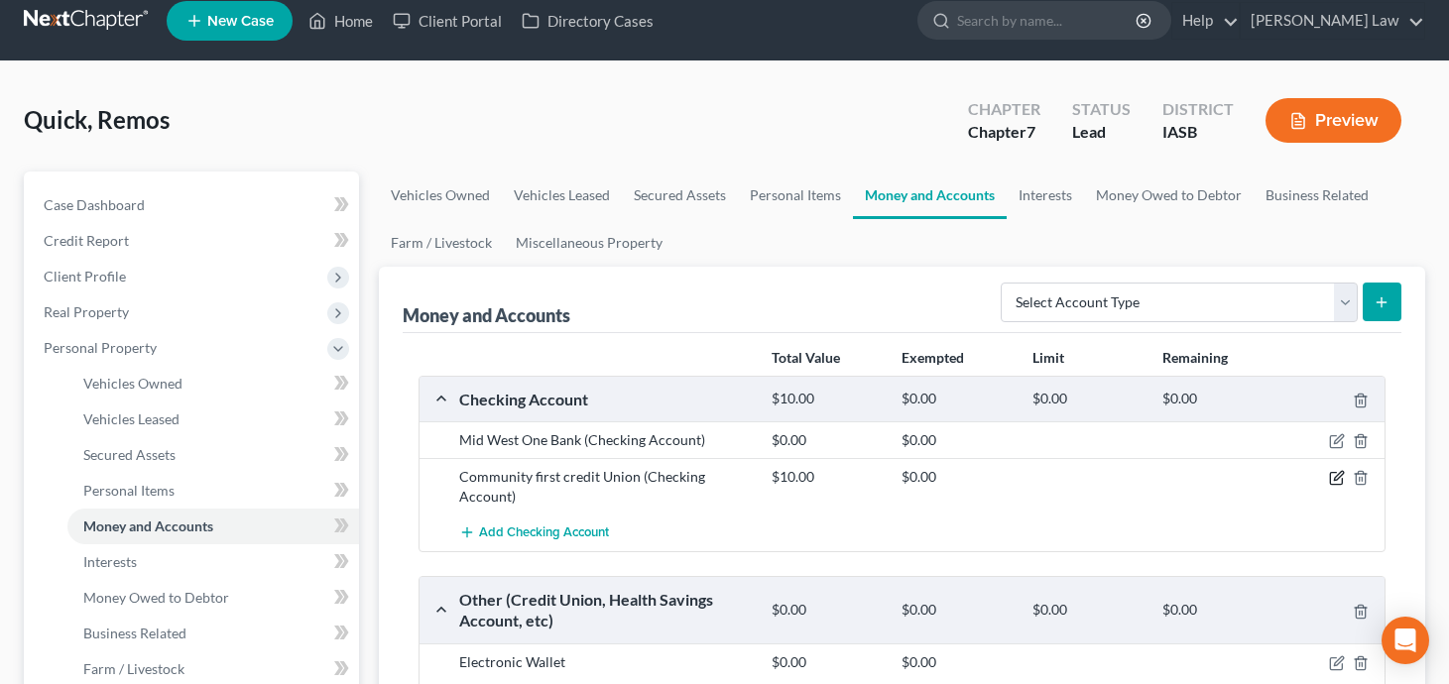
click at [1340, 473] on icon "button" at bounding box center [1337, 478] width 16 height 16
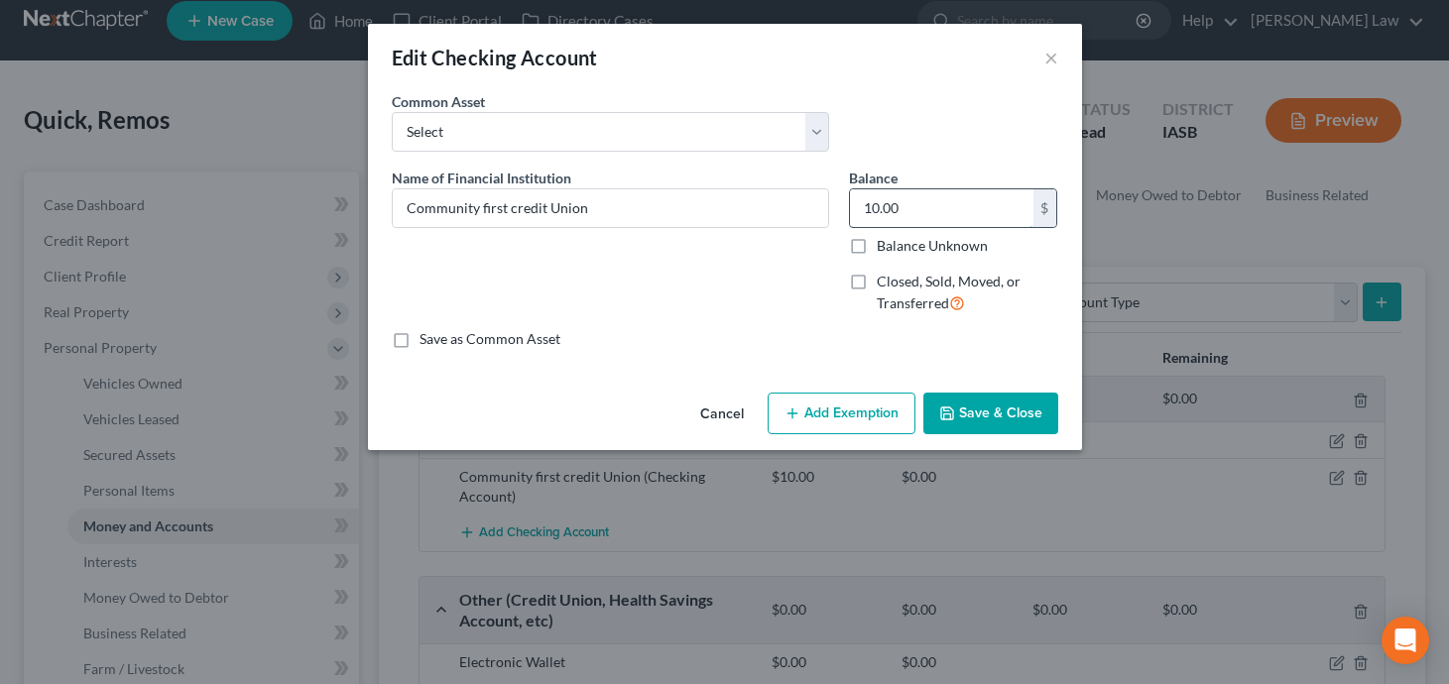
click at [934, 204] on input "10.00" at bounding box center [941, 208] width 183 height 38
type input "40.09"
click at [850, 396] on button "Add Exemption" at bounding box center [842, 414] width 148 height 42
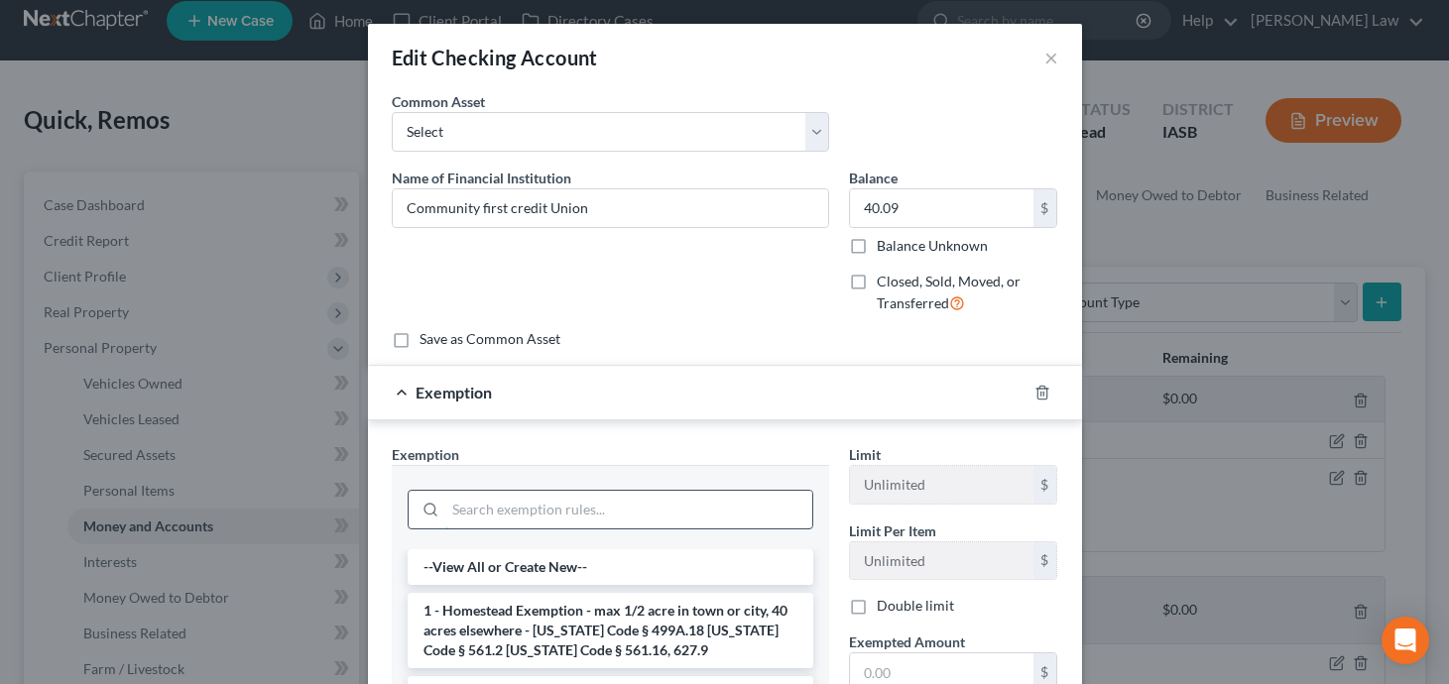
click at [632, 503] on input "search" at bounding box center [628, 510] width 367 height 38
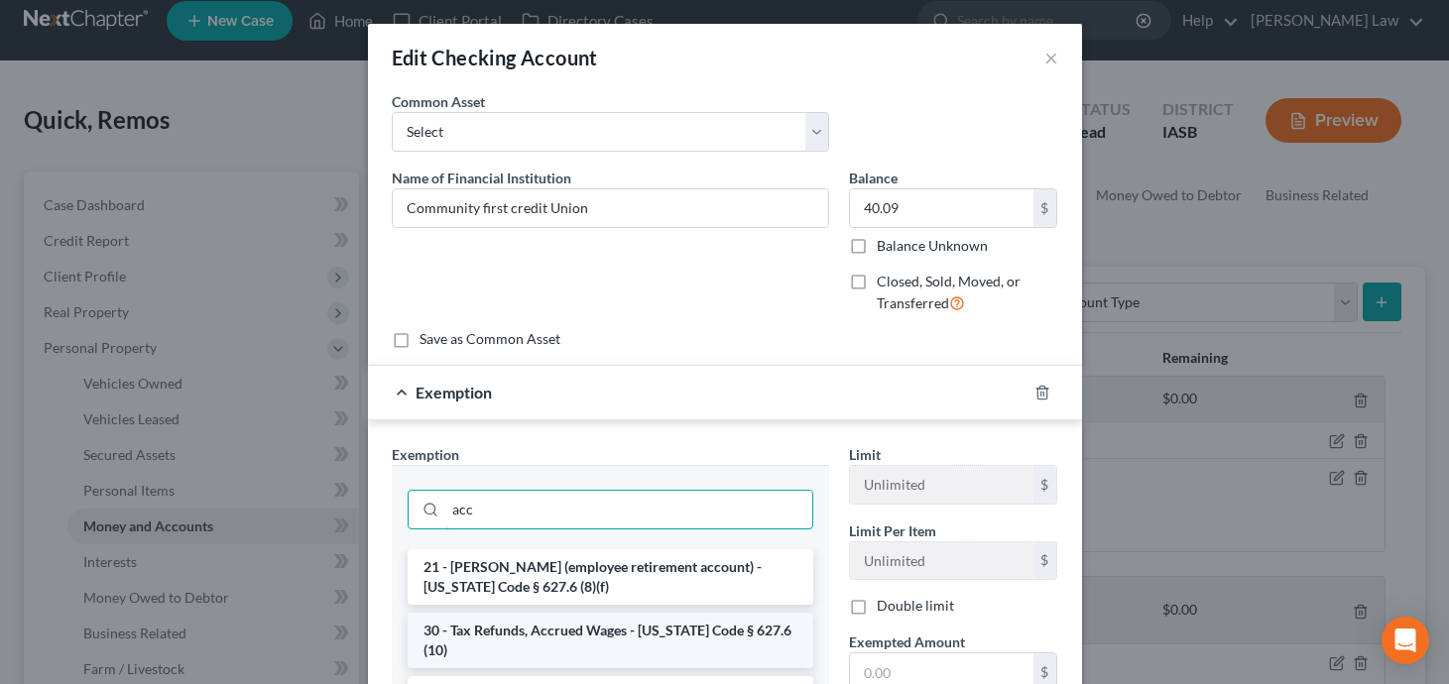
type input "acc"
click at [615, 627] on li "30 - Tax Refunds, Accrued Wages - [US_STATE] Code § 627.6 (10)" at bounding box center [611, 641] width 406 height 56
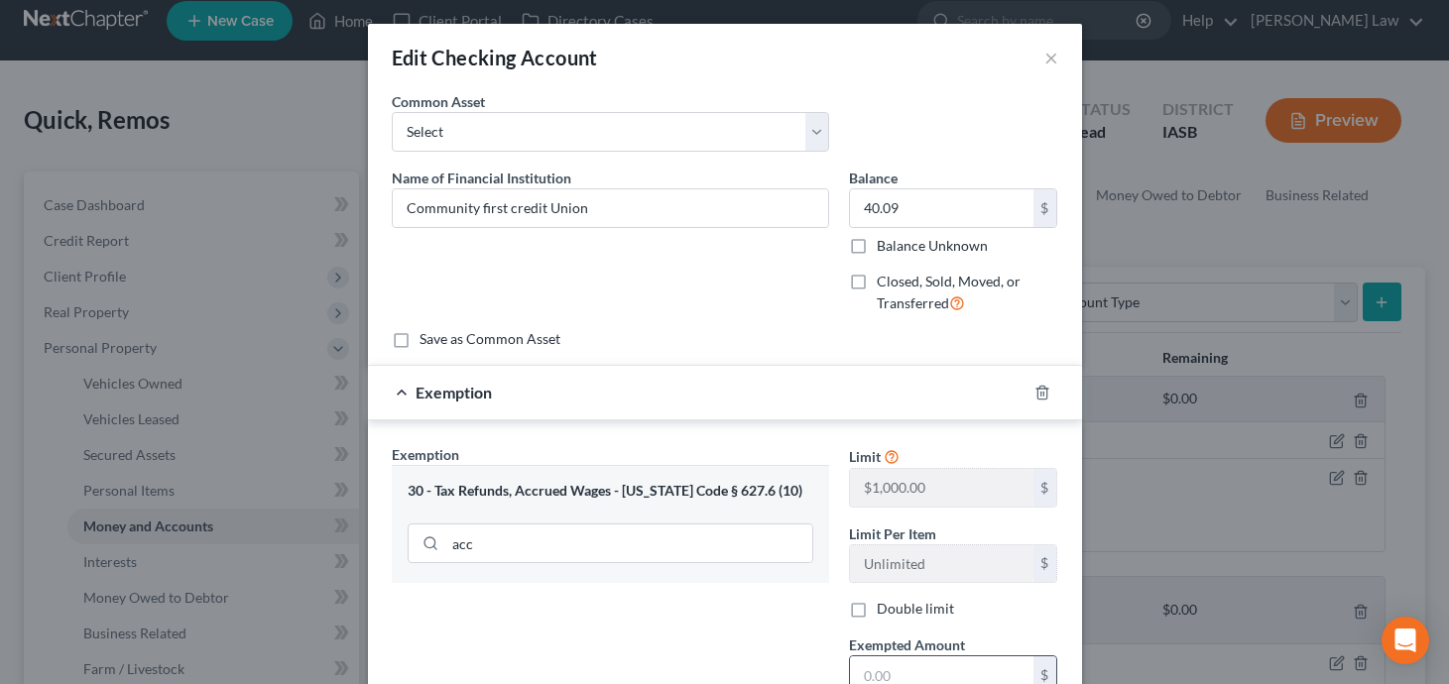
click at [905, 674] on input "text" at bounding box center [941, 676] width 183 height 38
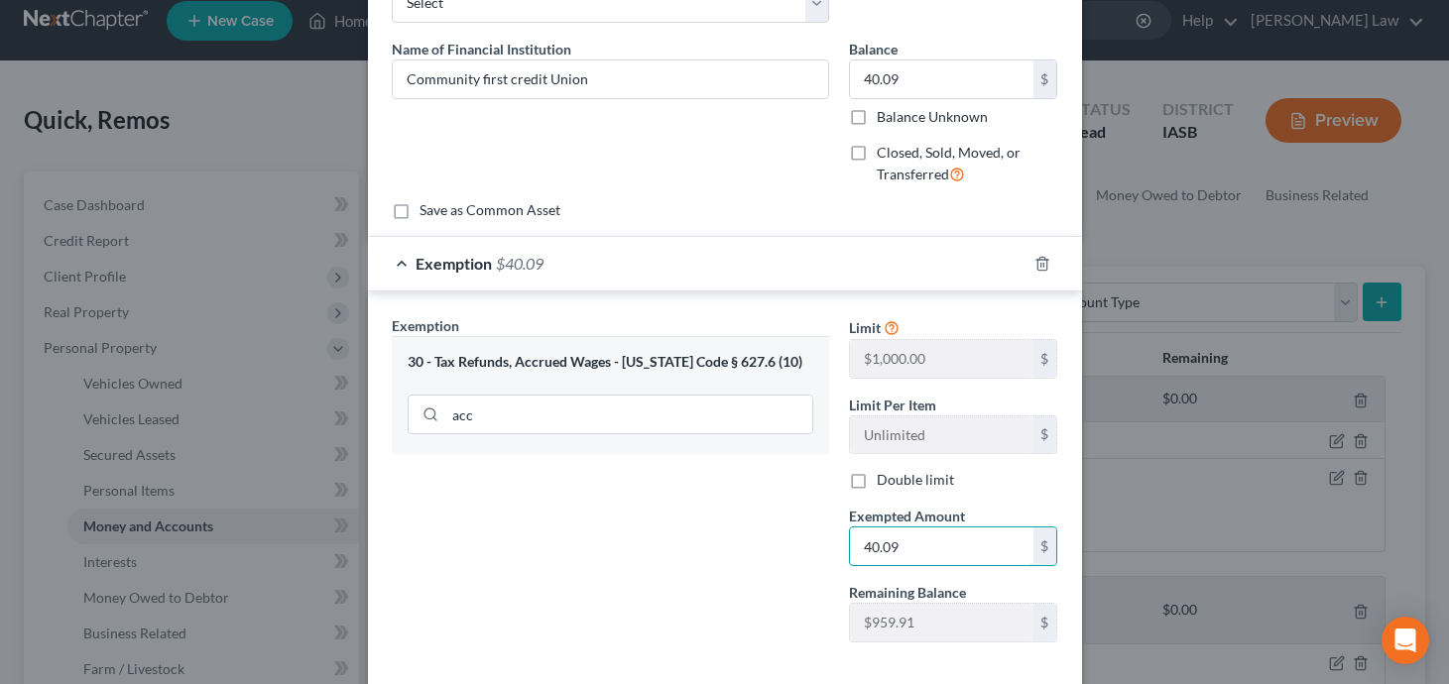
scroll to position [228, 0]
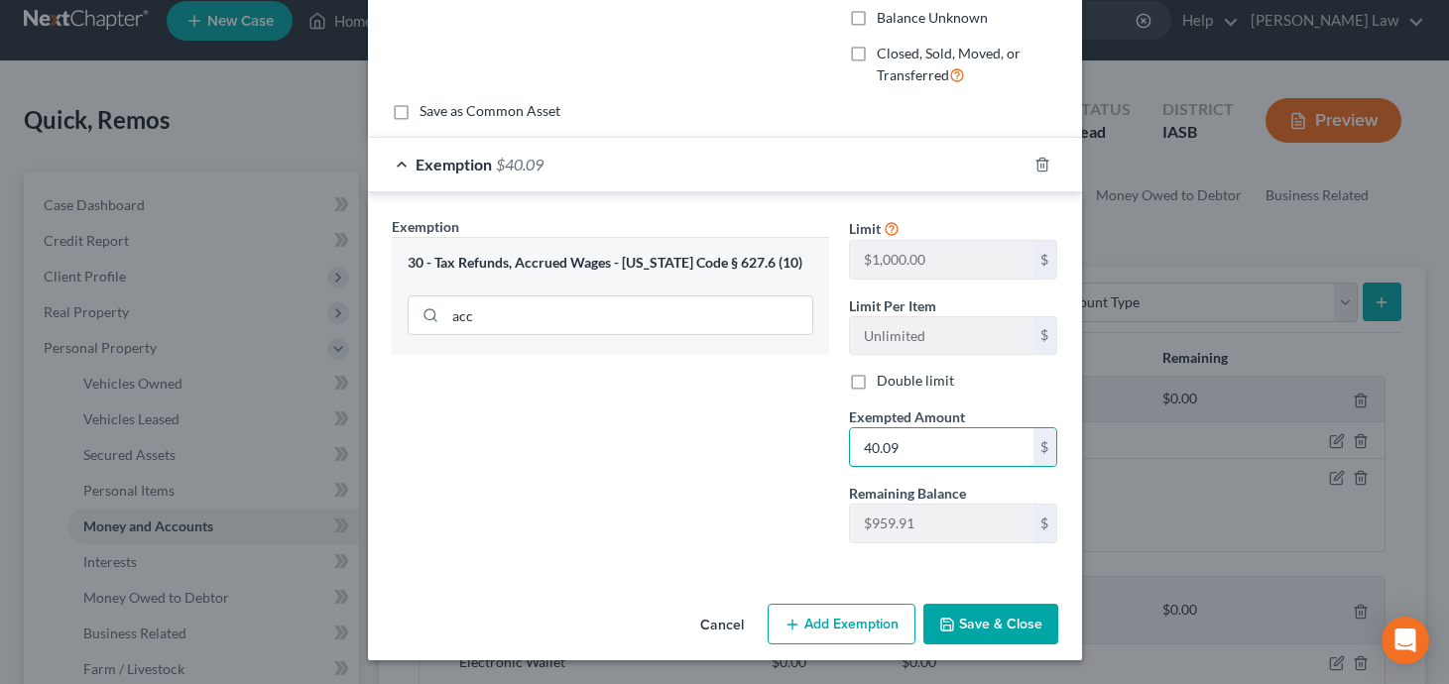
type input "40.09"
click at [994, 631] on button "Save & Close" at bounding box center [990, 625] width 135 height 42
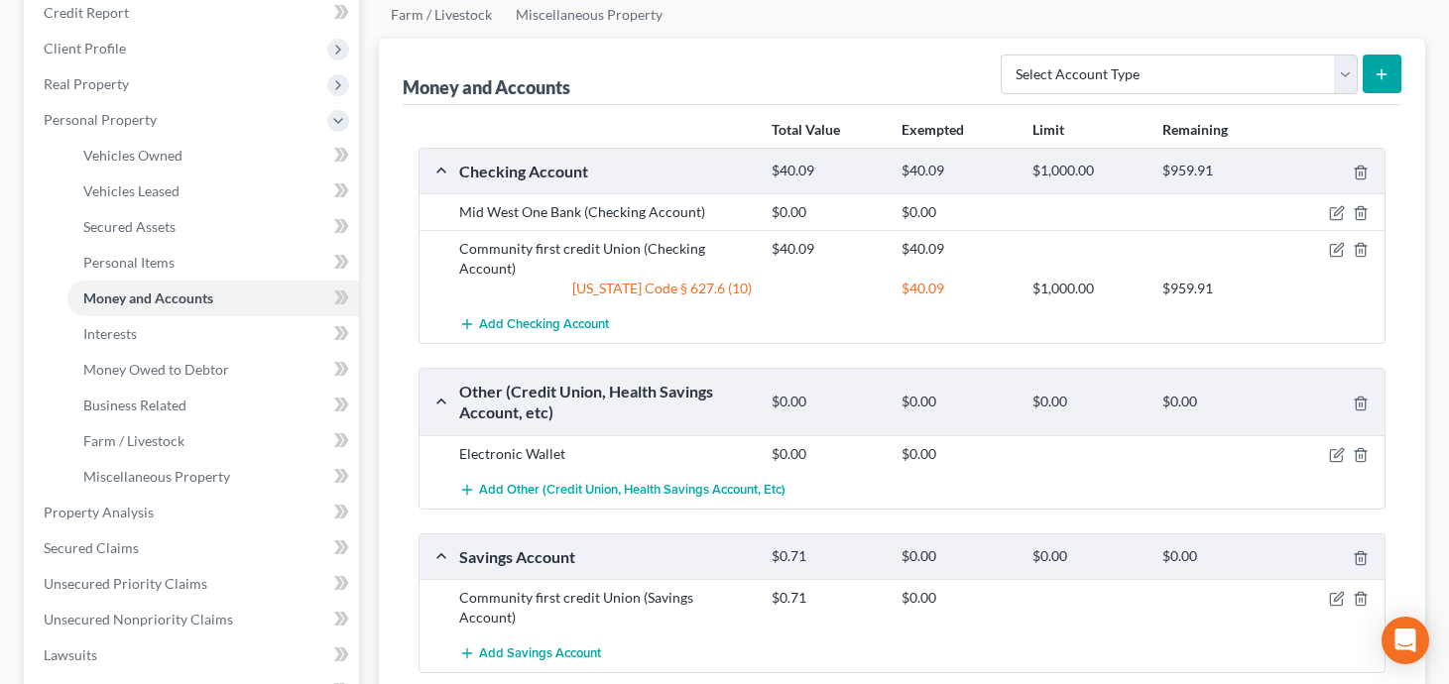
scroll to position [304, 0]
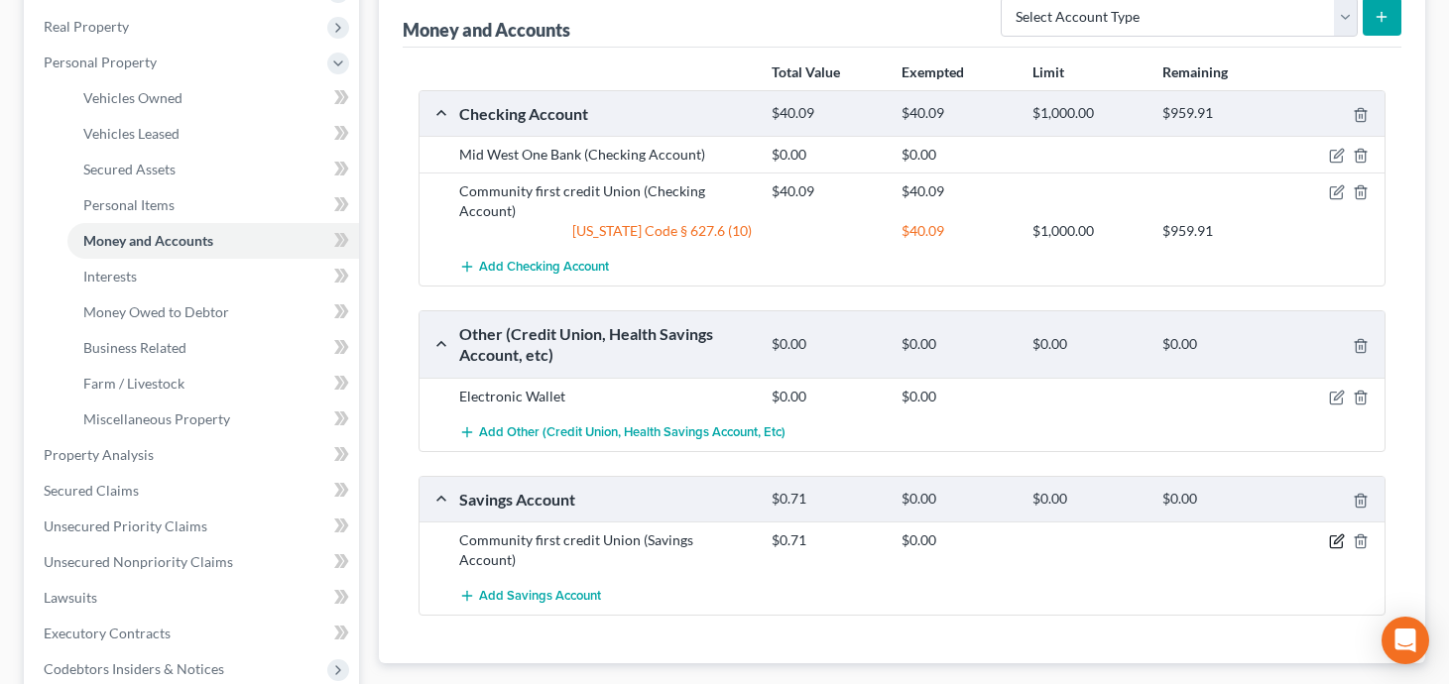
click at [1334, 538] on icon "button" at bounding box center [1337, 542] width 16 height 16
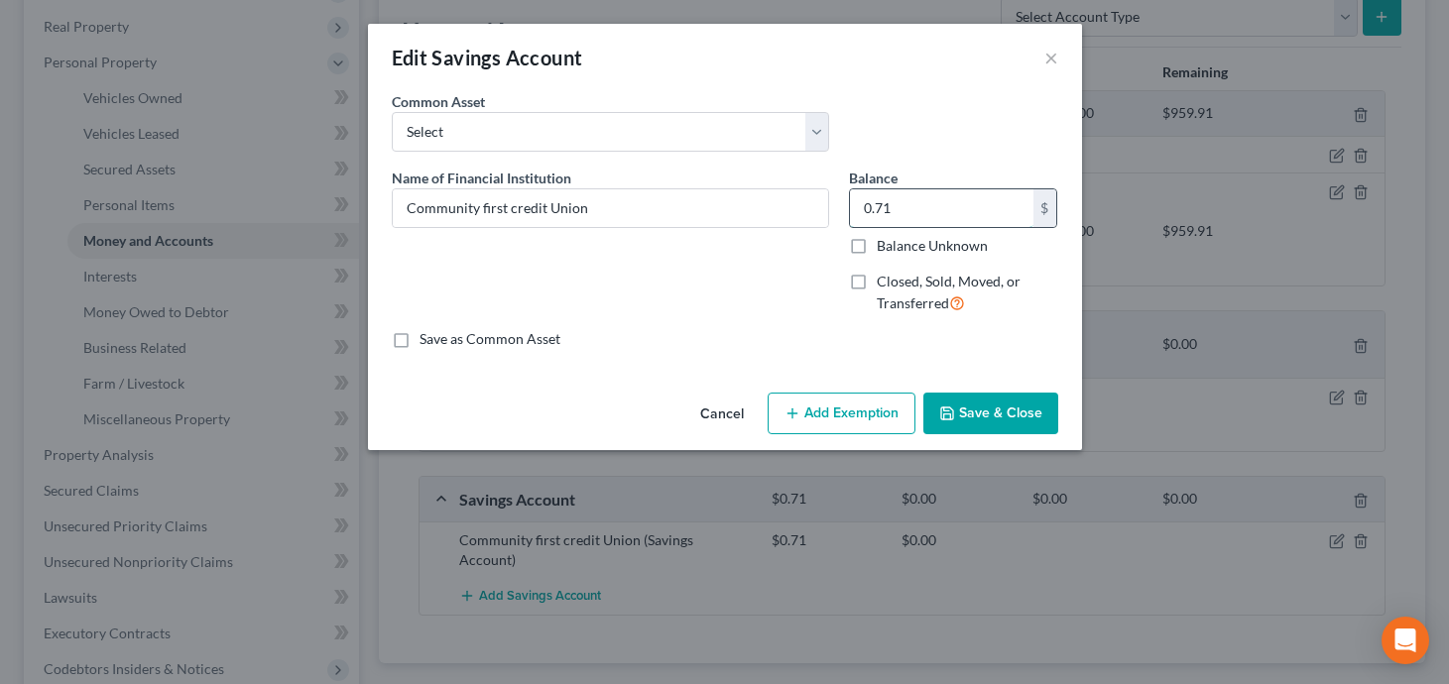
click at [913, 210] on input "0.71" at bounding box center [941, 208] width 183 height 38
paste input "401.02"
type input "401.02"
click at [832, 427] on button "Add Exemption" at bounding box center [842, 414] width 148 height 42
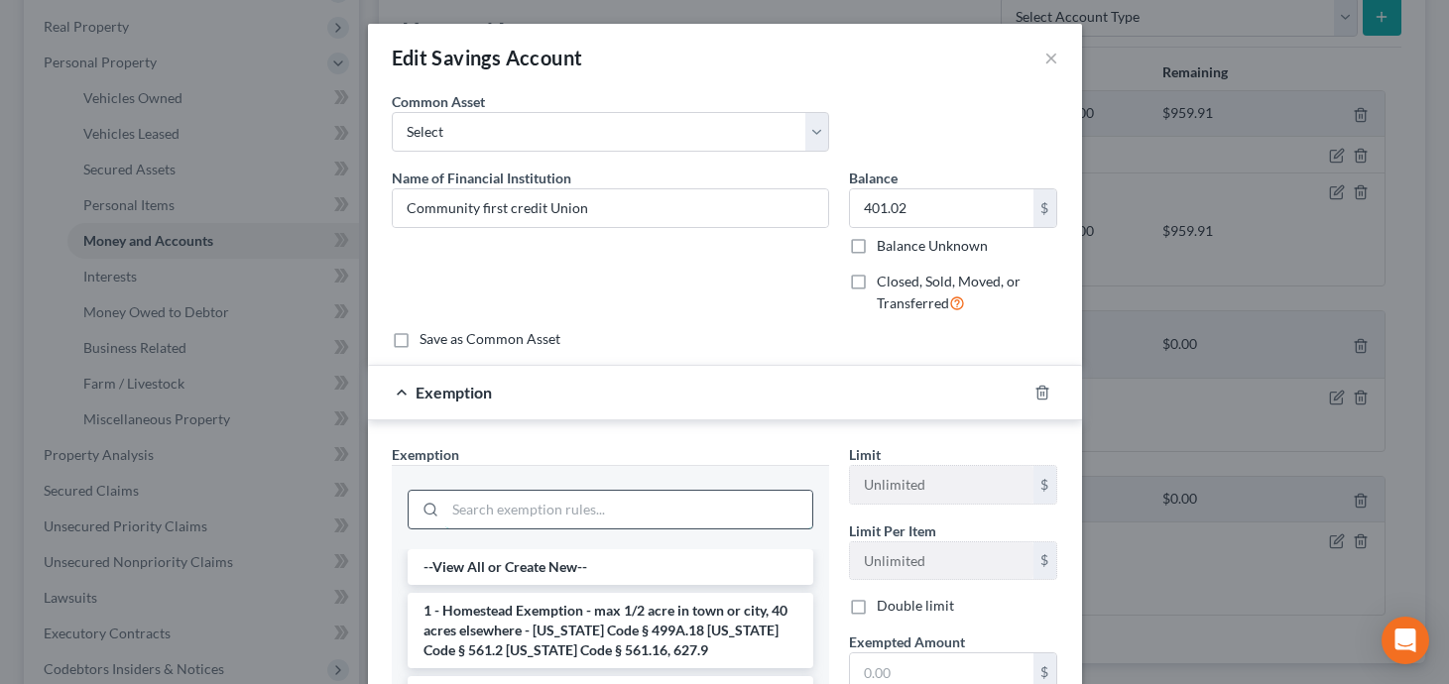
click at [693, 512] on input "search" at bounding box center [628, 510] width 367 height 38
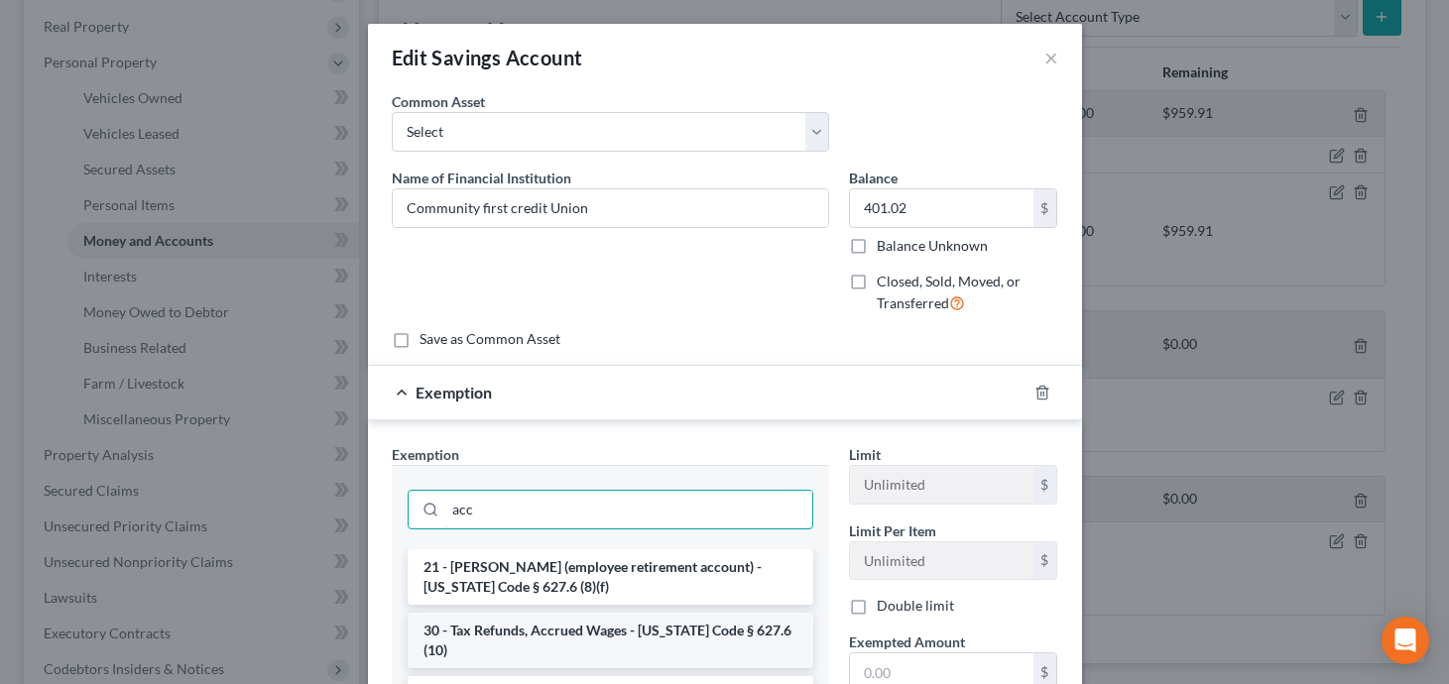
type input "acc"
click at [667, 625] on li "30 - Tax Refunds, Accrued Wages - [US_STATE] Code § 627.6 (10)" at bounding box center [611, 641] width 406 height 56
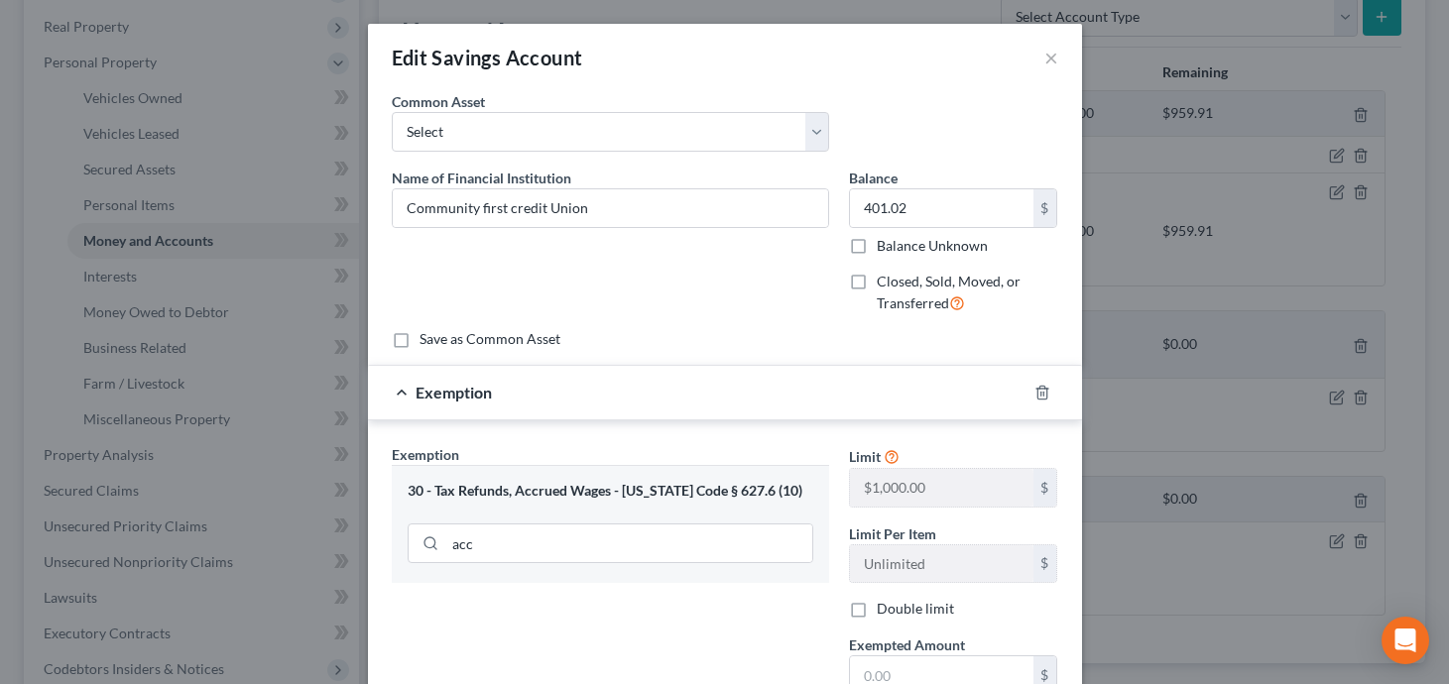
scroll to position [228, 0]
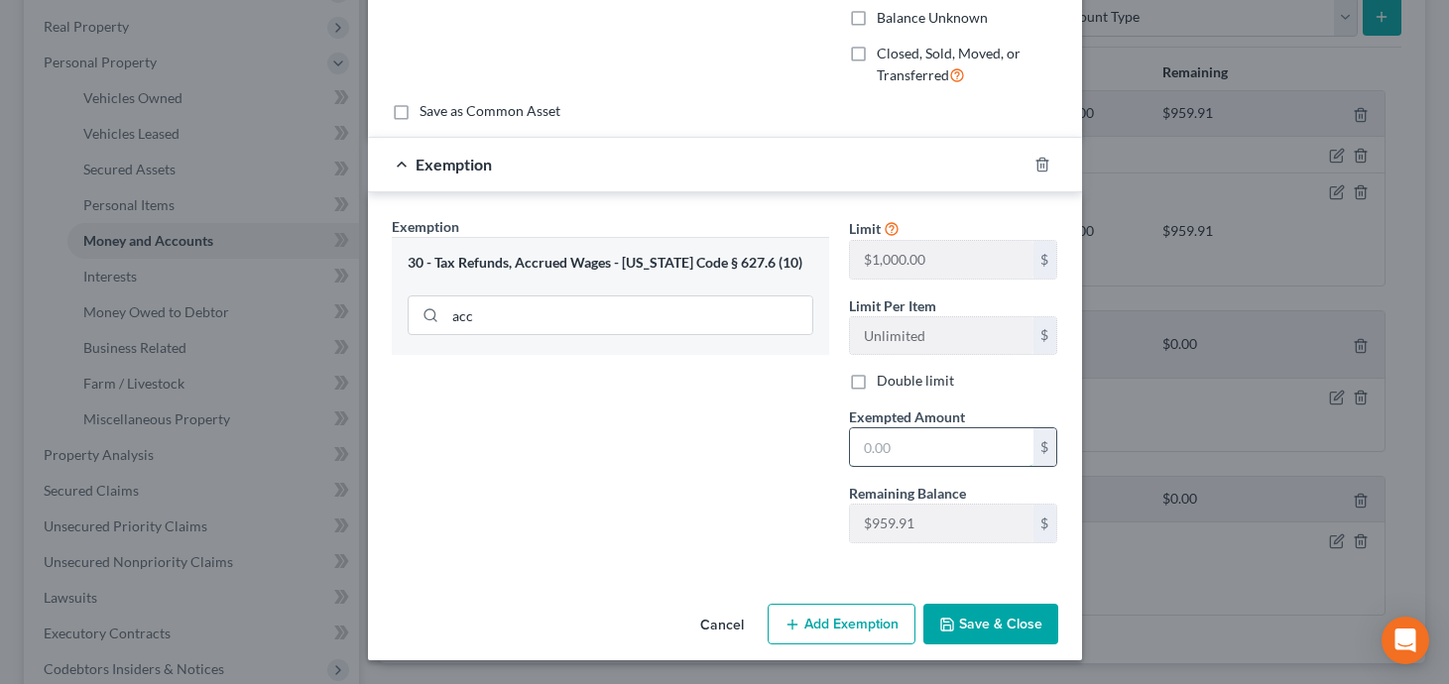
click at [918, 452] on input "text" at bounding box center [941, 447] width 183 height 38
paste input "401.02"
type input "401.02"
click at [1004, 626] on button "Save & Close" at bounding box center [990, 625] width 135 height 42
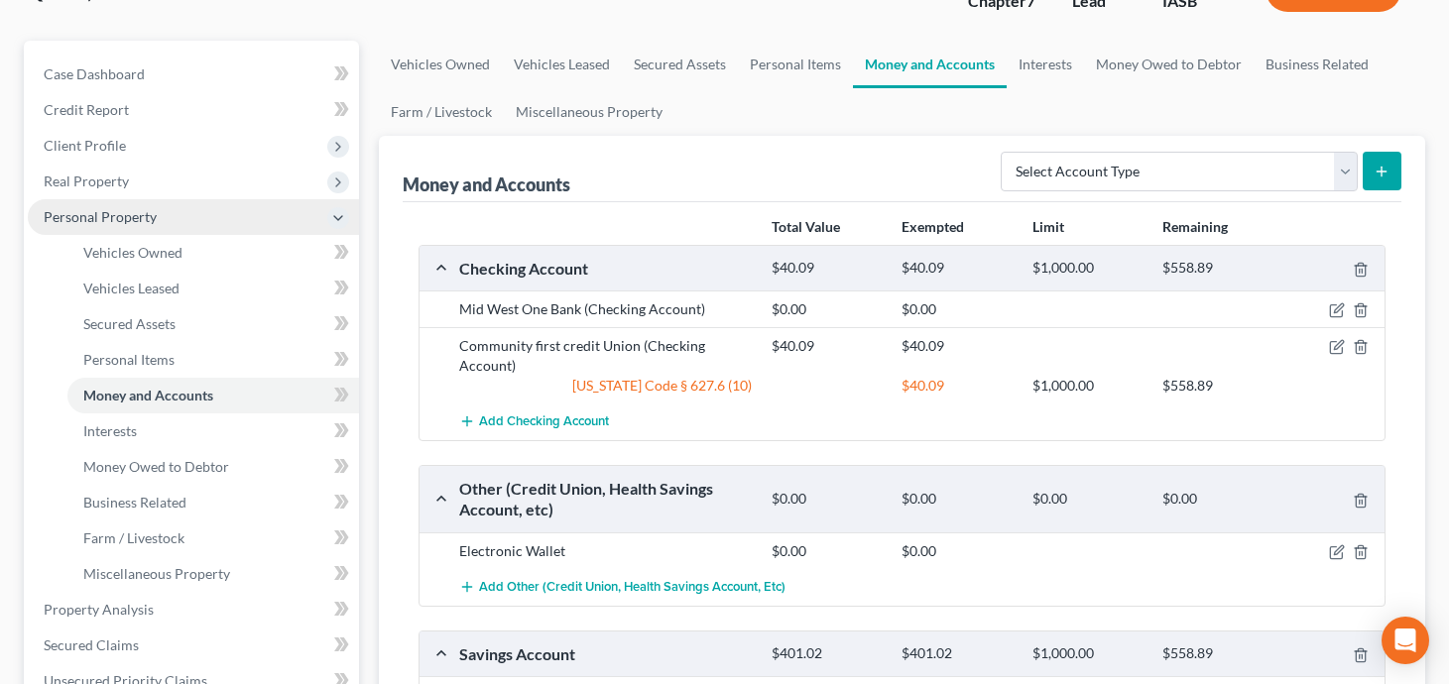
scroll to position [142, 0]
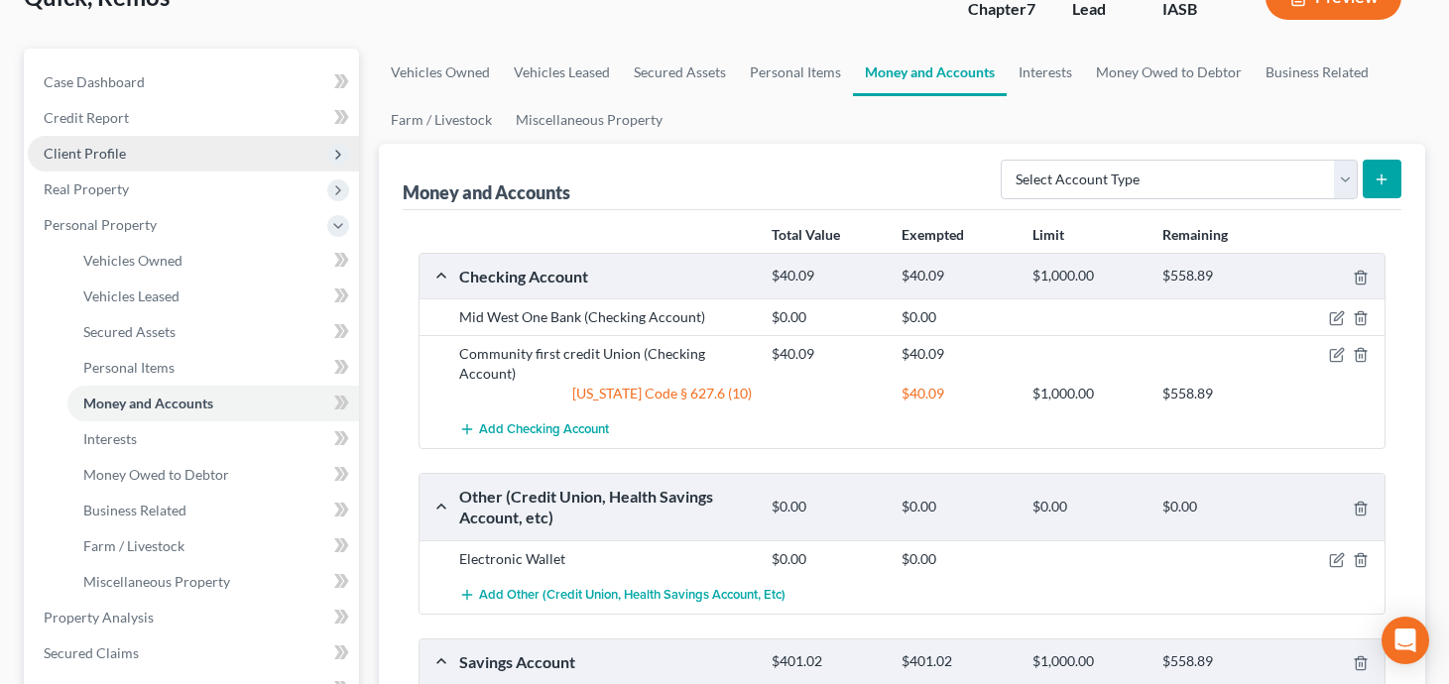
click at [209, 151] on span "Client Profile" at bounding box center [193, 154] width 331 height 36
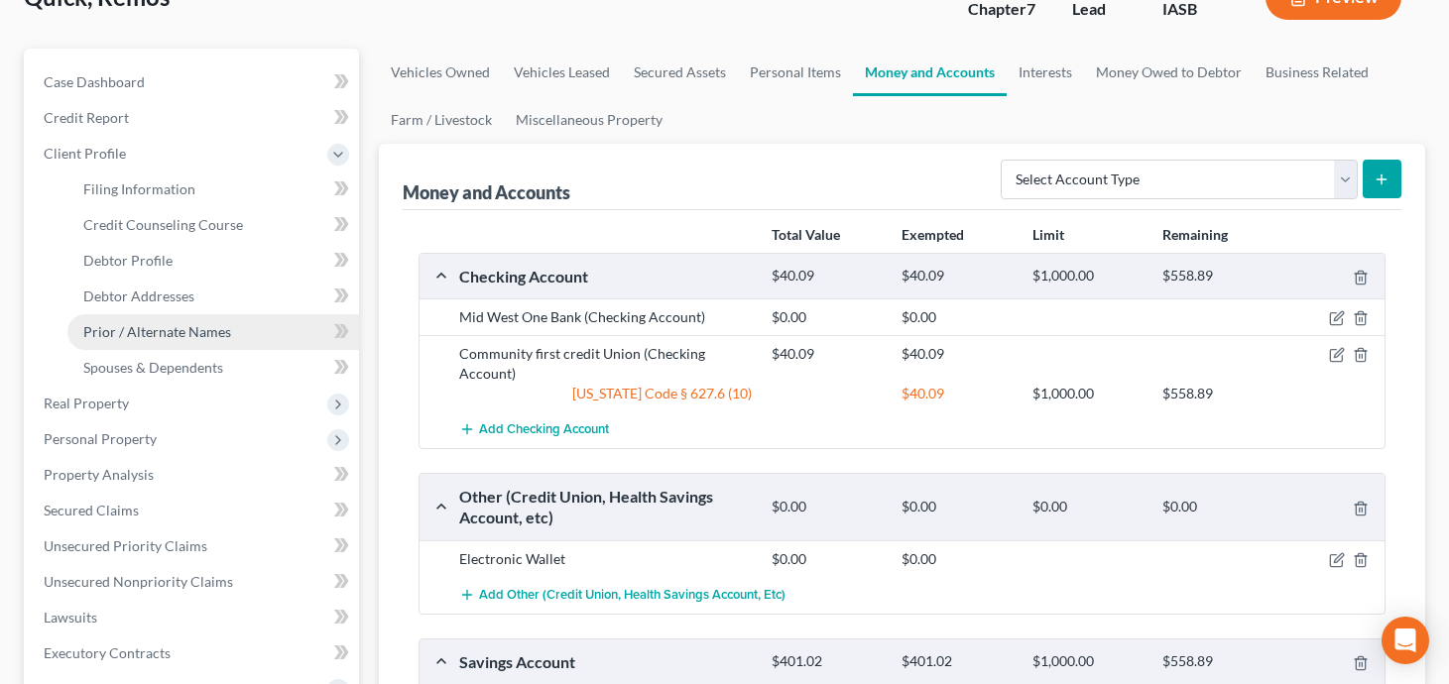
click at [214, 333] on span "Prior / Alternate Names" at bounding box center [157, 331] width 148 height 17
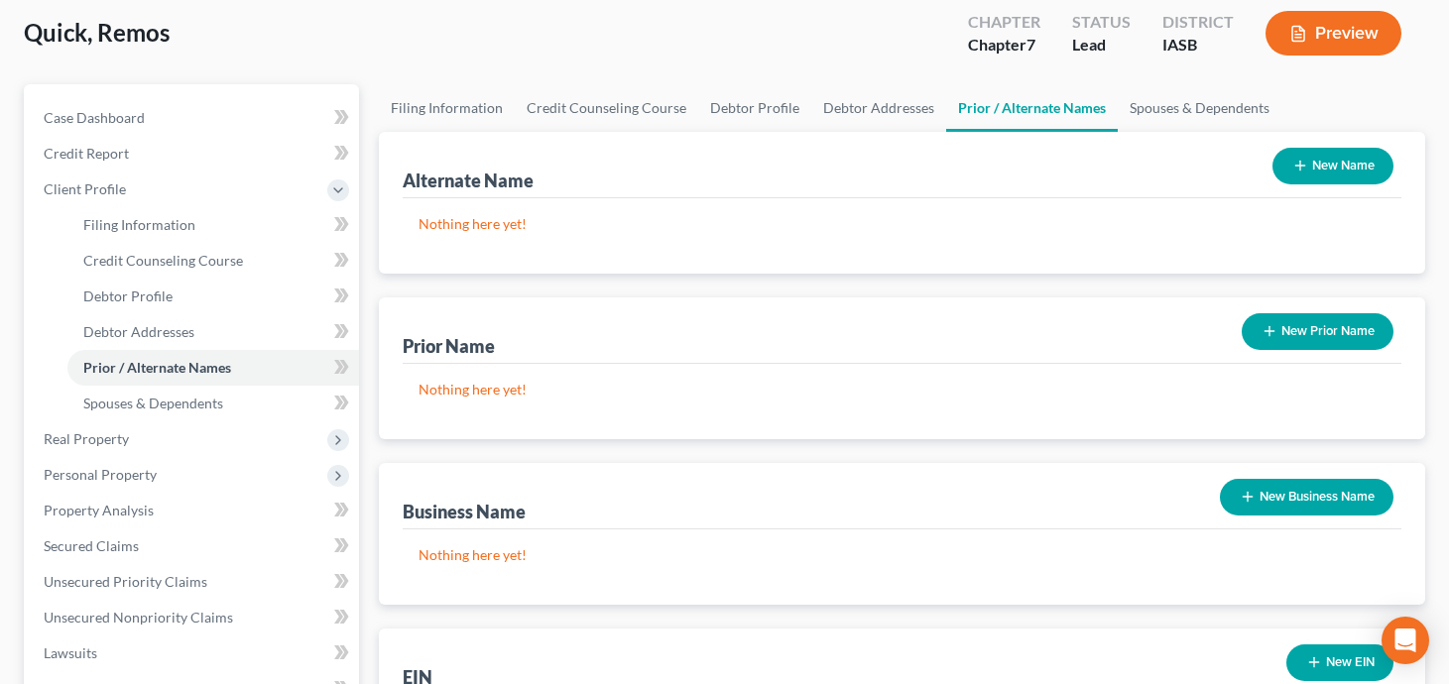
scroll to position [24, 0]
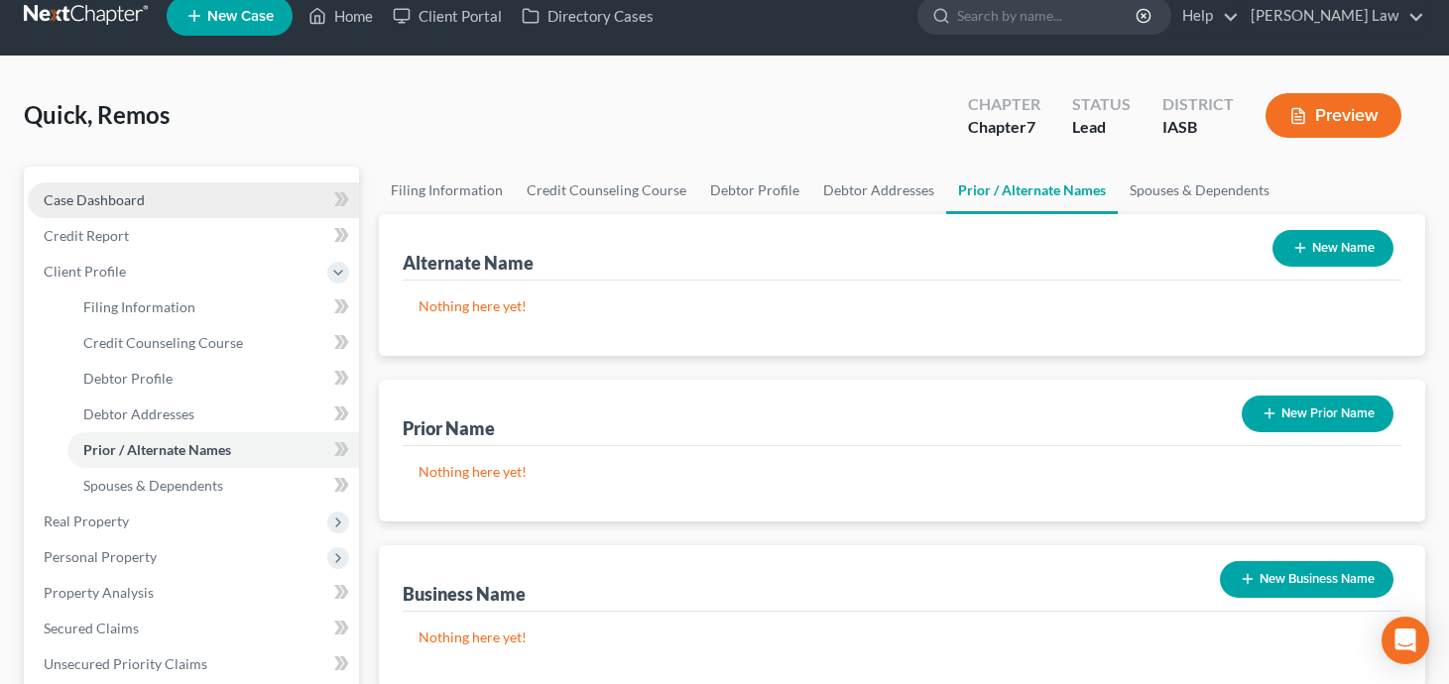
click at [297, 190] on link "Case Dashboard" at bounding box center [193, 200] width 331 height 36
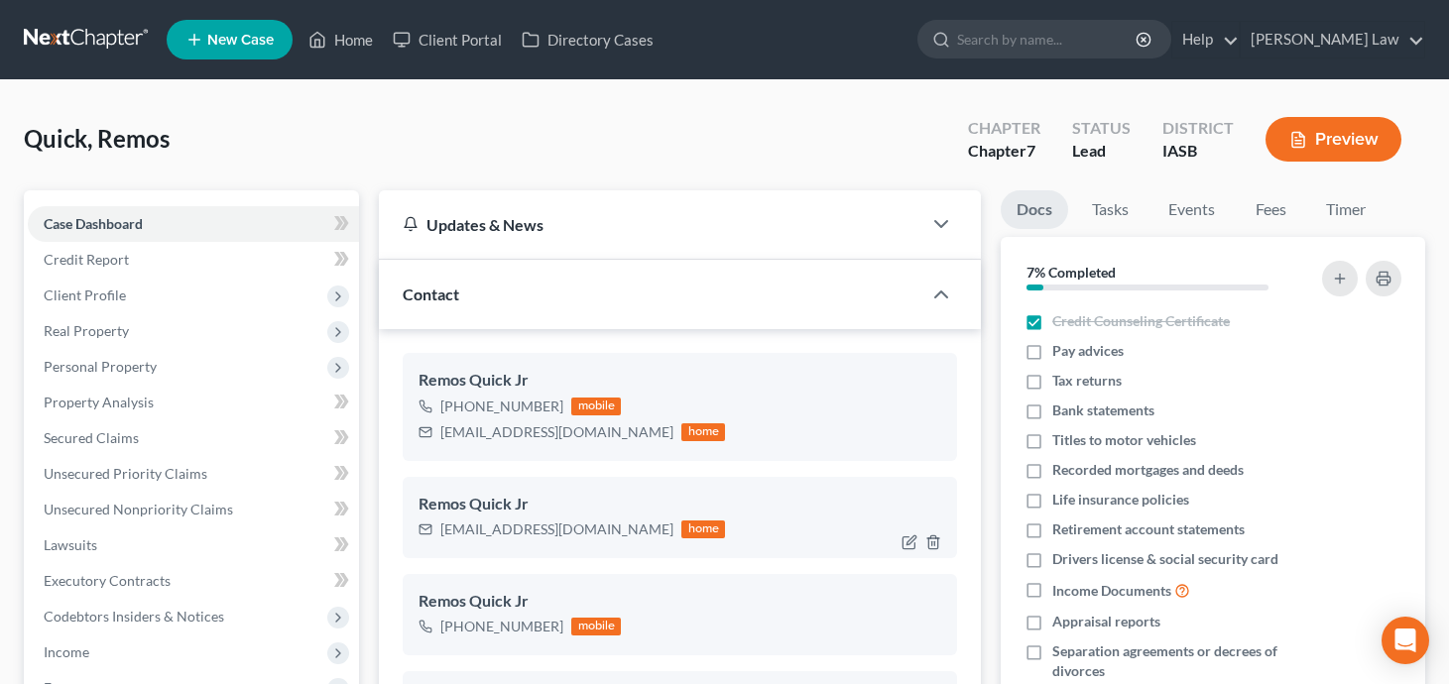
scroll to position [14555, 0]
drag, startPoint x: 574, startPoint y: 532, endPoint x: 433, endPoint y: 523, distance: 141.1
click at [433, 523] on div "dmrqrdqj@gmail.com home" at bounding box center [571, 530] width 306 height 26
copy div "dmrqrdqj@gmail.com"
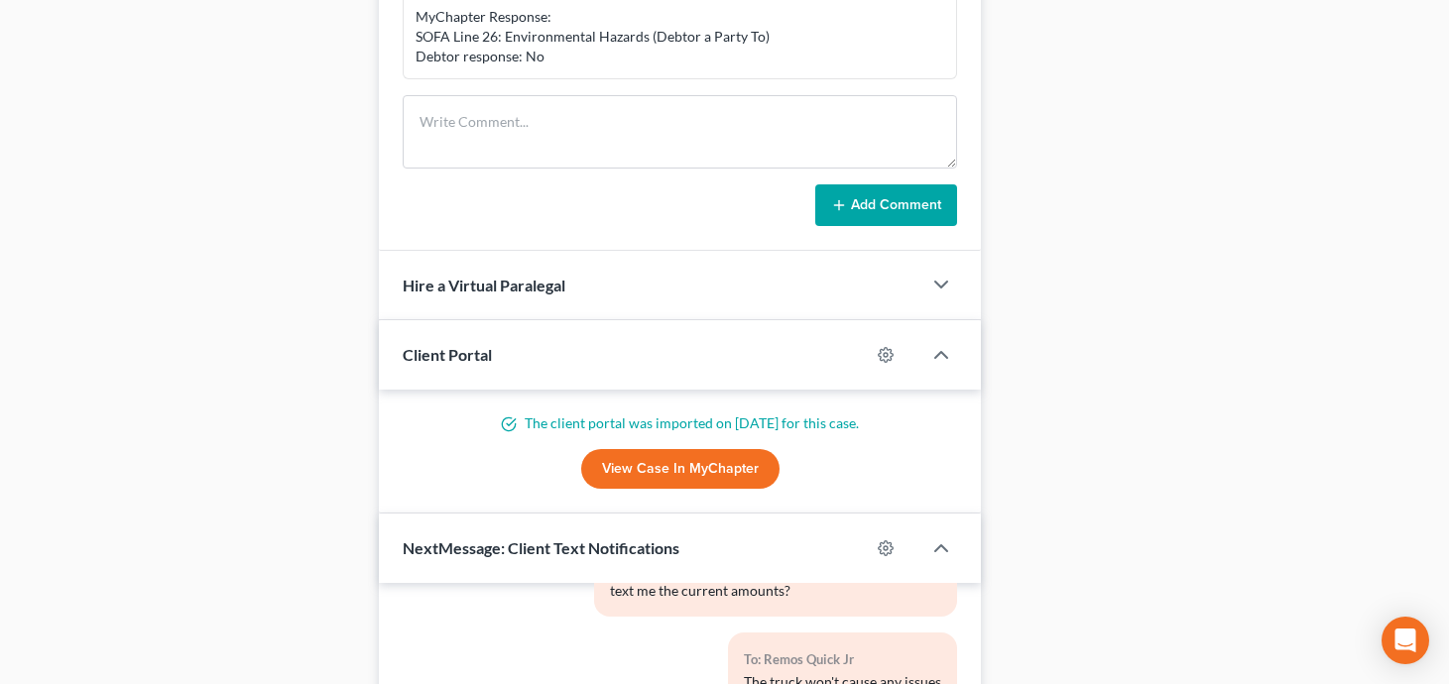
scroll to position [1908, 0]
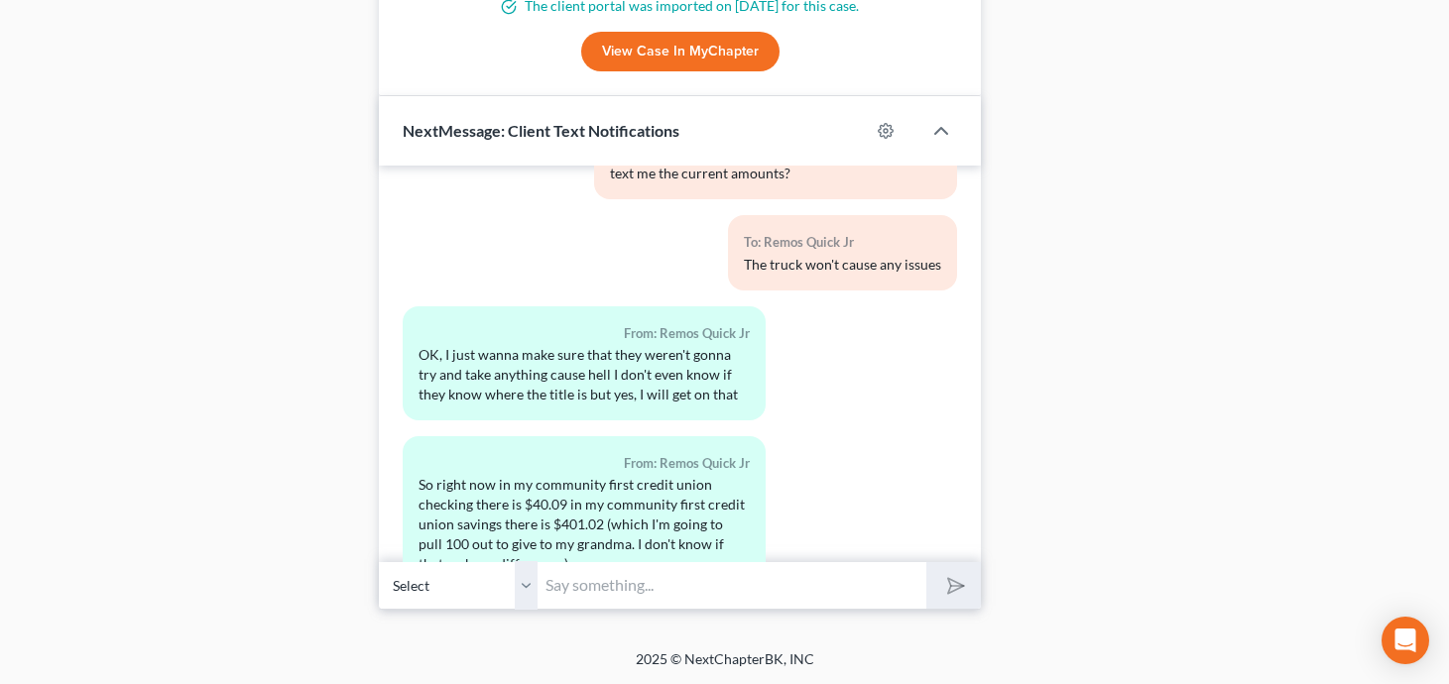
click at [627, 577] on input "text" at bounding box center [732, 585] width 389 height 49
click at [926, 562] on button "submit" at bounding box center [953, 585] width 55 height 47
type input "Great"
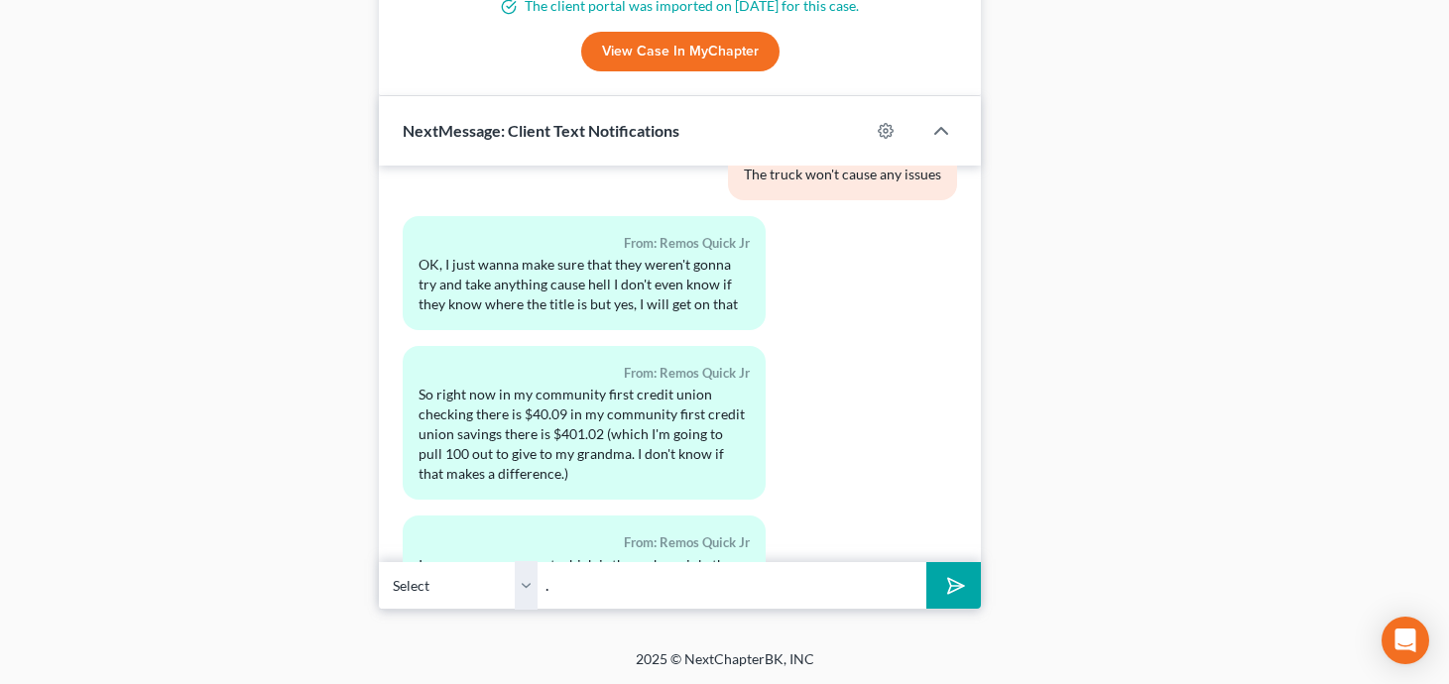
type input "."
type input "I just sent you two agreements to electronically sign via Adobe Sign. Both of t…"
click at [926, 562] on button "submit" at bounding box center [953, 585] width 55 height 47
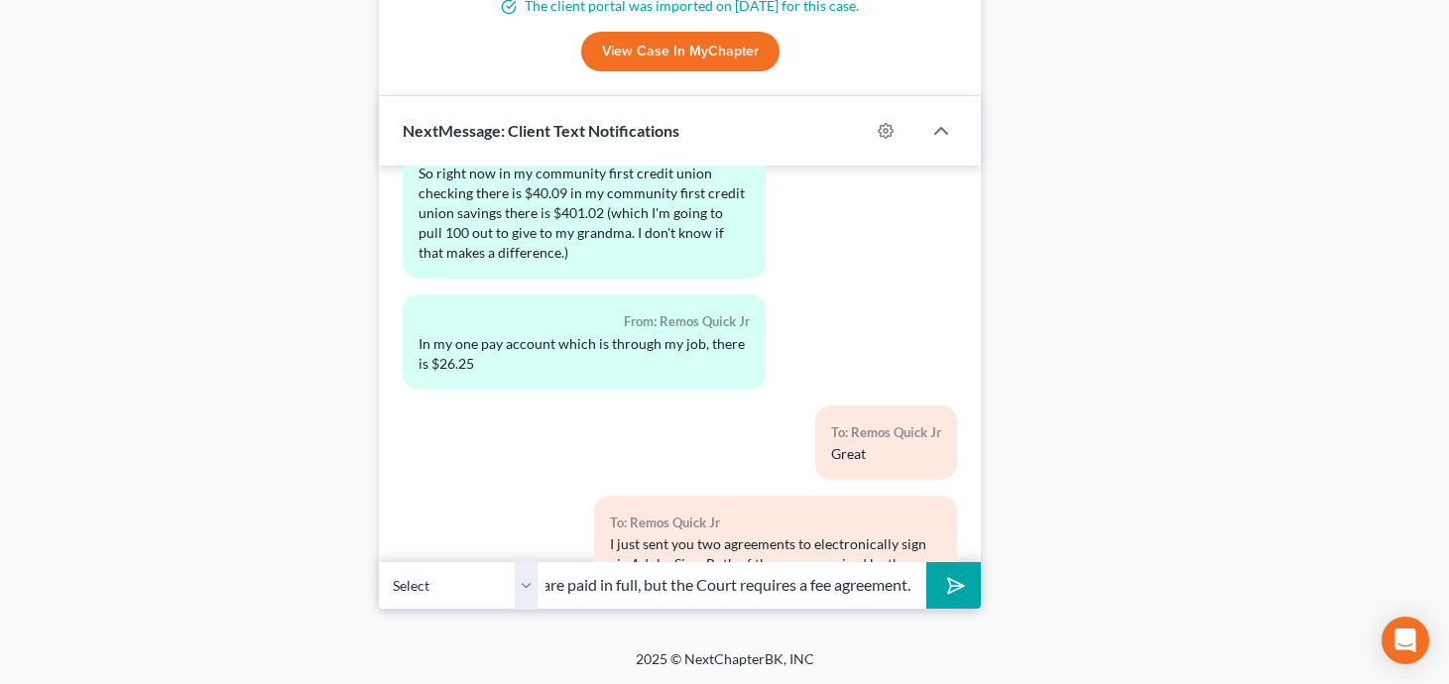
scroll to position [0, 126]
type input "Please note you are paid in full, but the Court requires a fee agreement."
click at [926, 562] on button "submit" at bounding box center [953, 585] width 55 height 47
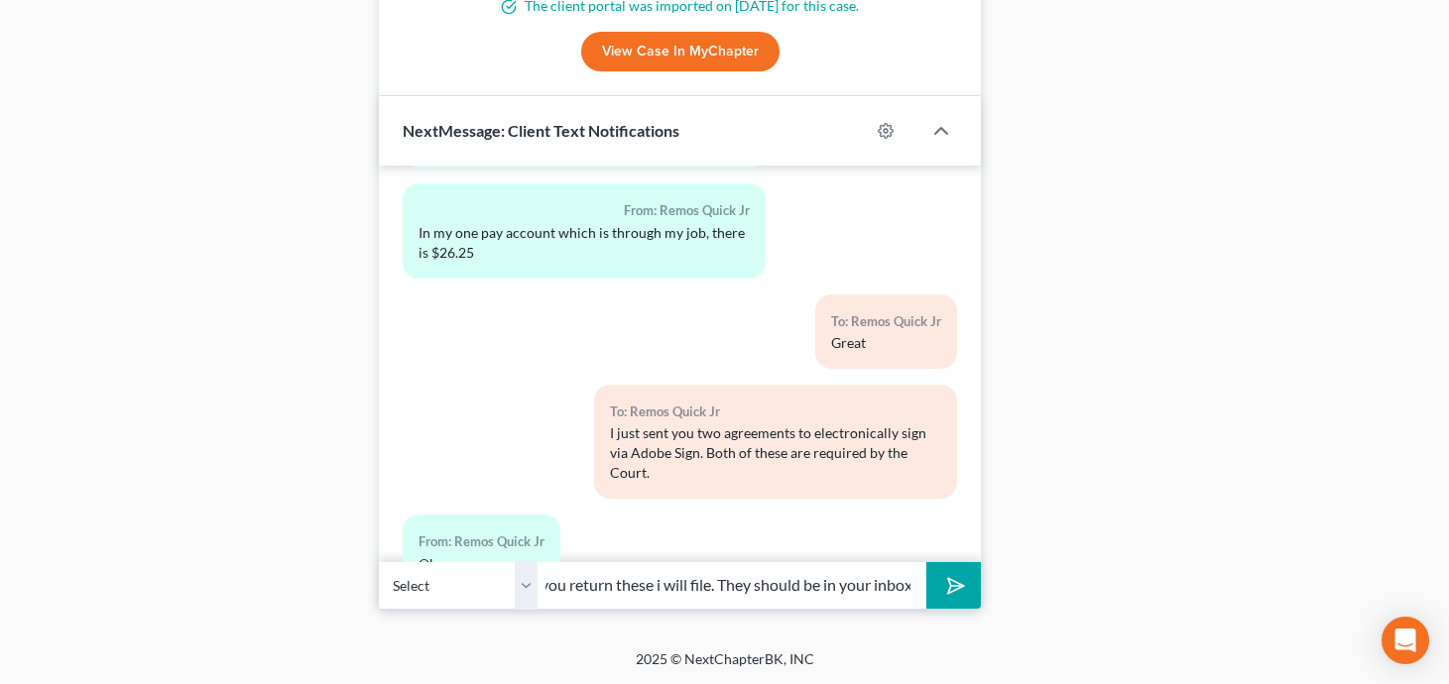
scroll to position [0, 55]
type input "After you return these i will file. They should be in your inbox"
click at [926, 562] on button "submit" at bounding box center [953, 585] width 55 height 47
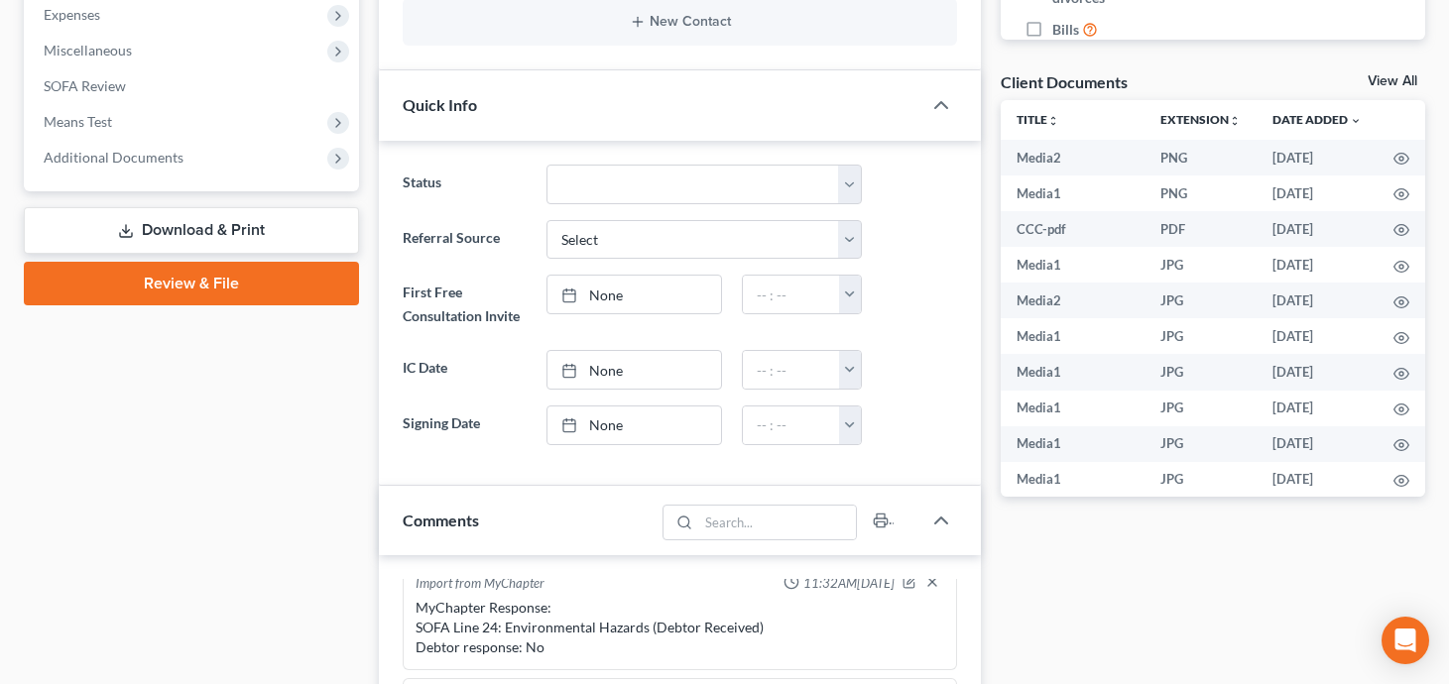
scroll to position [497, 0]
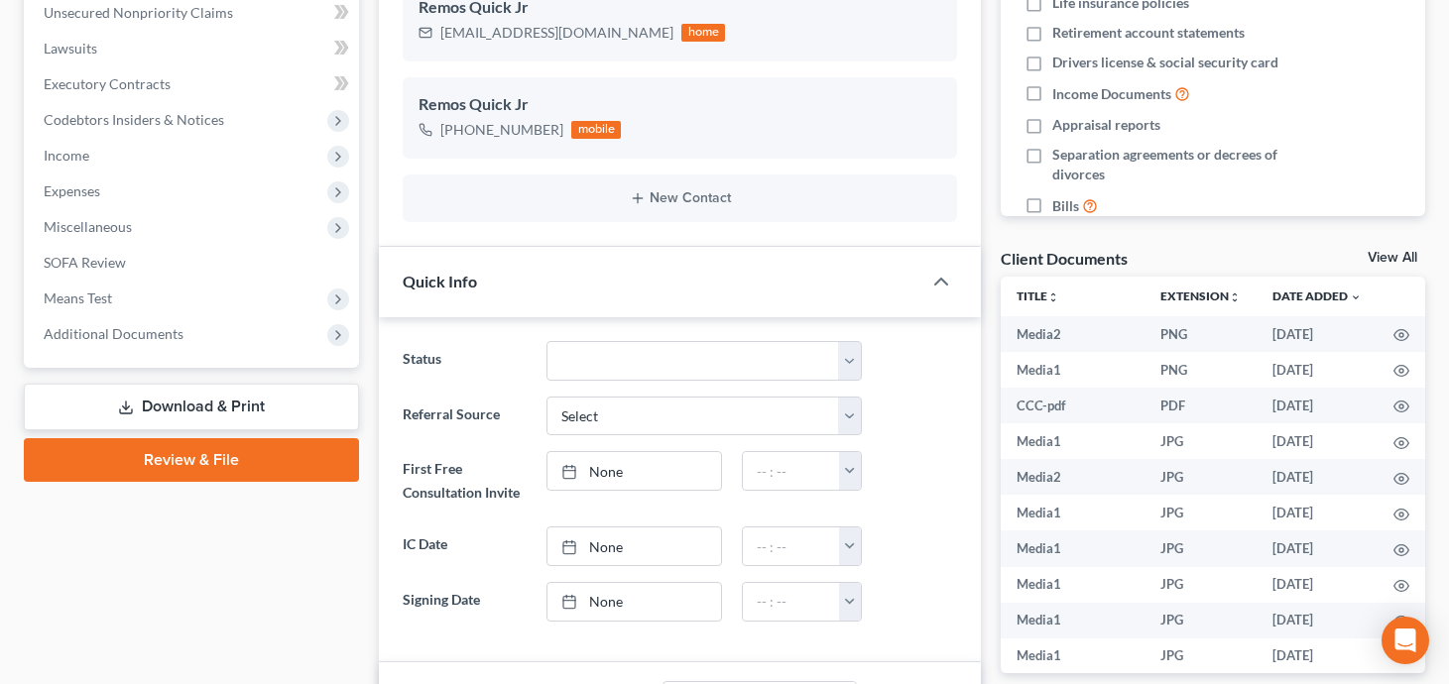
click at [209, 400] on link "Download & Print" at bounding box center [191, 407] width 335 height 47
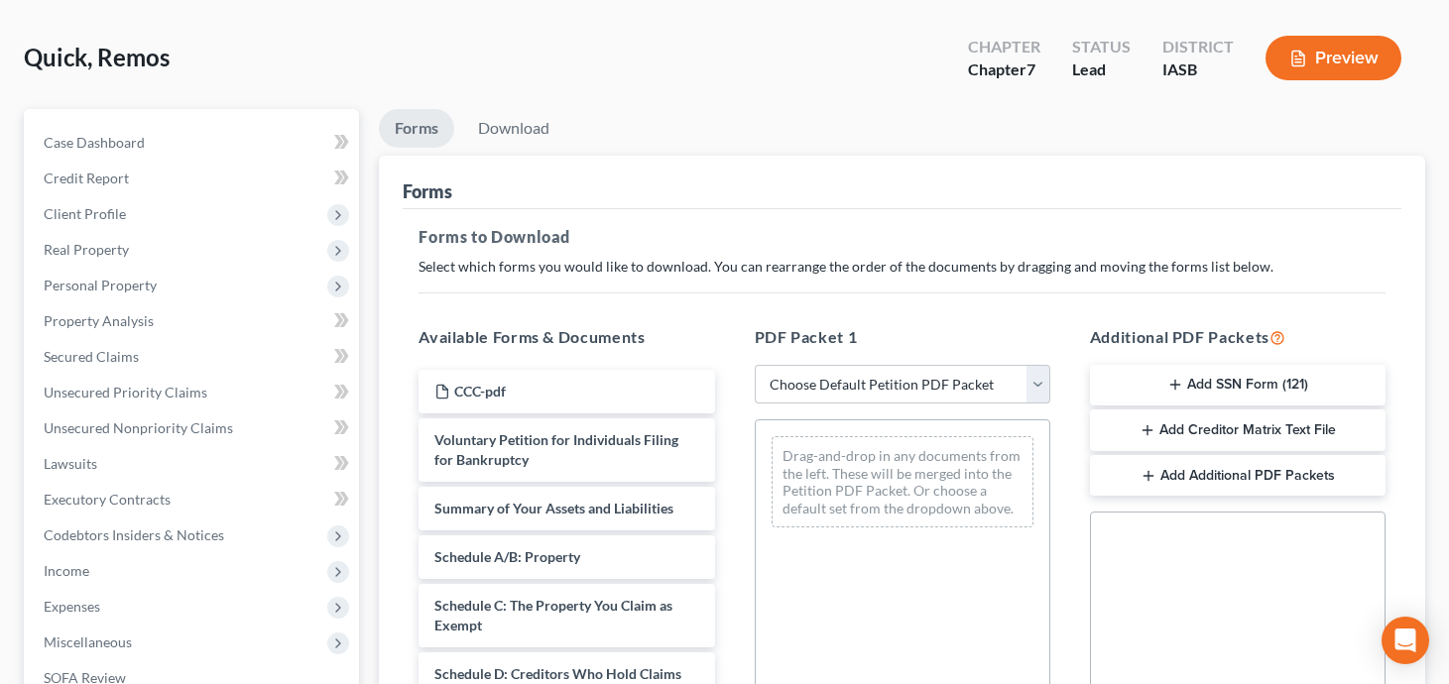
scroll to position [86, 0]
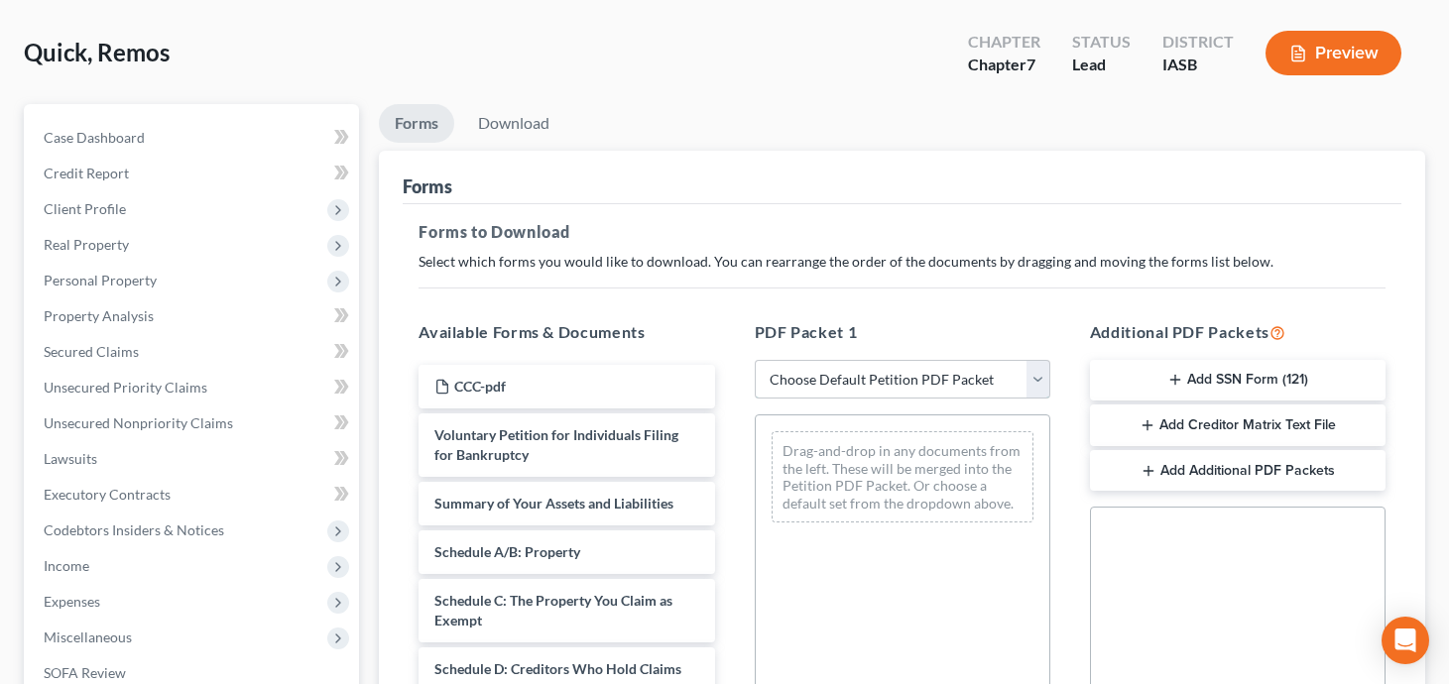
click at [912, 376] on select "Choose Default Petition PDF Packet Complete Bankruptcy Petition (all forms and …" at bounding box center [903, 380] width 296 height 40
select select "3"
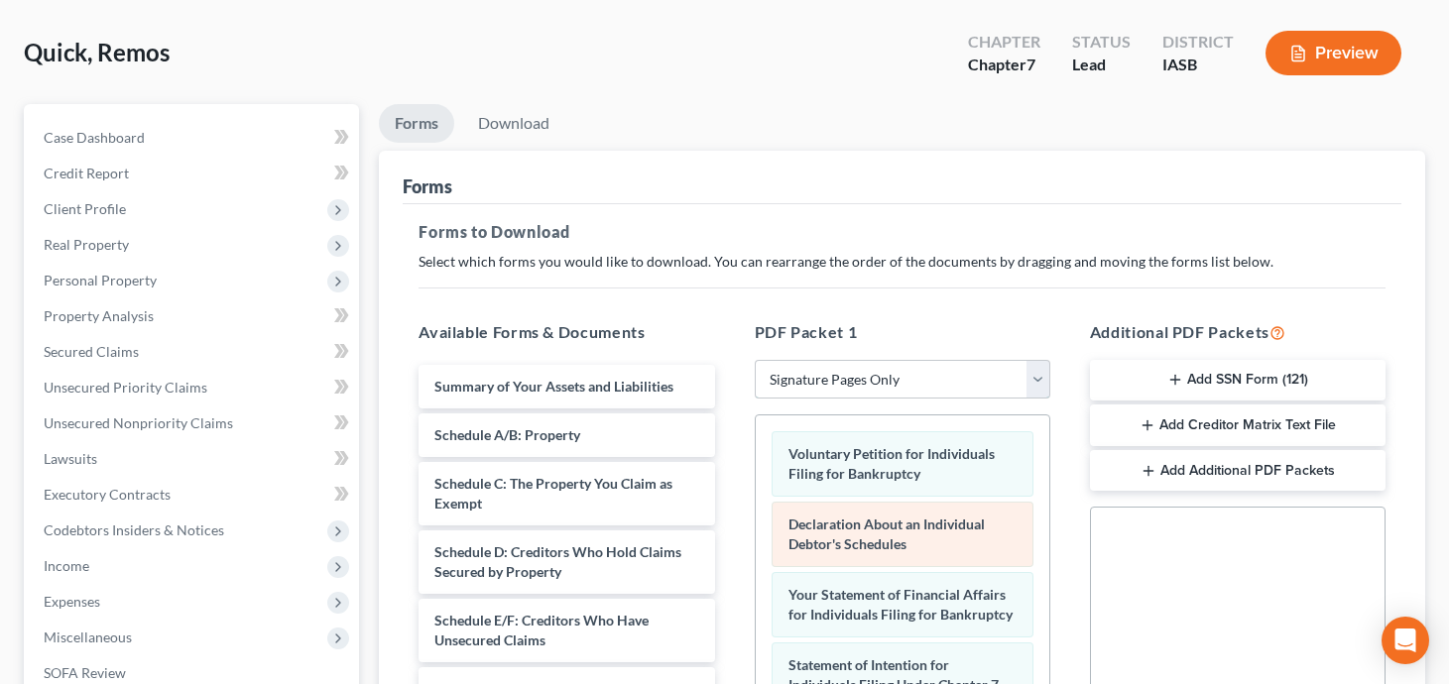
scroll to position [2, 0]
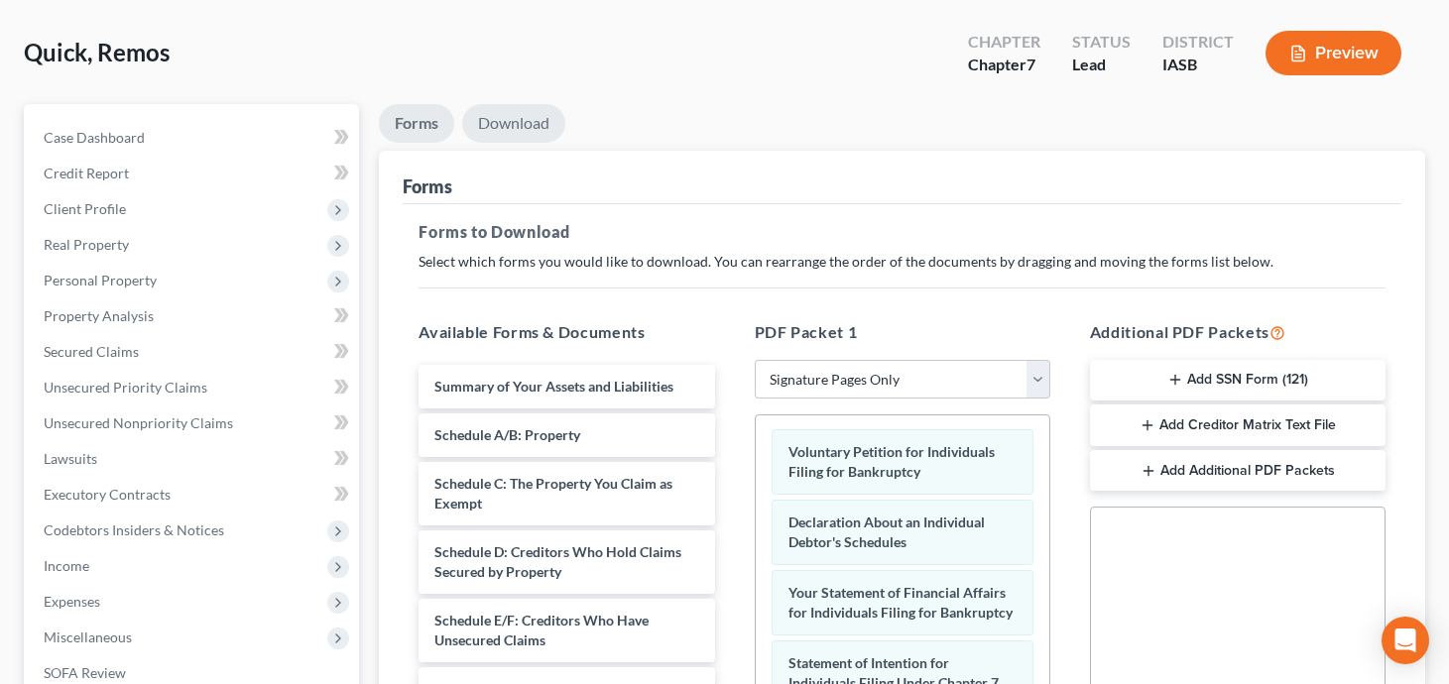
click at [519, 109] on link "Download" at bounding box center [513, 123] width 103 height 39
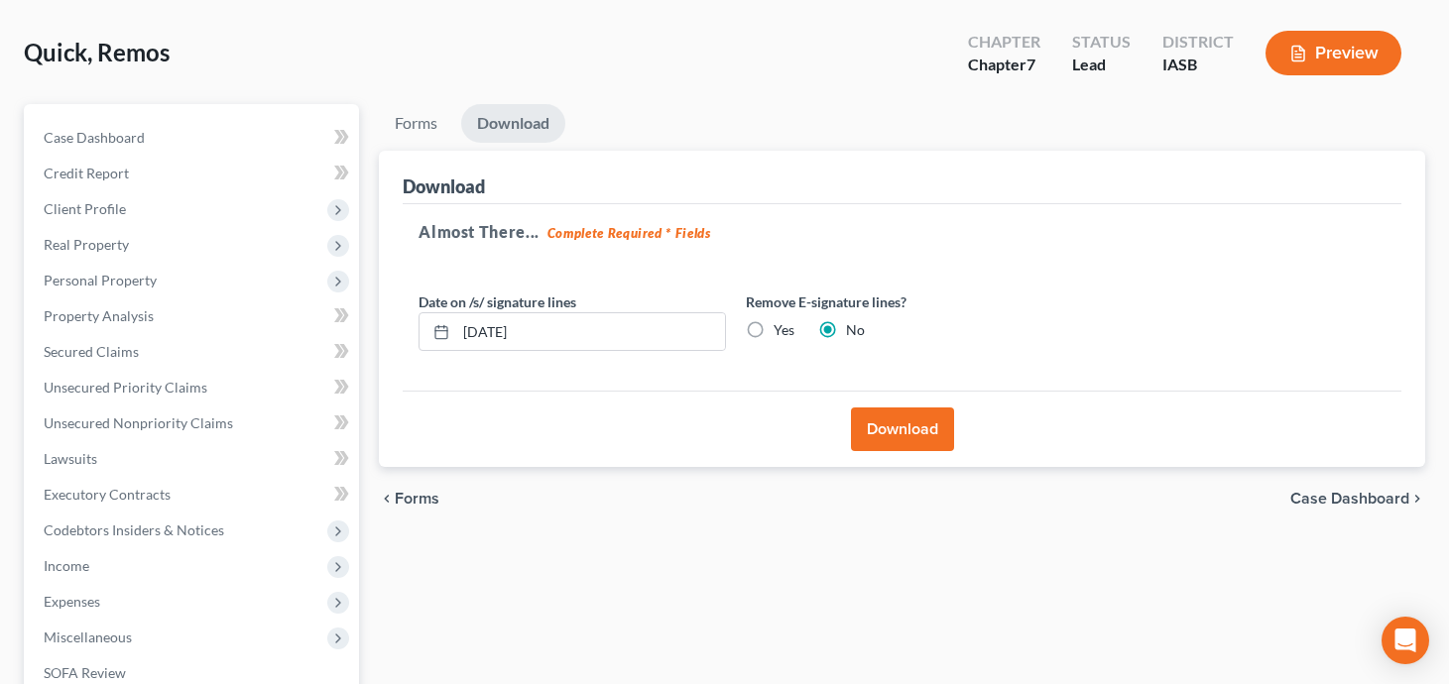
click at [888, 425] on button "Download" at bounding box center [902, 430] width 103 height 44
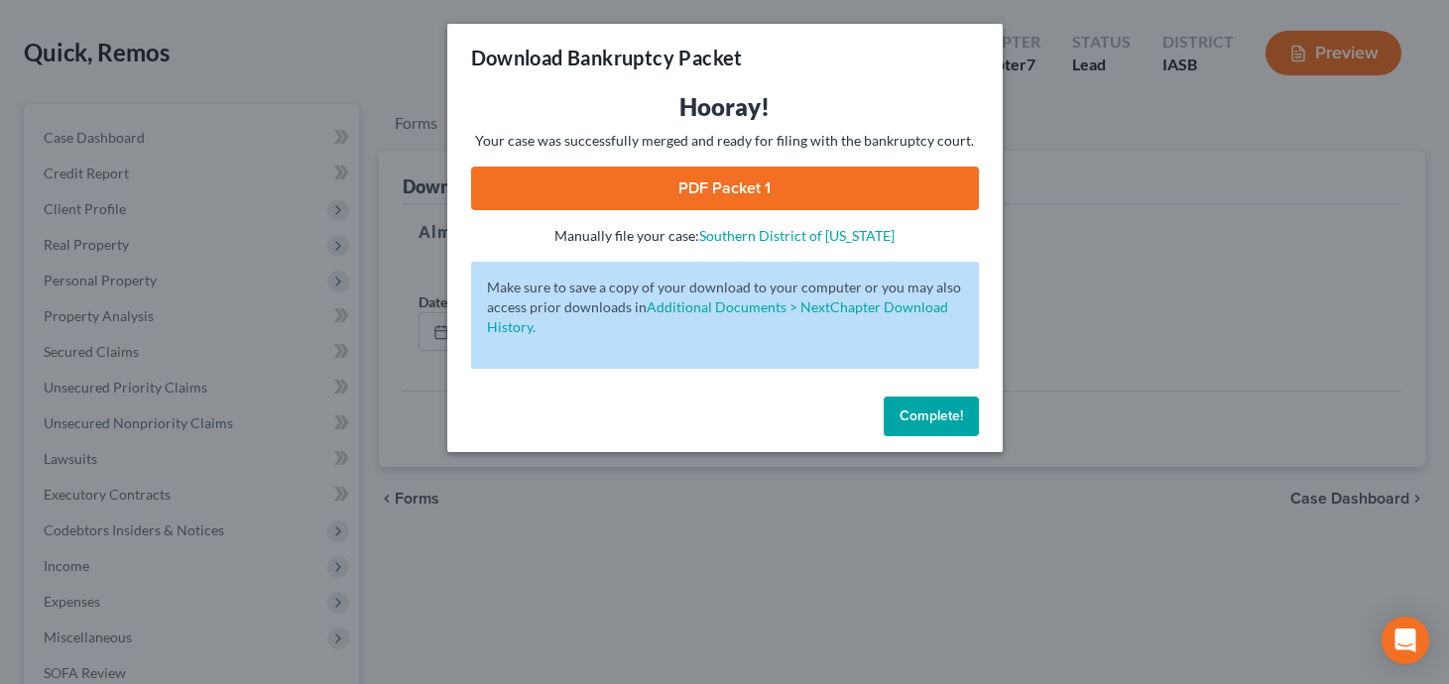
click at [782, 191] on link "PDF Packet 1" at bounding box center [725, 189] width 508 height 44
click at [954, 422] on span "Complete!" at bounding box center [930, 416] width 63 height 17
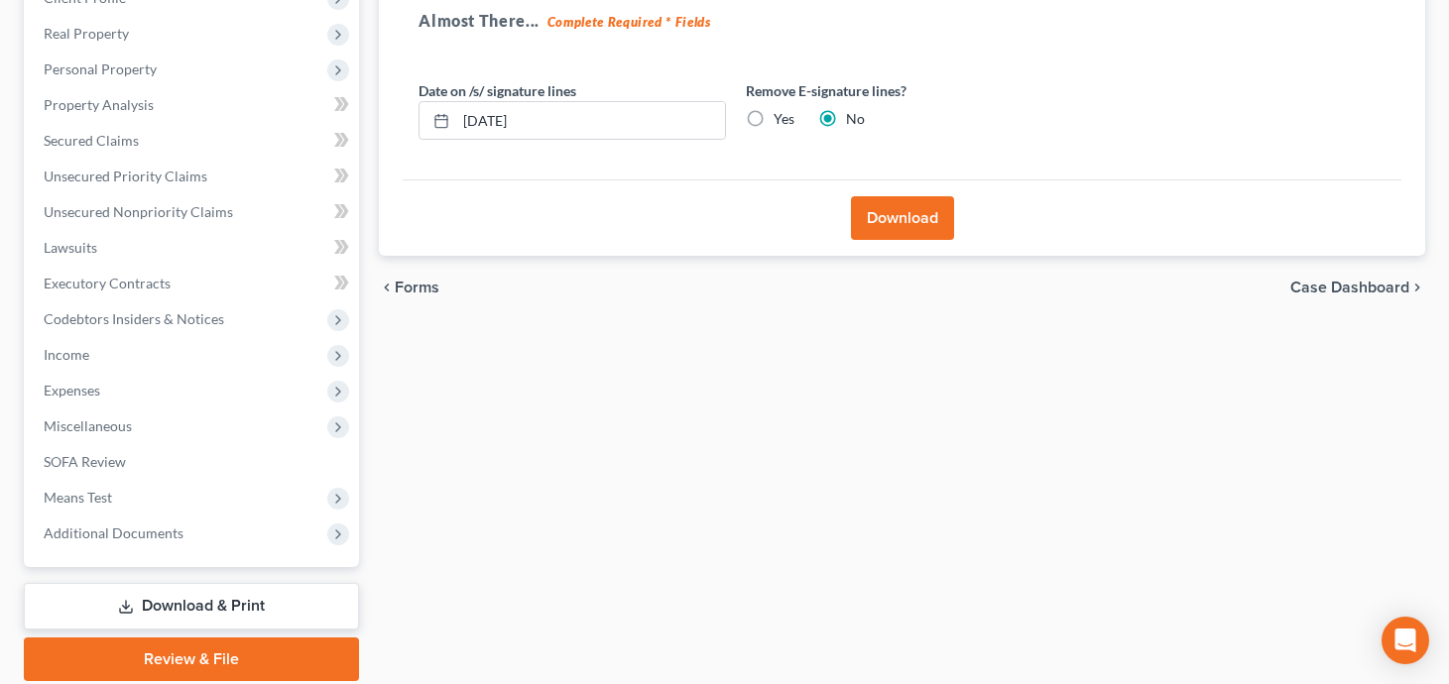
scroll to position [114, 0]
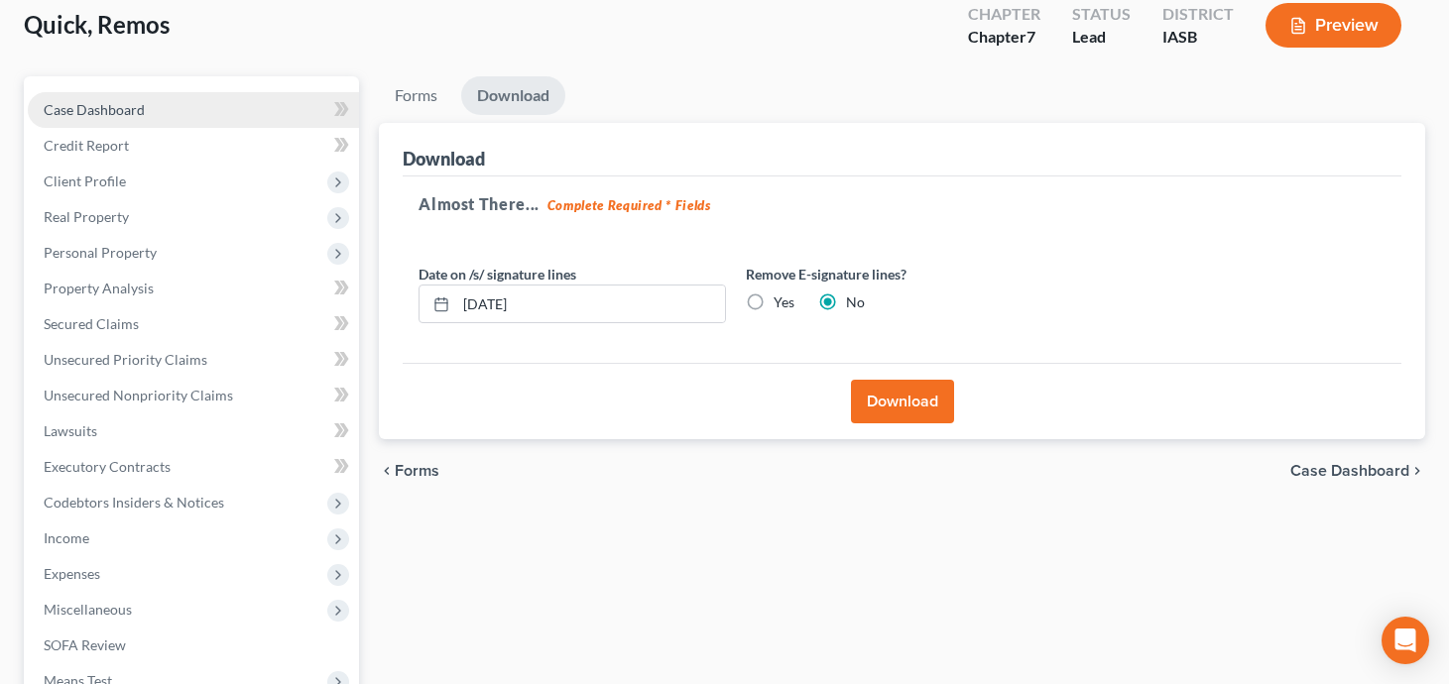
click at [231, 108] on link "Case Dashboard" at bounding box center [193, 110] width 331 height 36
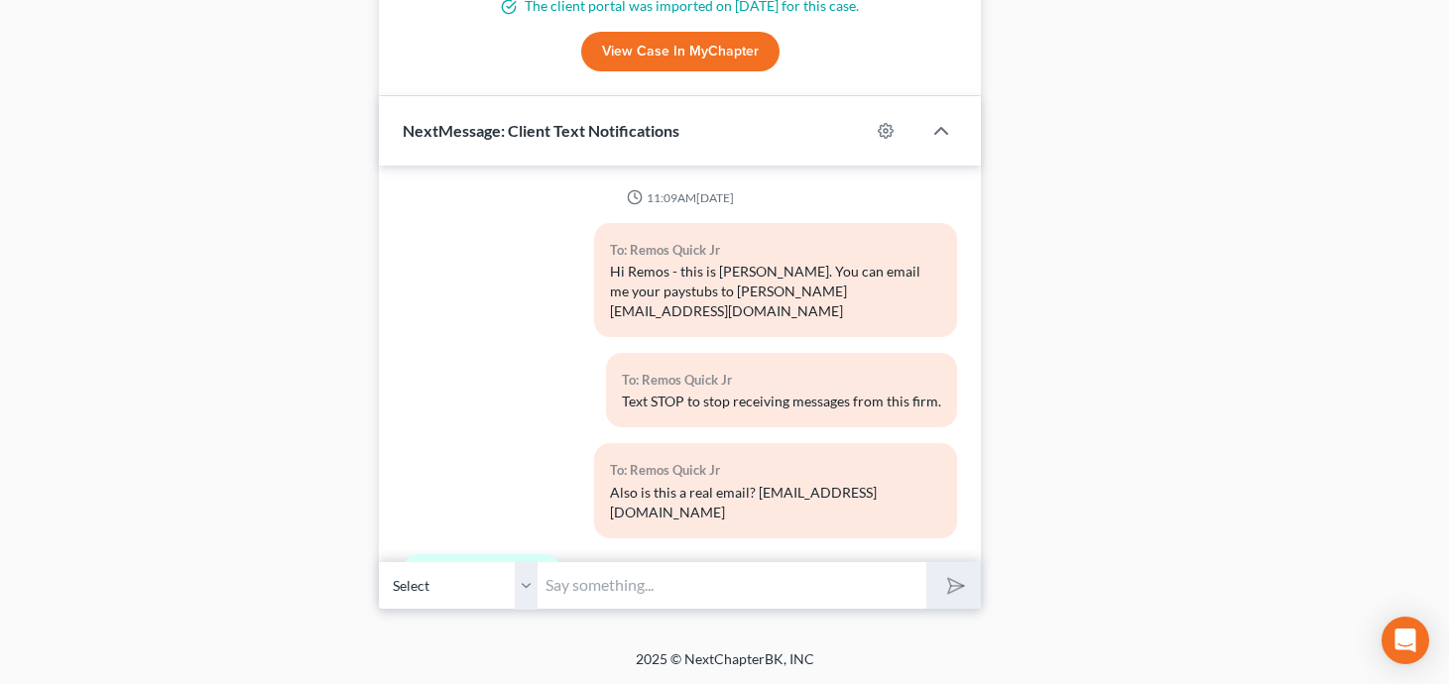
scroll to position [15088, 0]
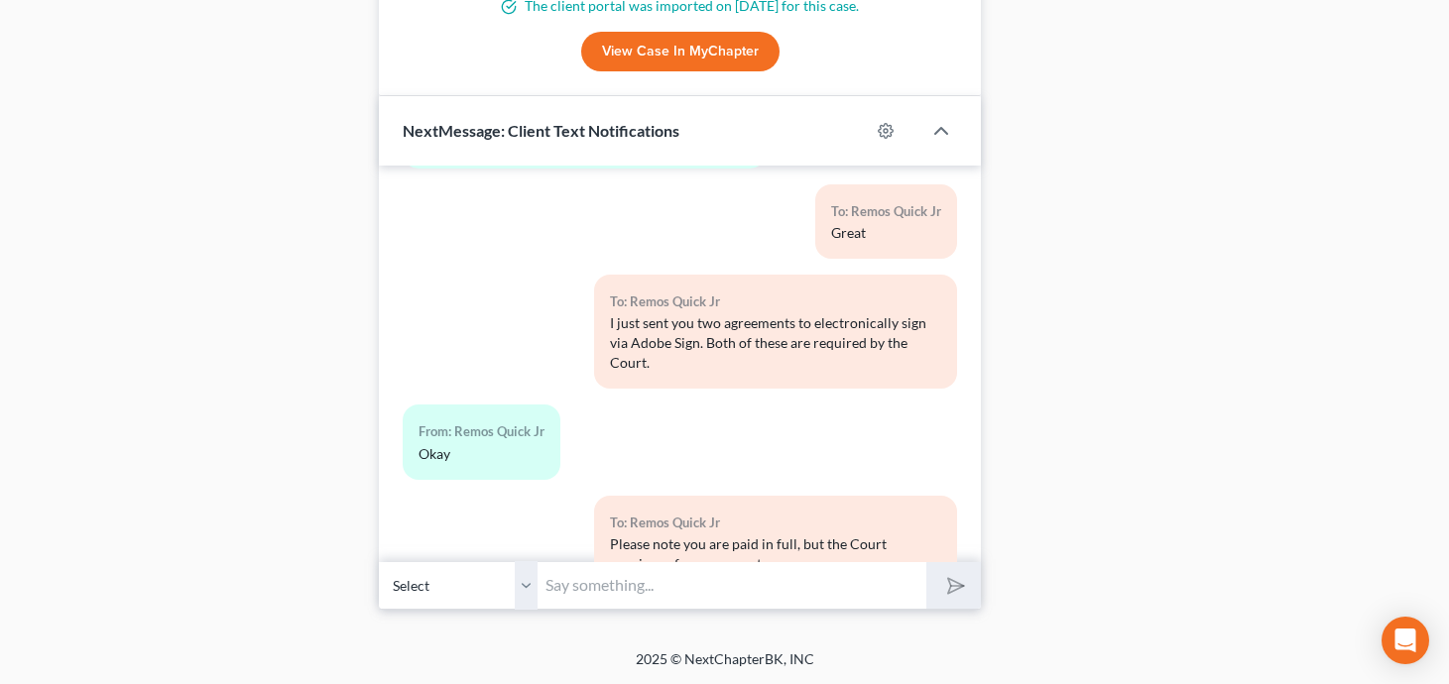
click at [639, 581] on input "text" at bounding box center [732, 585] width 389 height 49
click at [824, 590] on input "Also - you have no prior names to include in the petitio, correct? Re" at bounding box center [732, 585] width 389 height 49
click at [798, 589] on input "Also - you have no prior names to include in the petition, correct? Remos Quick…" at bounding box center [732, 585] width 389 height 49
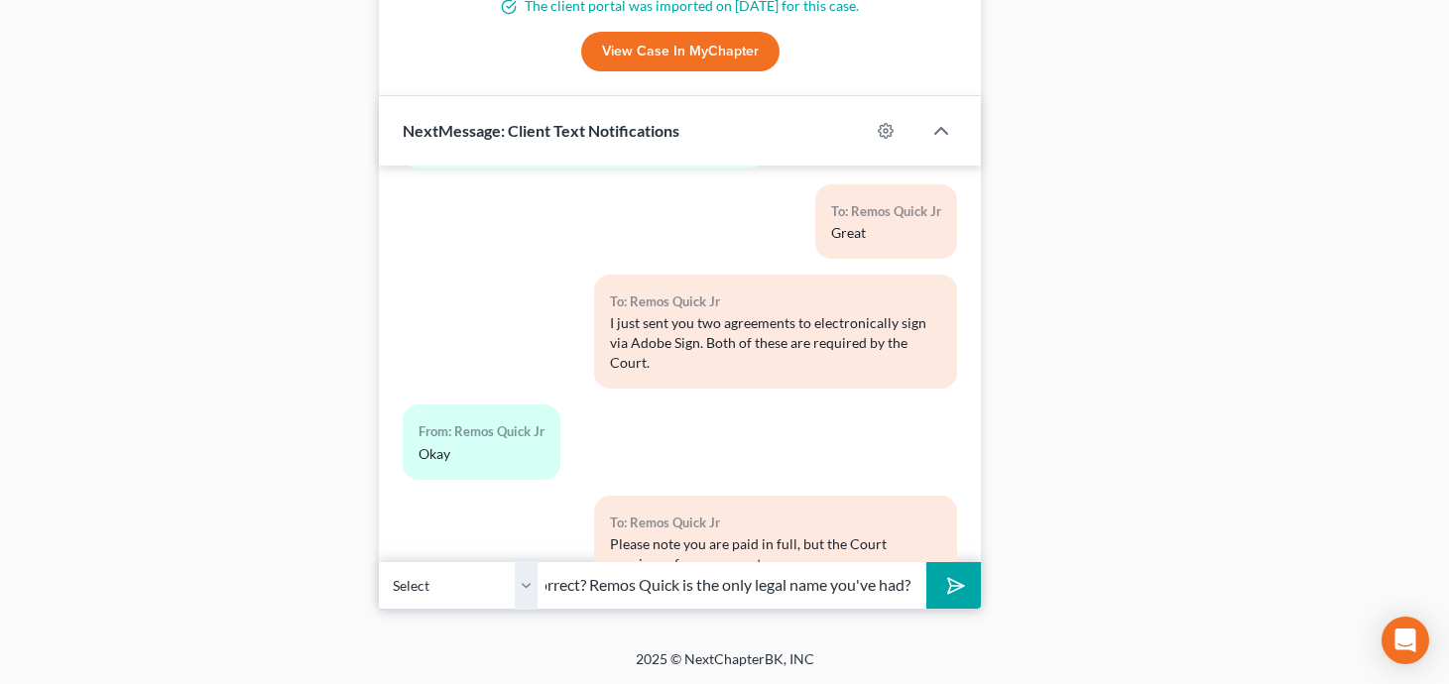
scroll to position [0, 411]
type input "Also - you have no prior names to include in the petition, correct? Remos Quick…"
click at [926, 562] on button "submit" at bounding box center [953, 585] width 55 height 47
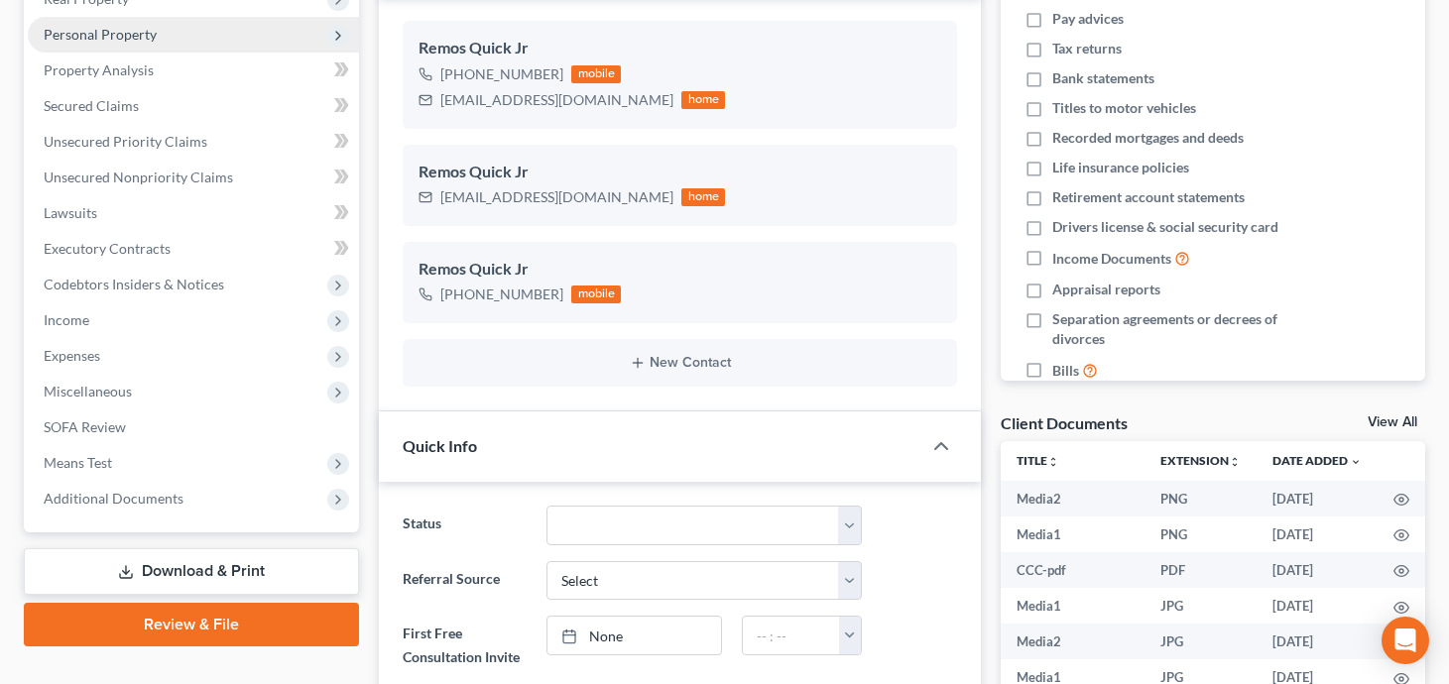
scroll to position [123, 0]
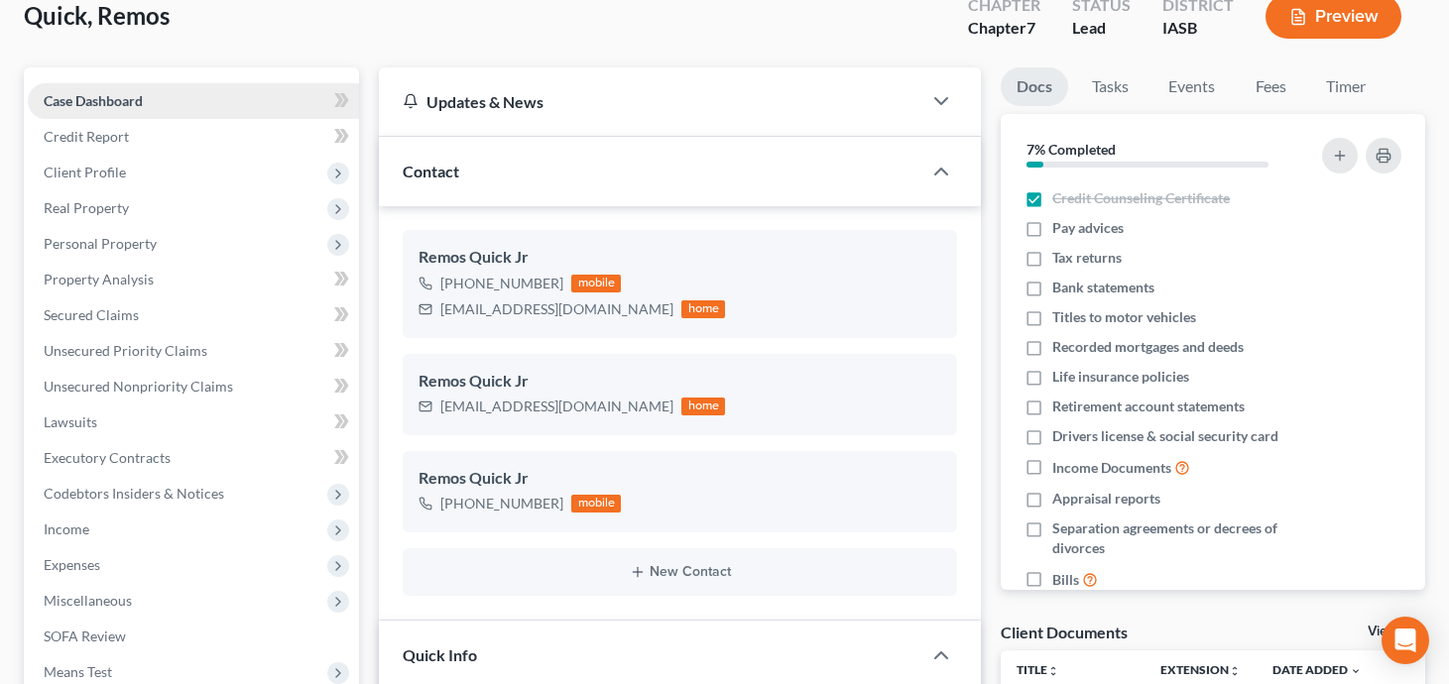
click at [249, 104] on link "Case Dashboard" at bounding box center [193, 101] width 331 height 36
click at [565, 310] on div "dmrqrdqj@gmail.com" at bounding box center [556, 309] width 233 height 20
drag, startPoint x: 570, startPoint y: 310, endPoint x: 439, endPoint y: 306, distance: 131.0
click at [439, 306] on div "dmrqrdqj@gmail.com home" at bounding box center [571, 310] width 306 height 26
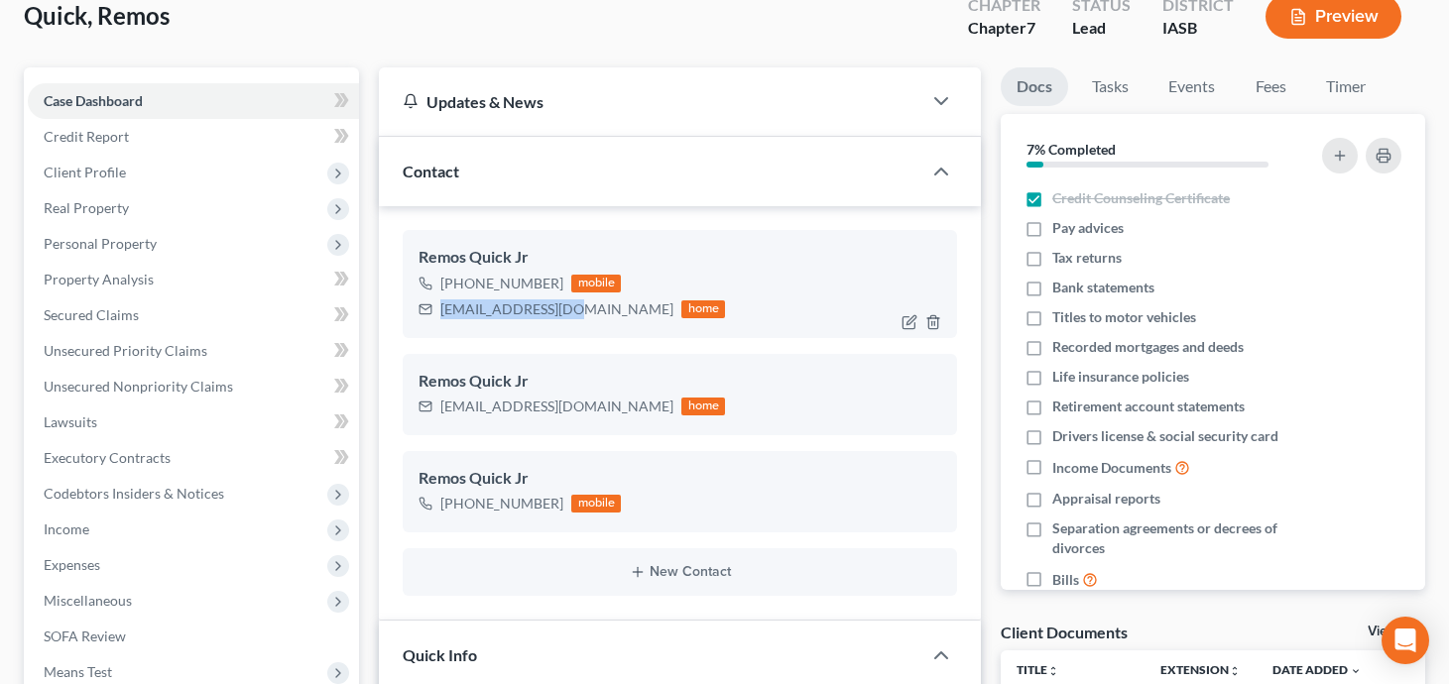
copy div "dmrqrdqj@gmail.com"
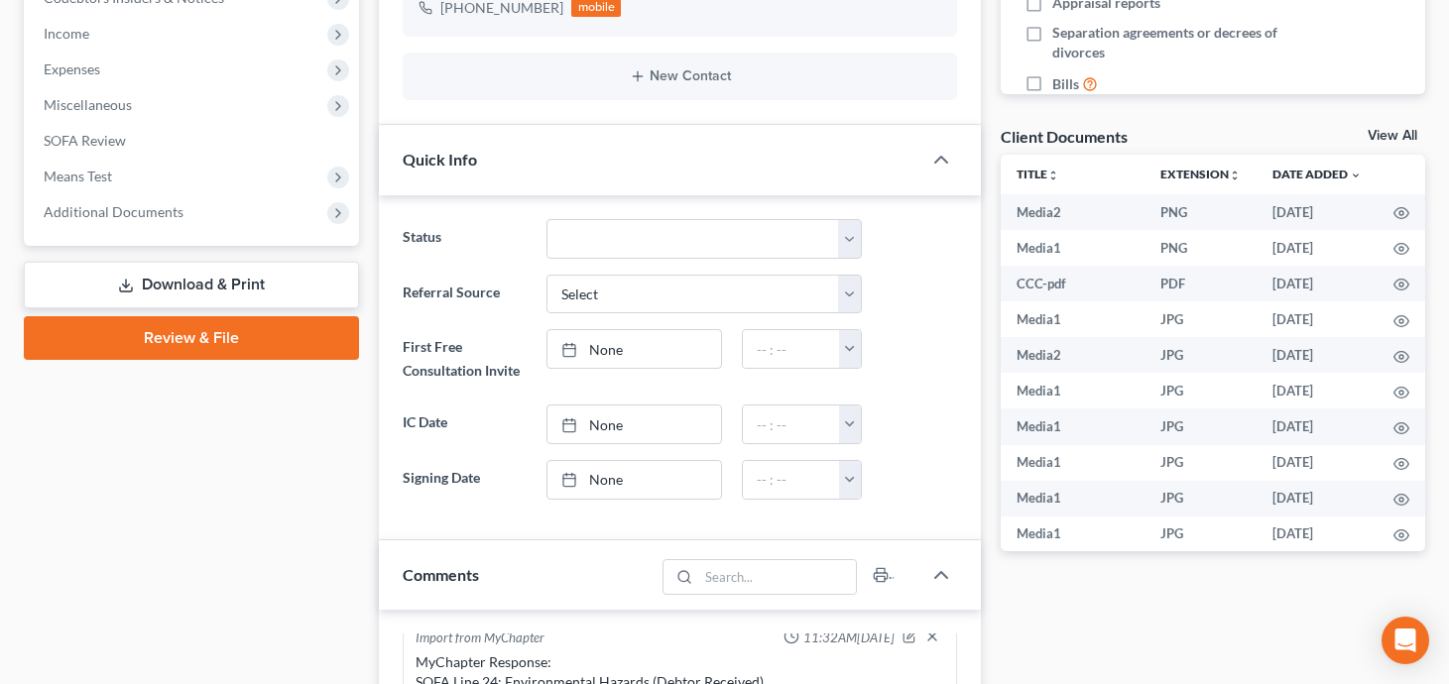
scroll to position [715, 0]
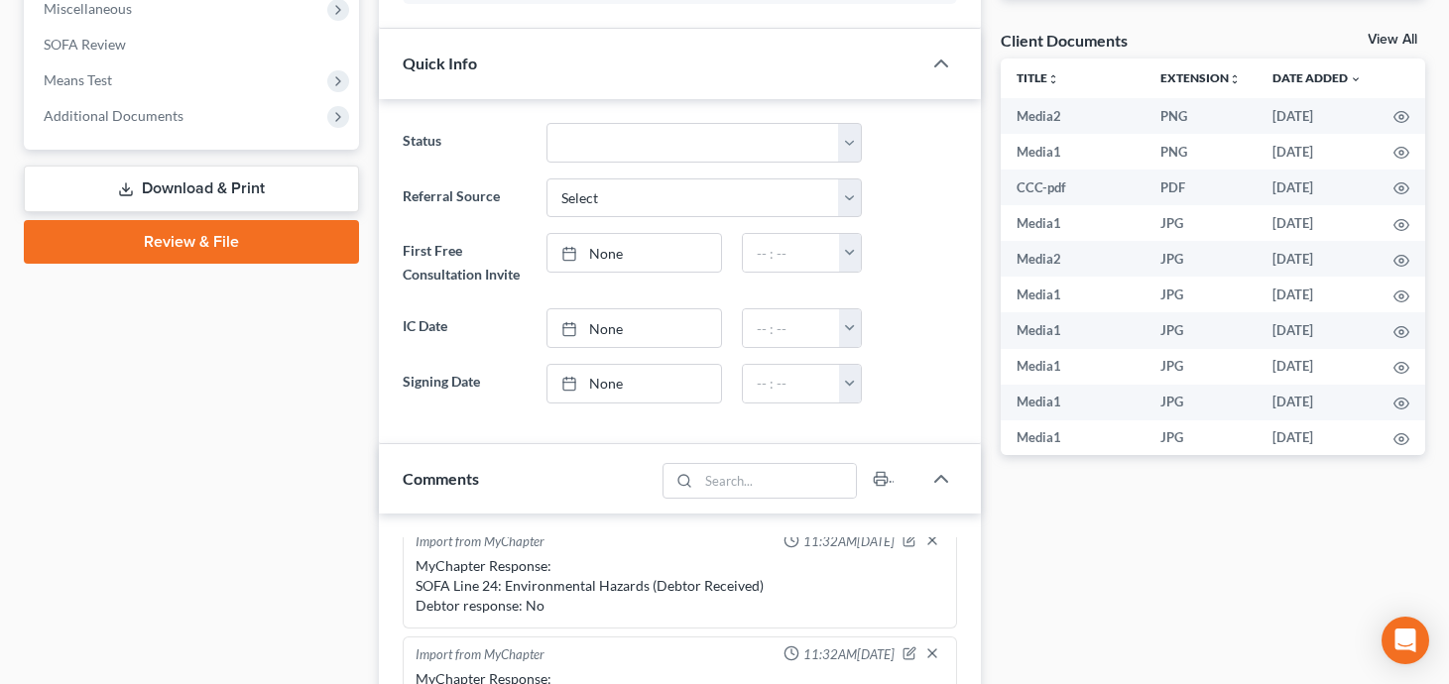
click at [239, 229] on link "Review & File" at bounding box center [191, 242] width 335 height 44
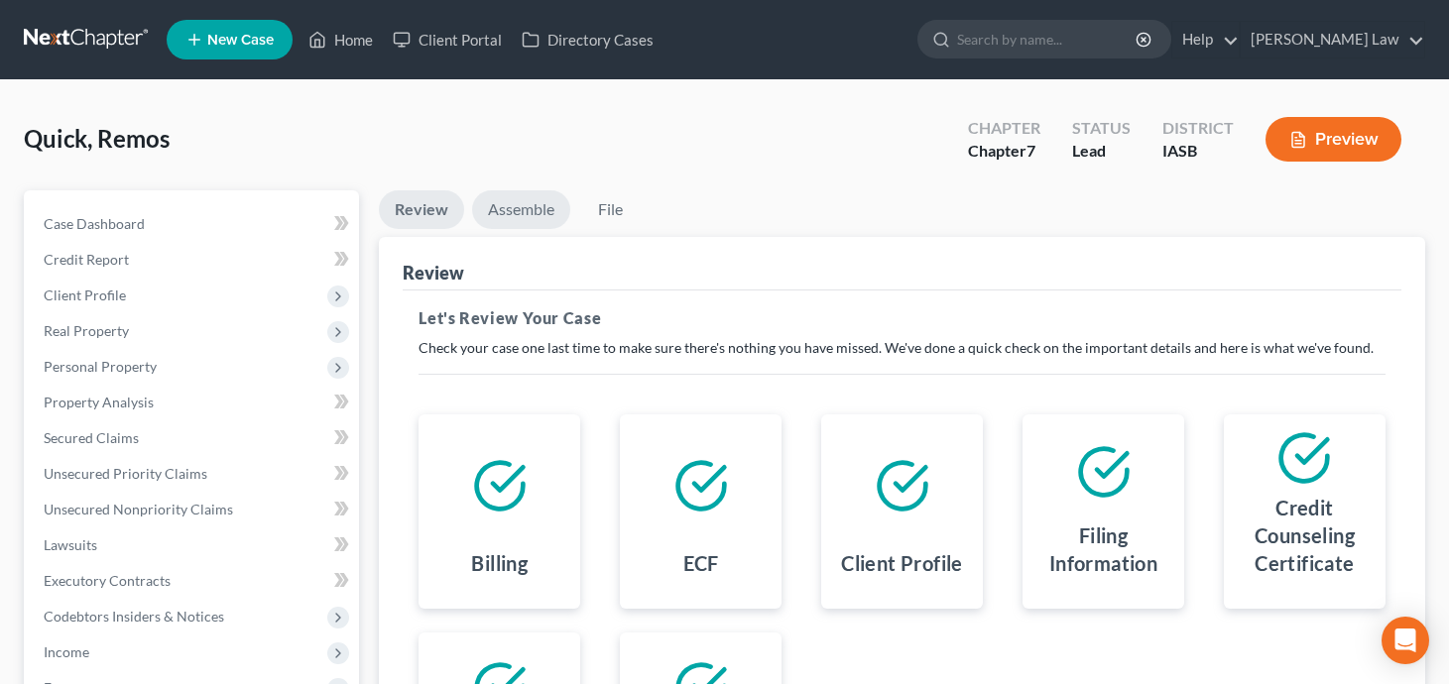
click at [538, 208] on link "Assemble" at bounding box center [521, 209] width 98 height 39
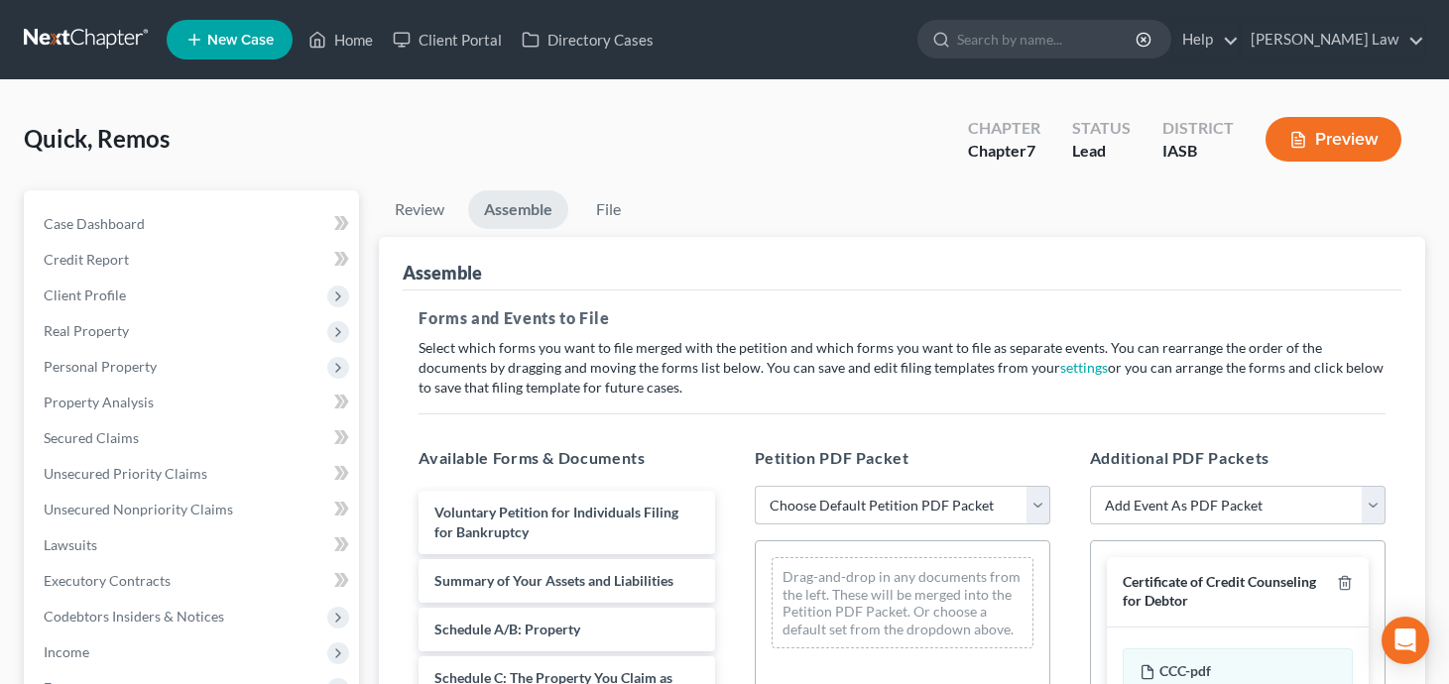
click at [863, 505] on select "Choose Default Petition PDF Packet Emergency Filing (Voluntary Petition and Cre…" at bounding box center [903, 506] width 296 height 40
select select "1"
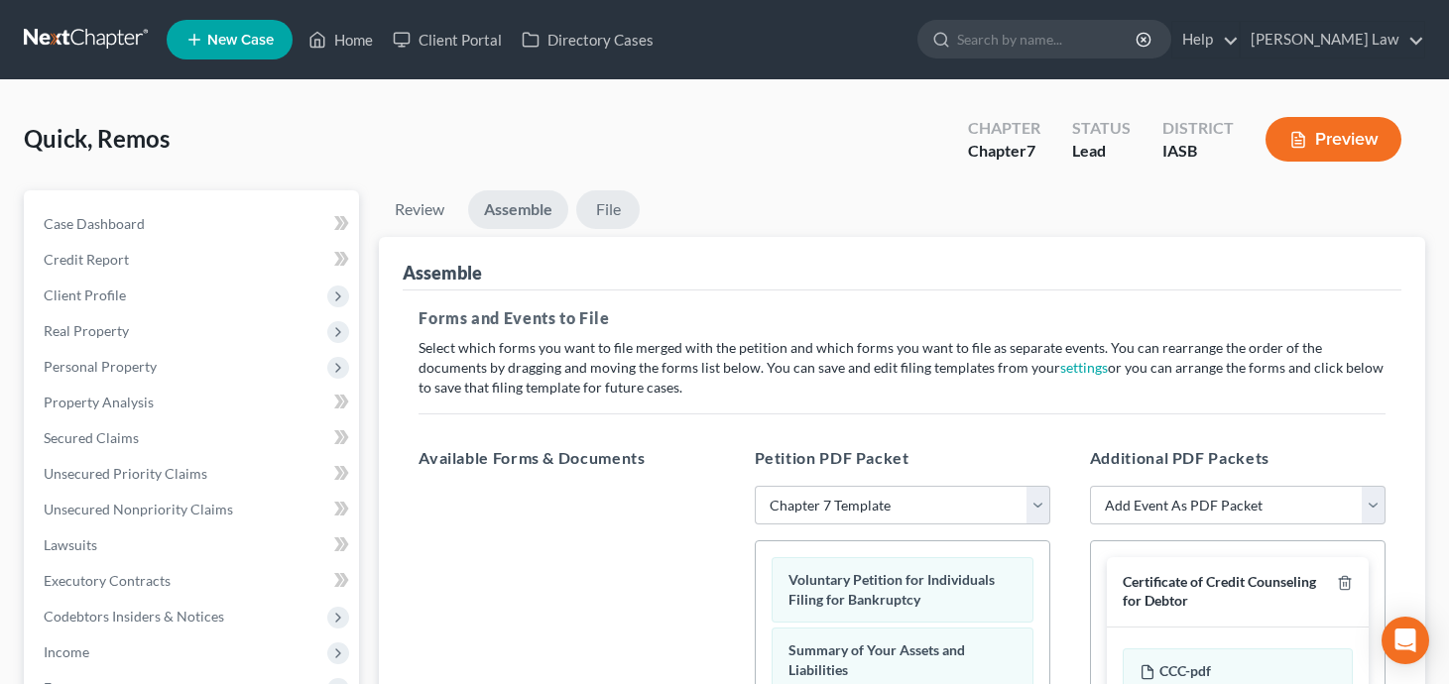
click at [620, 202] on link "File" at bounding box center [607, 209] width 63 height 39
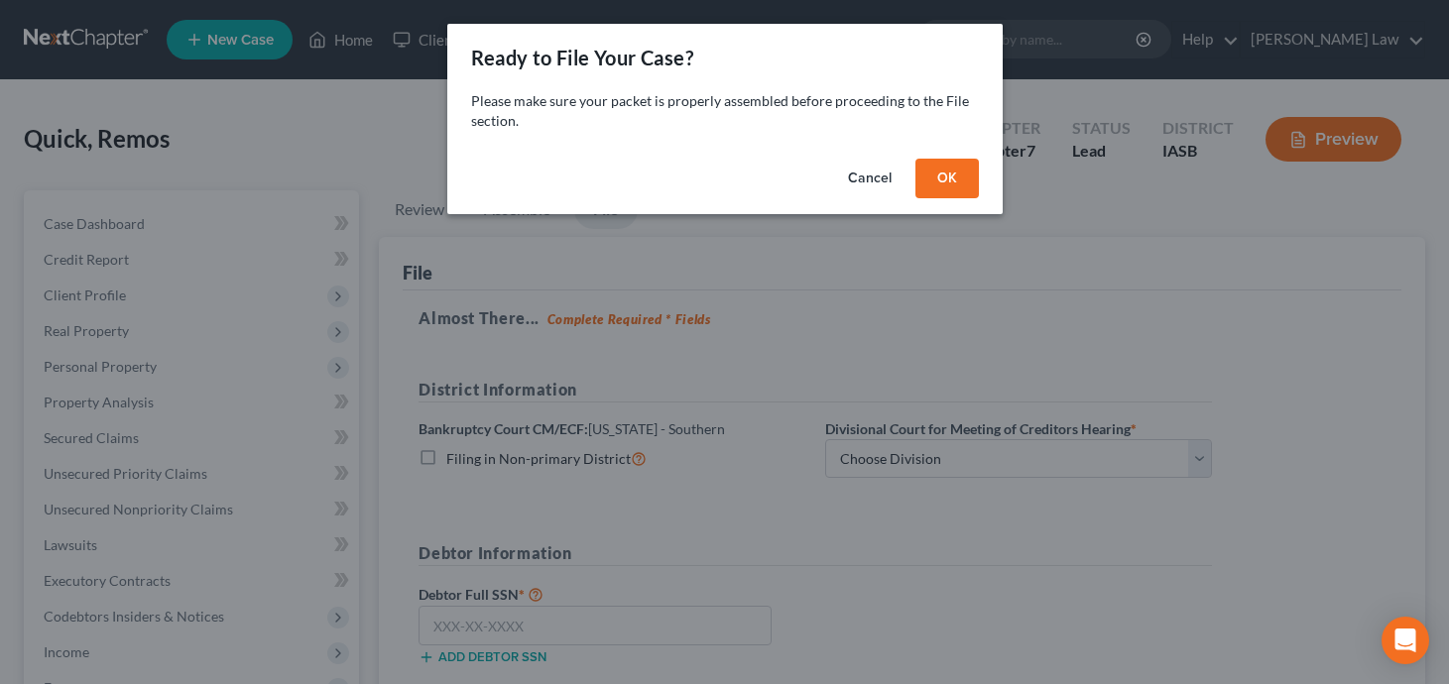
click at [956, 175] on button "OK" at bounding box center [946, 179] width 63 height 40
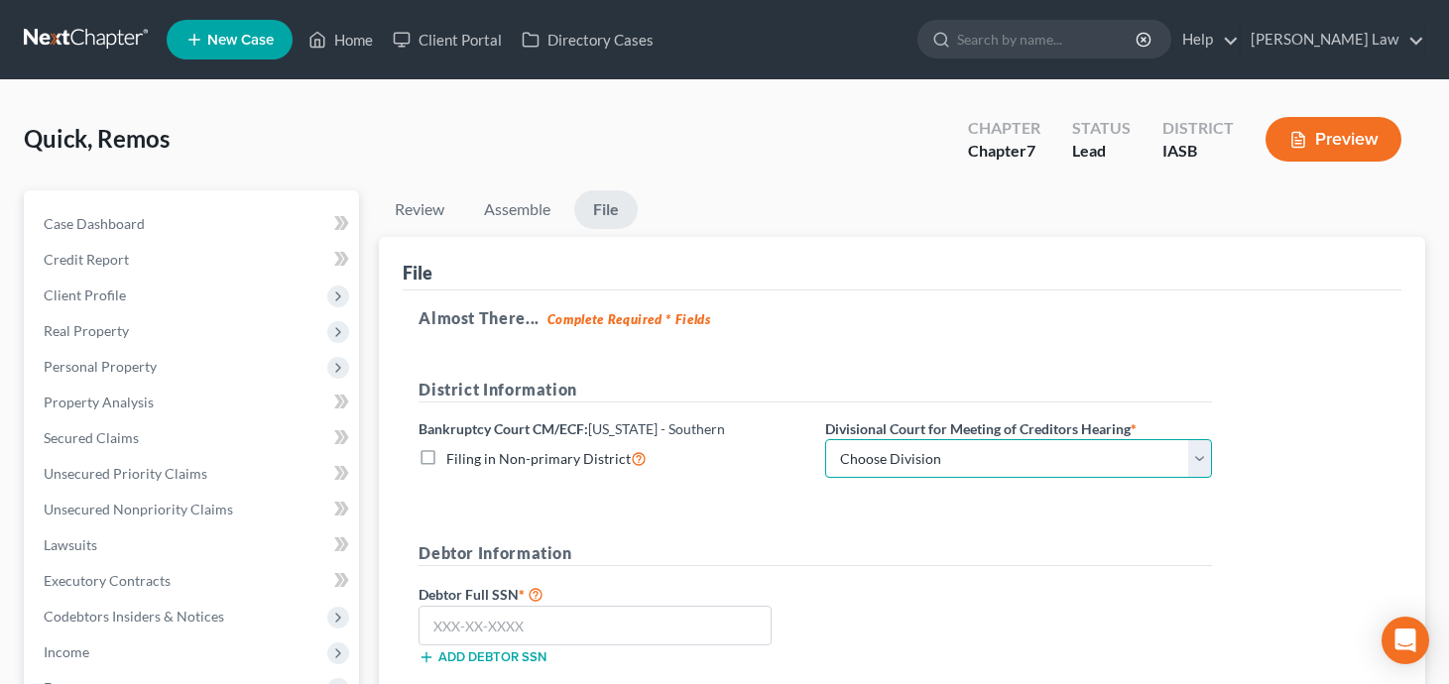
click at [890, 450] on select "Choose Division Central Eastern Western" at bounding box center [1018, 459] width 387 height 40
select select "0"
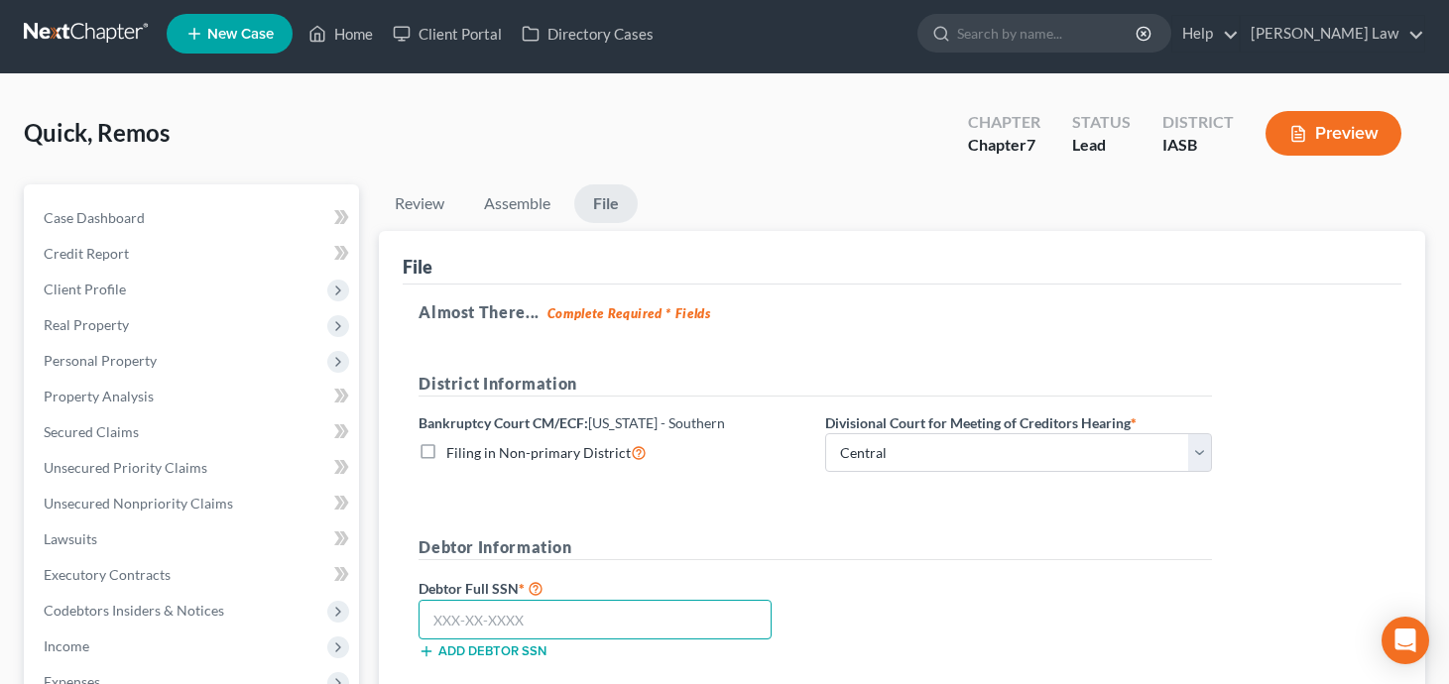
click at [712, 629] on input "text" at bounding box center [594, 620] width 353 height 40
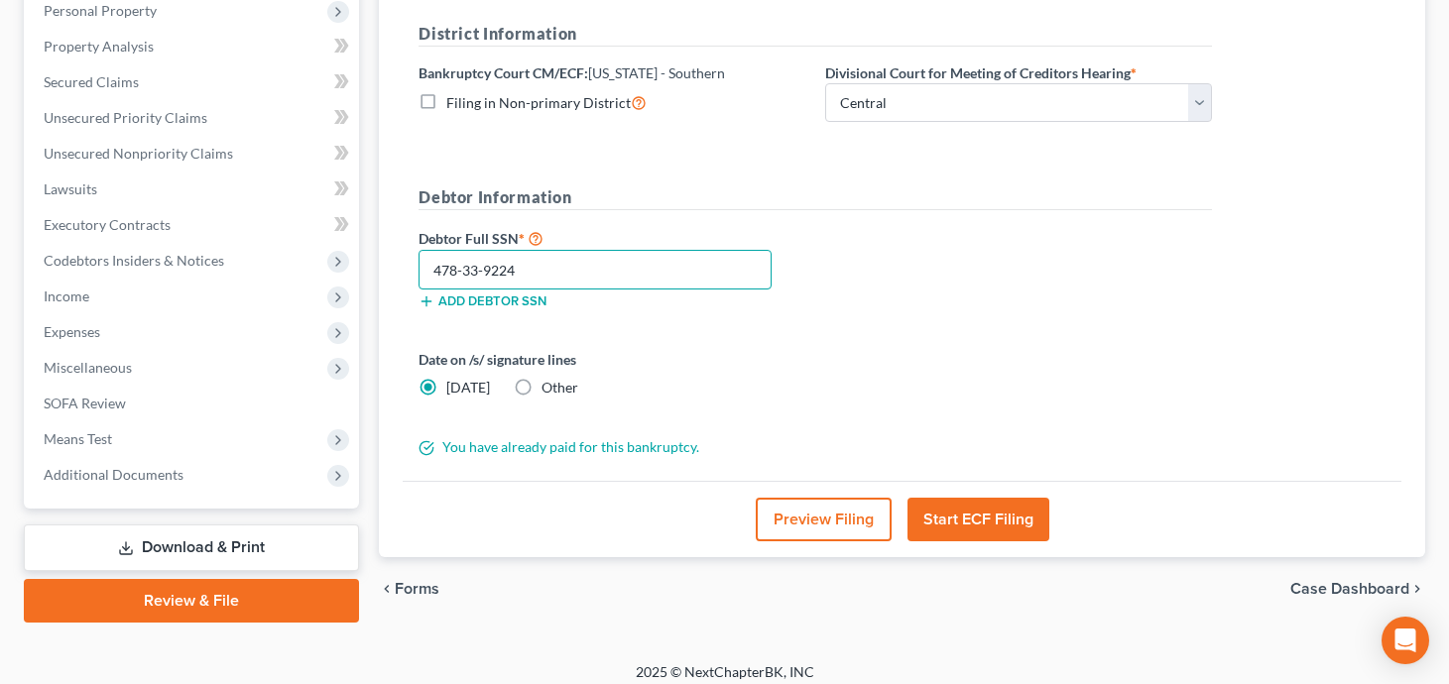
scroll to position [368, 0]
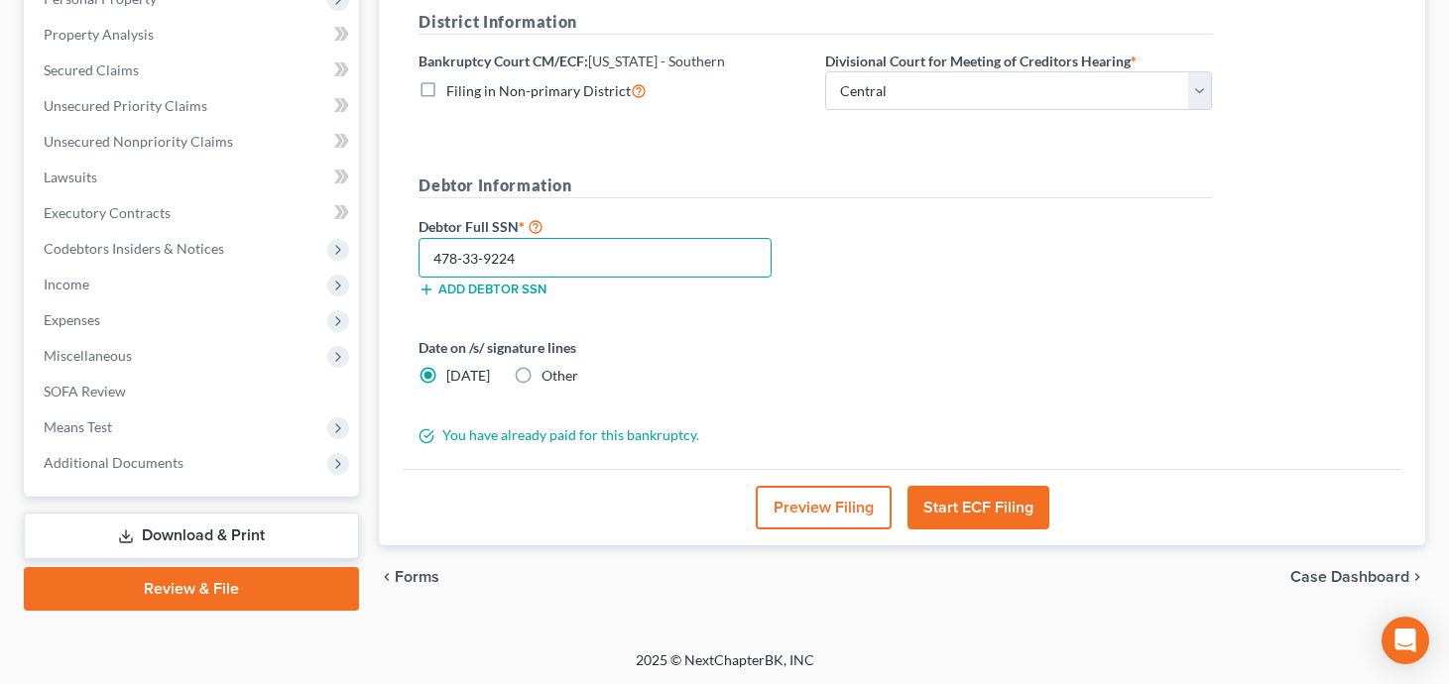
type input "478-33-9224"
click at [991, 495] on button "Start ECF Filing" at bounding box center [978, 508] width 142 height 44
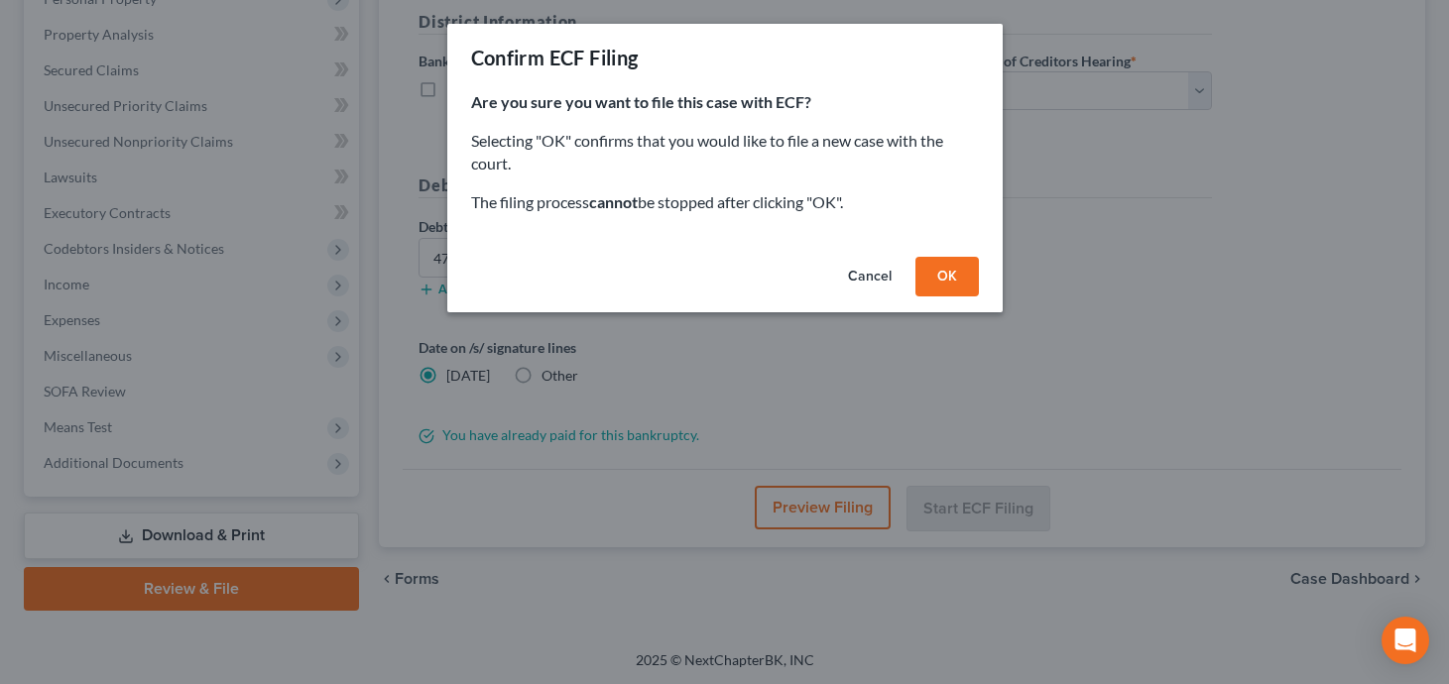
click at [953, 278] on button "OK" at bounding box center [946, 277] width 63 height 40
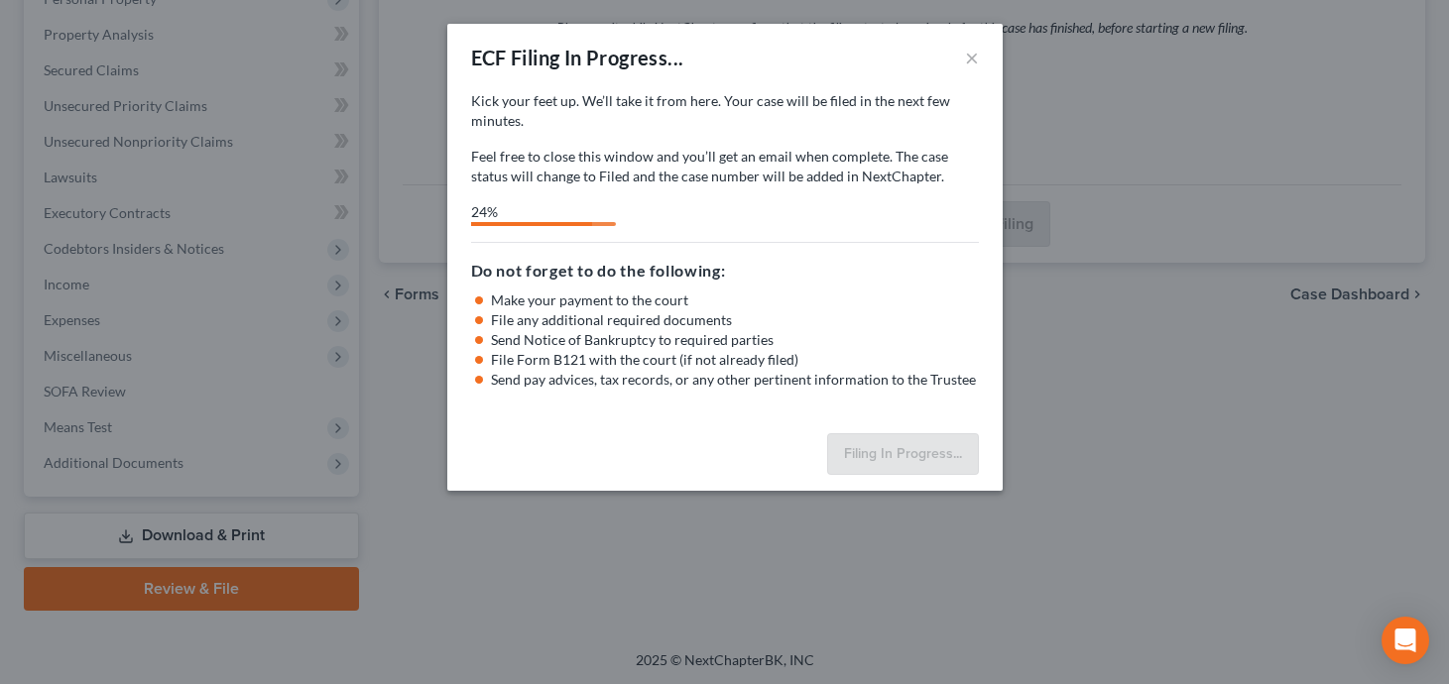
select select "0"
